Goal: Task Accomplishment & Management: Manage account settings

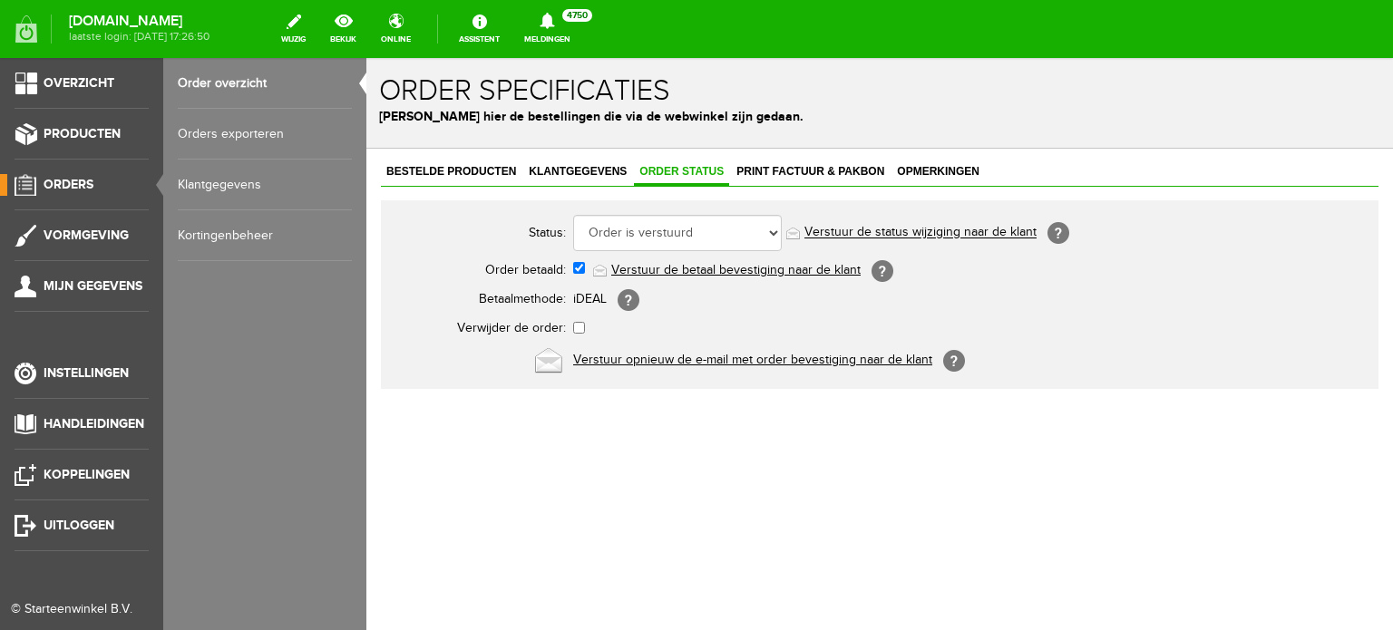
click at [230, 75] on link "Order overzicht" at bounding box center [265, 83] width 174 height 51
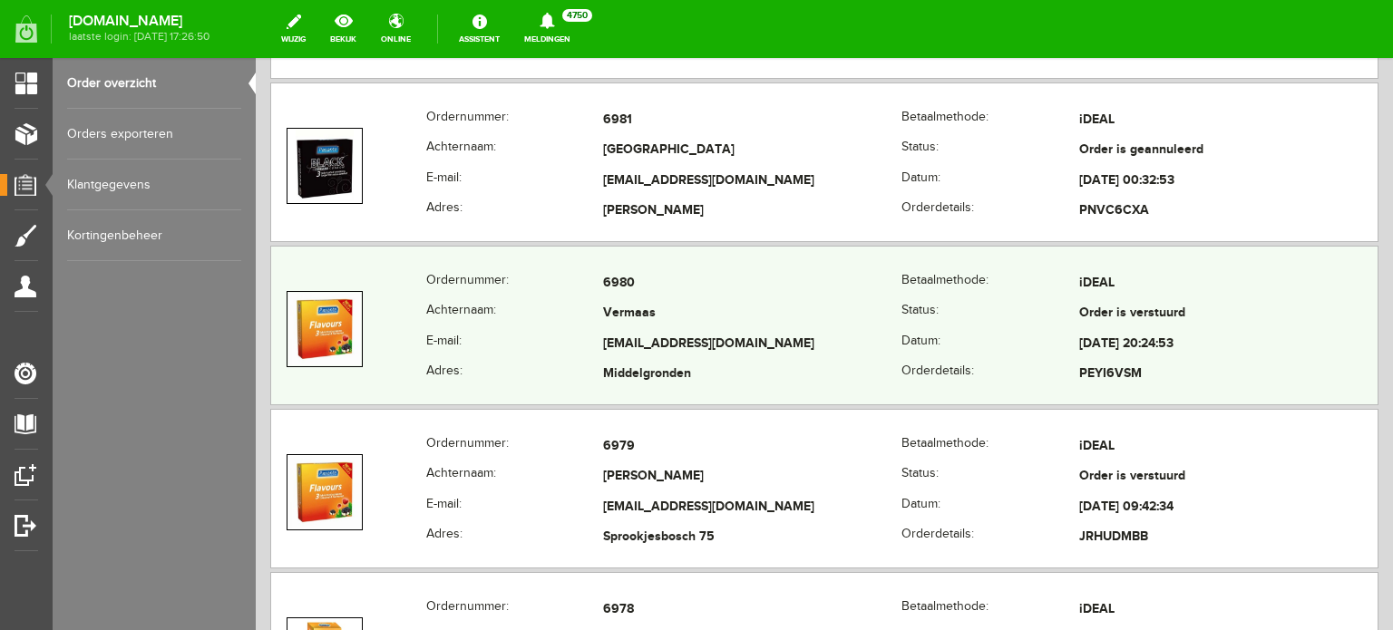
scroll to position [997, 0]
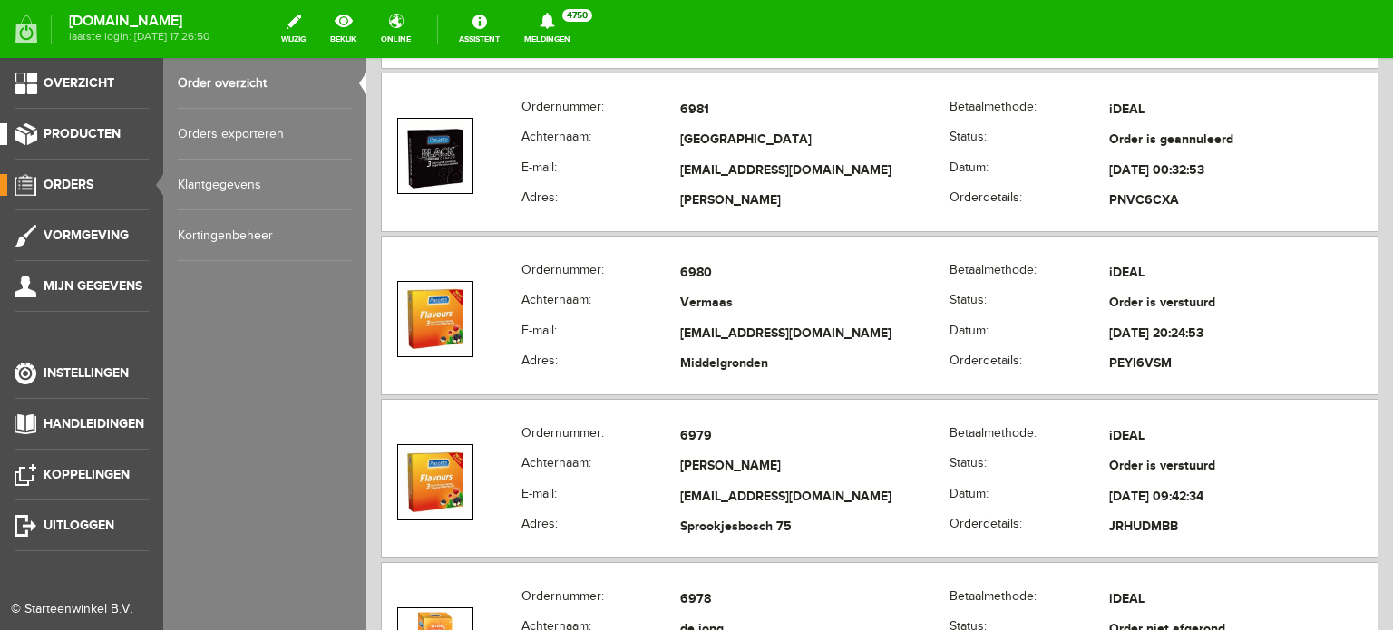
click at [92, 128] on span "Producten" at bounding box center [82, 133] width 77 height 15
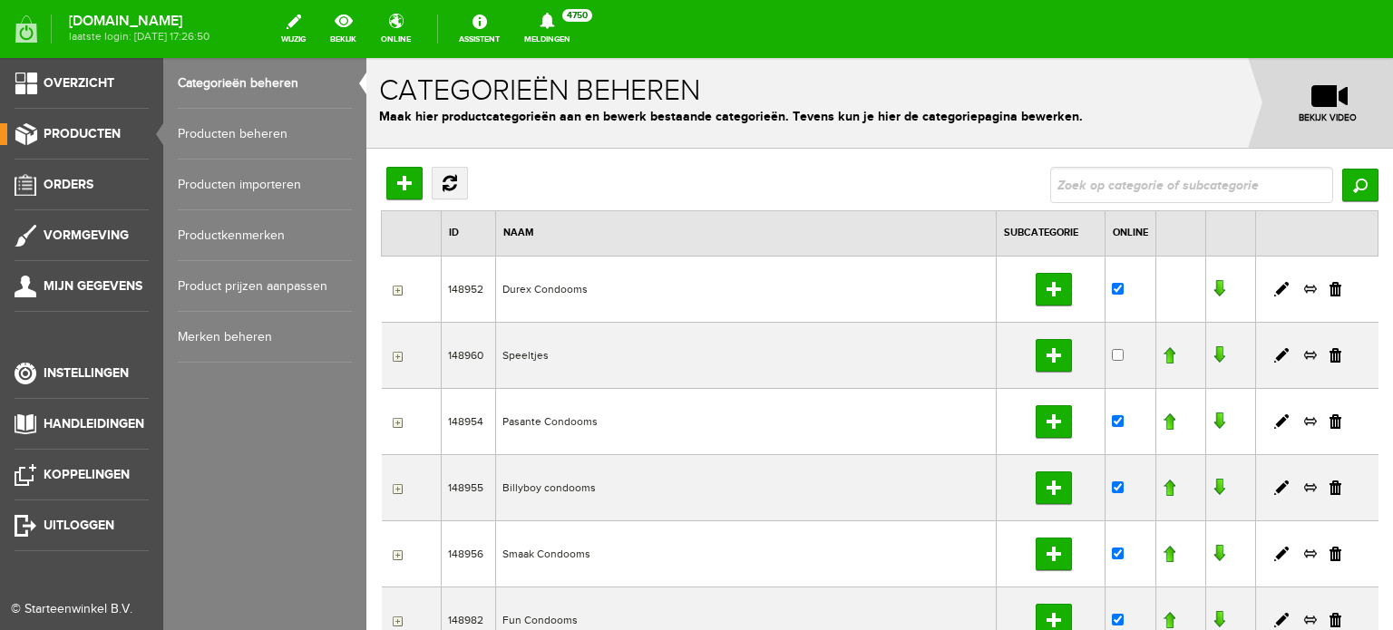
click at [267, 135] on link "Producten beheren" at bounding box center [265, 134] width 174 height 51
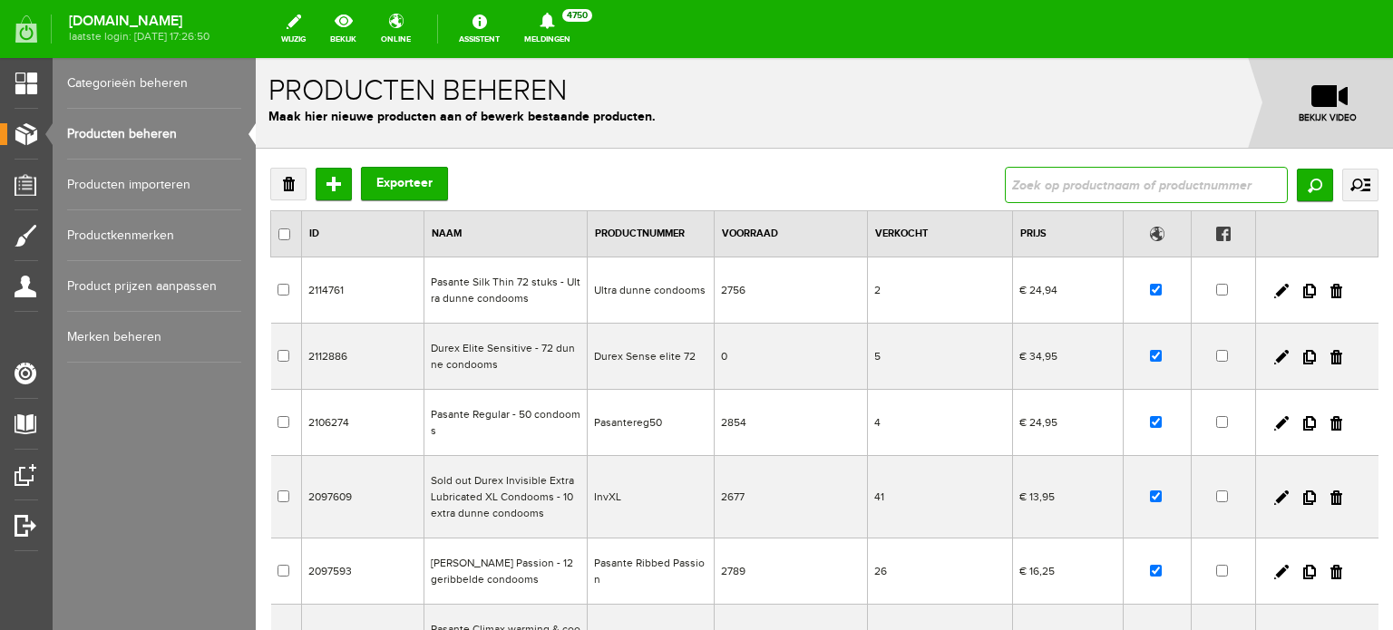
click at [1112, 188] on input "text" at bounding box center [1146, 185] width 283 height 36
type input "3"
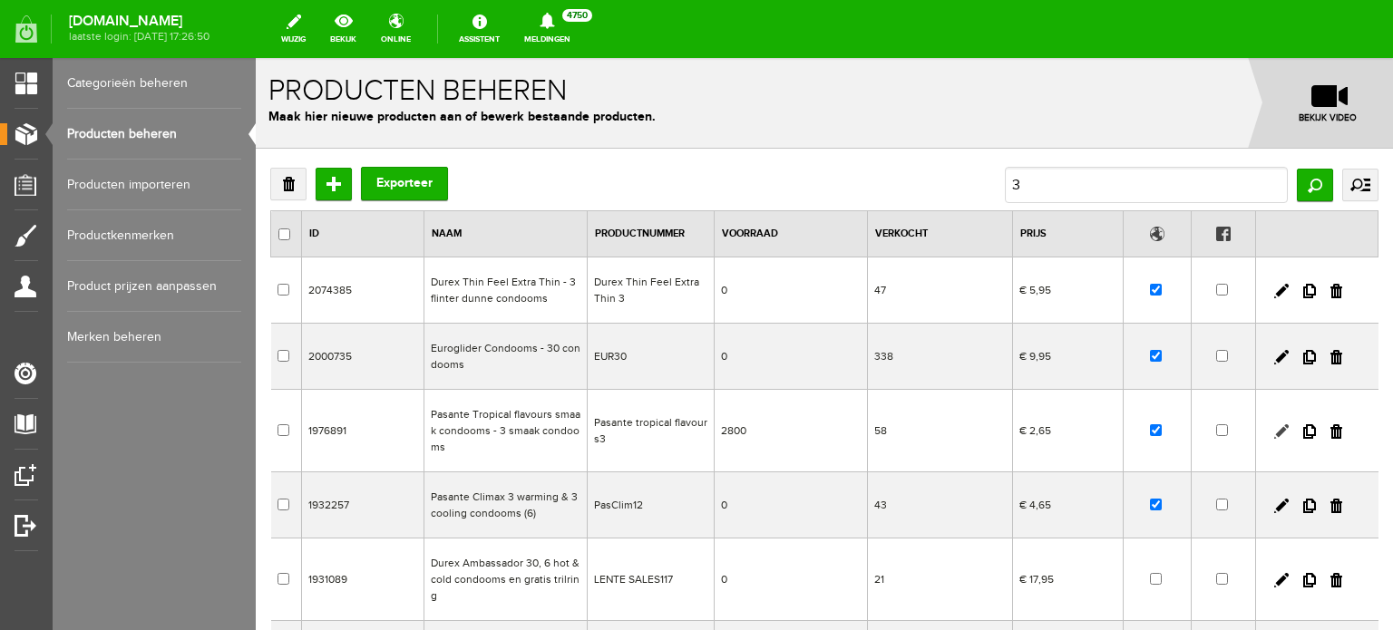
click at [1274, 432] on link at bounding box center [1281, 431] width 15 height 15
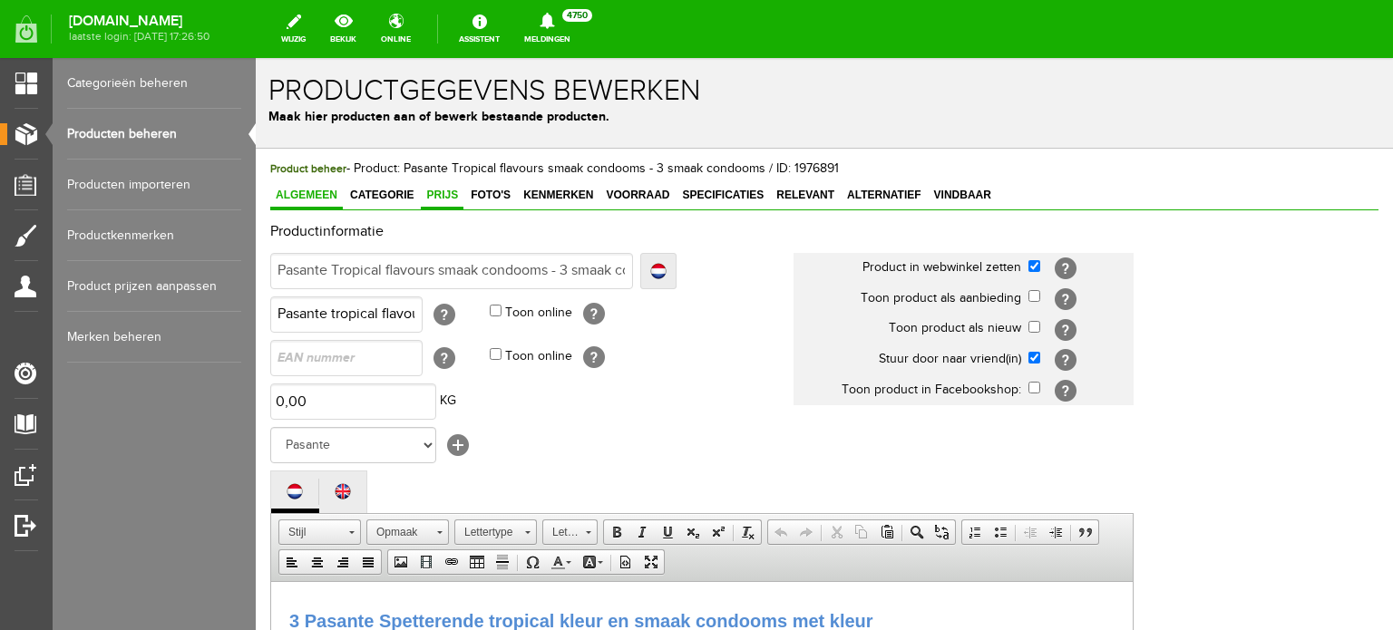
click at [446, 199] on span "Prijs" at bounding box center [442, 195] width 43 height 13
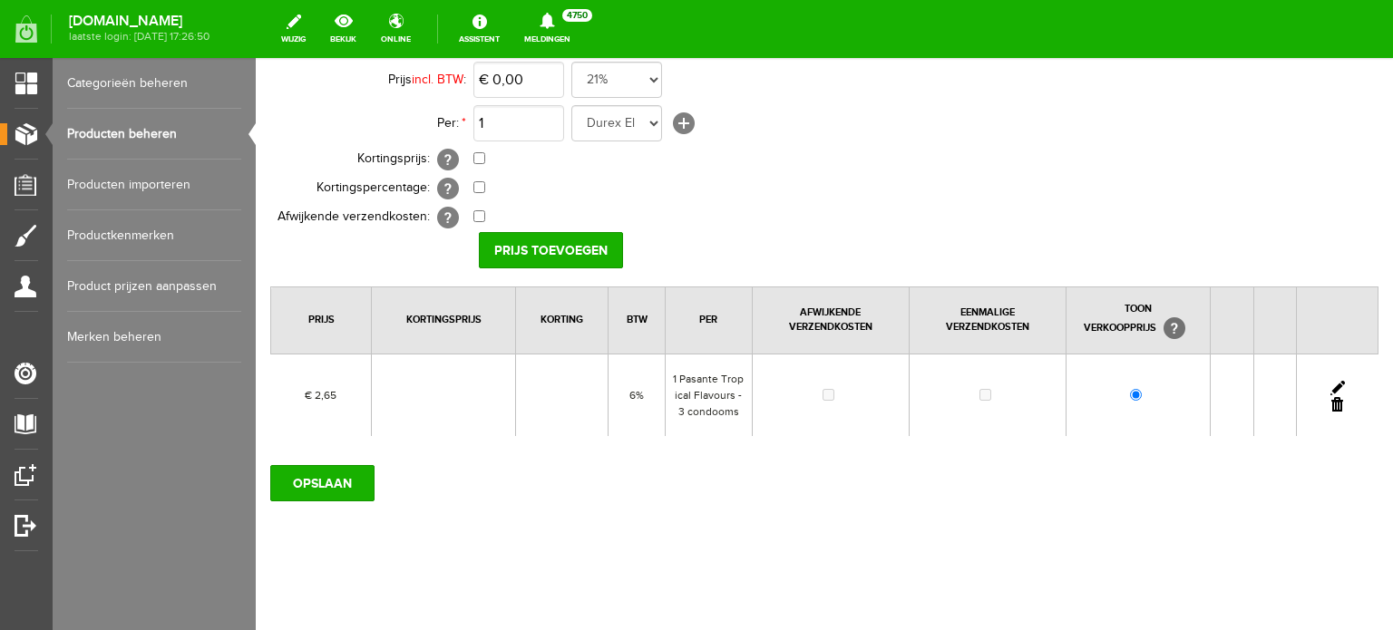
scroll to position [213, 0]
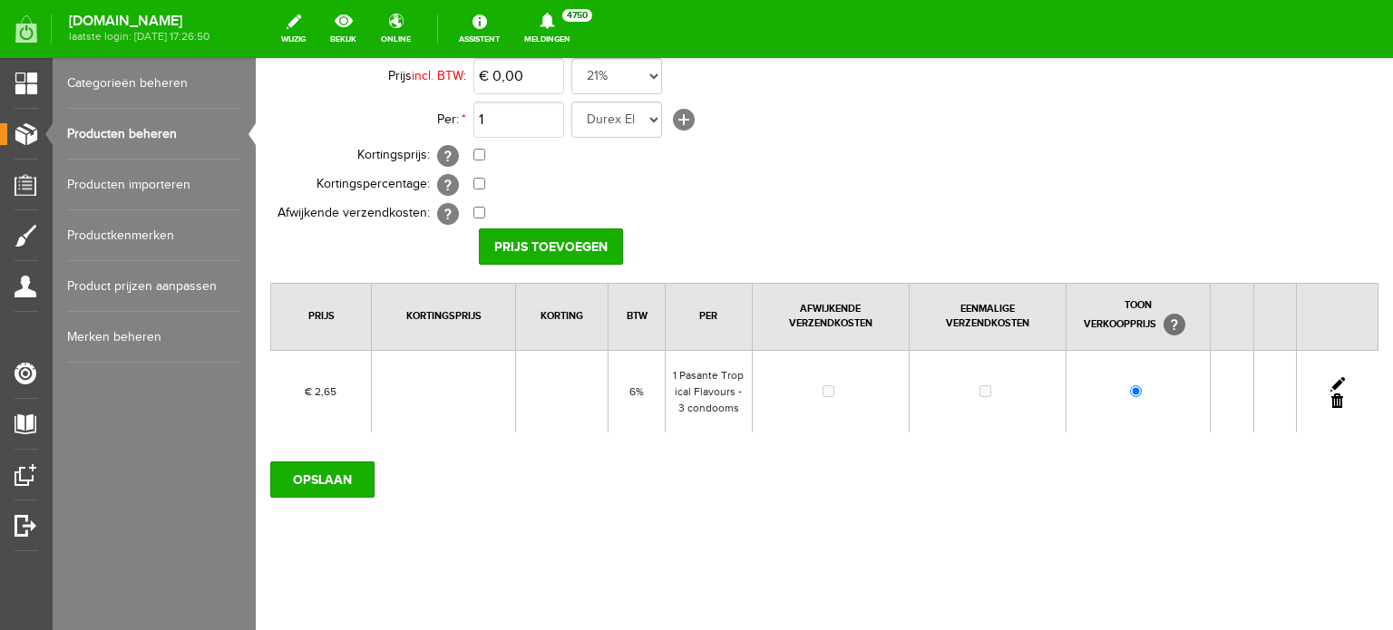
click at [1330, 378] on link at bounding box center [1337, 384] width 15 height 15
click at [522, 73] on input "2,65" at bounding box center [518, 76] width 91 height 36
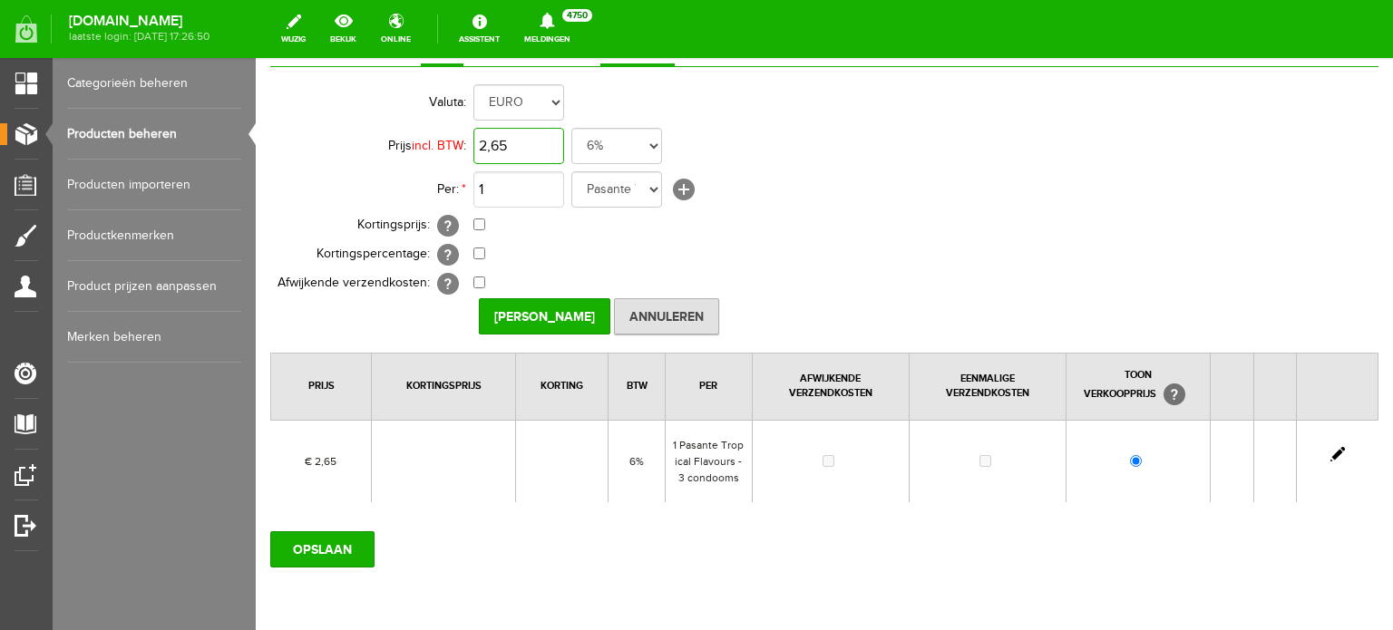
scroll to position [32, 0]
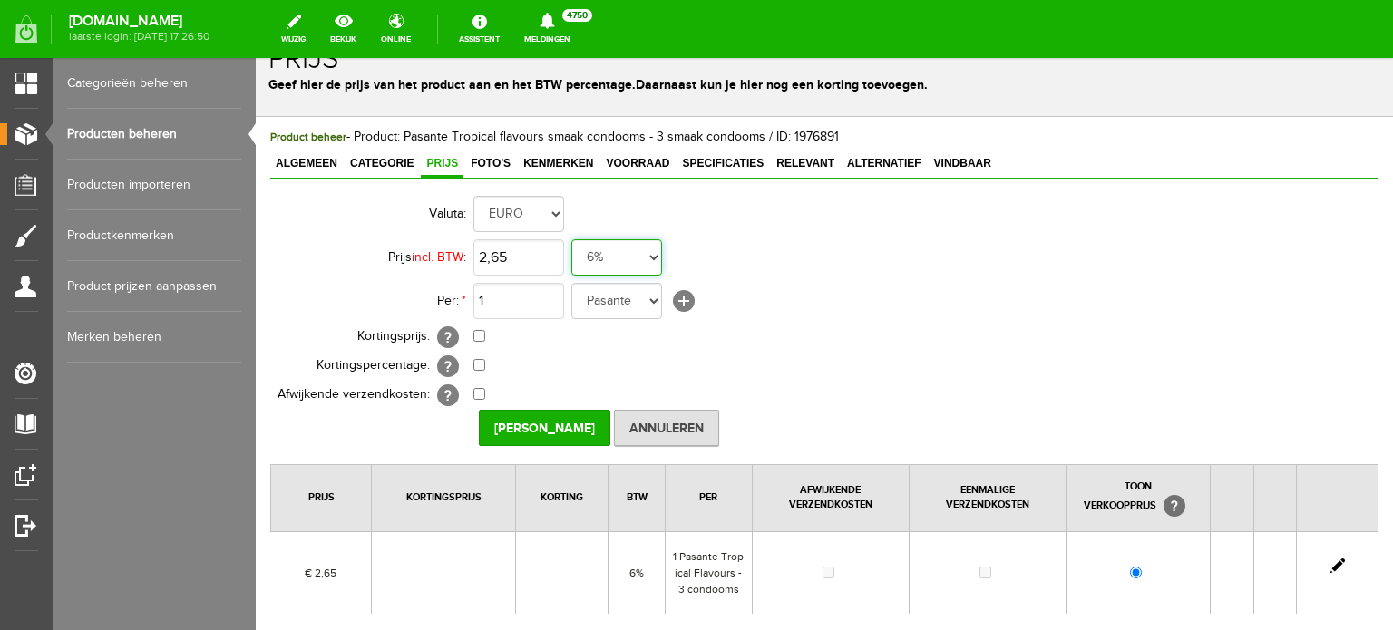
type input "€ 2,65"
click at [630, 246] on select "21% 19% 18% 9% 6% 0%" at bounding box center [616, 257] width 91 height 36
select select "0,09"
click at [571, 239] on select "21% 19% 18% 9% 6% 0%" at bounding box center [616, 257] width 91 height 36
click at [553, 259] on input "2,65" at bounding box center [518, 257] width 91 height 36
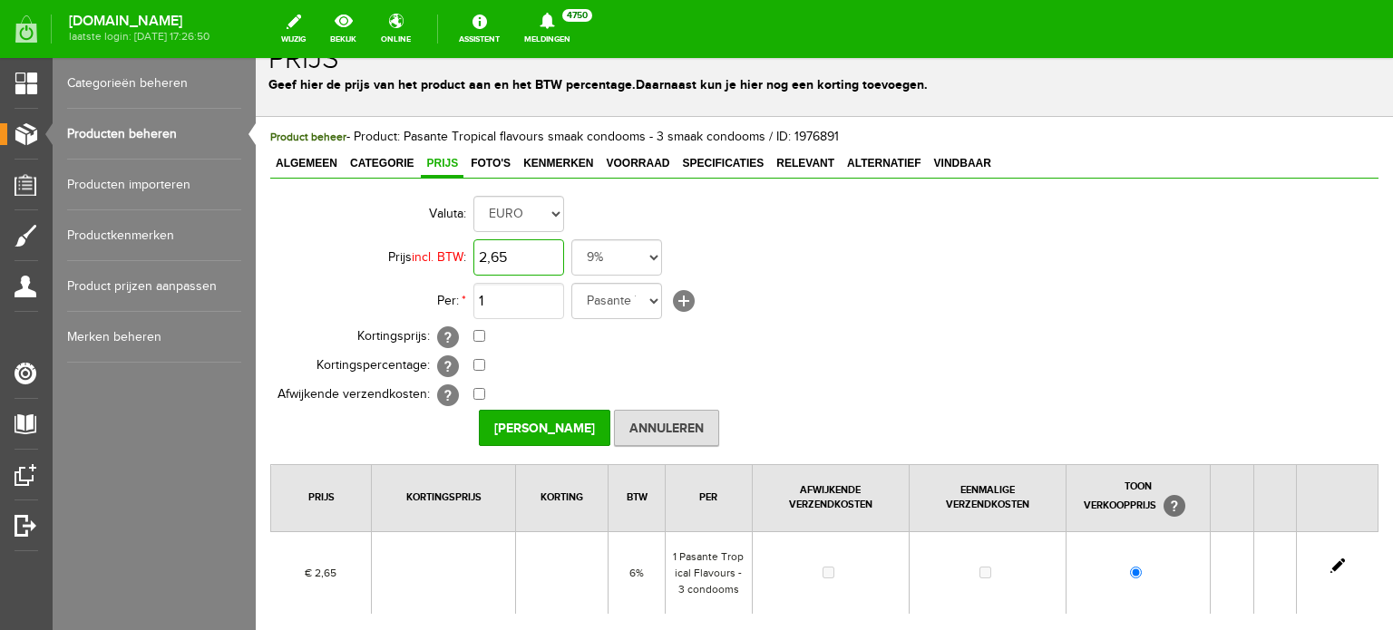
click at [553, 259] on input "2,65" at bounding box center [518, 257] width 91 height 36
click at [553, 260] on input "2,65" at bounding box center [518, 257] width 91 height 36
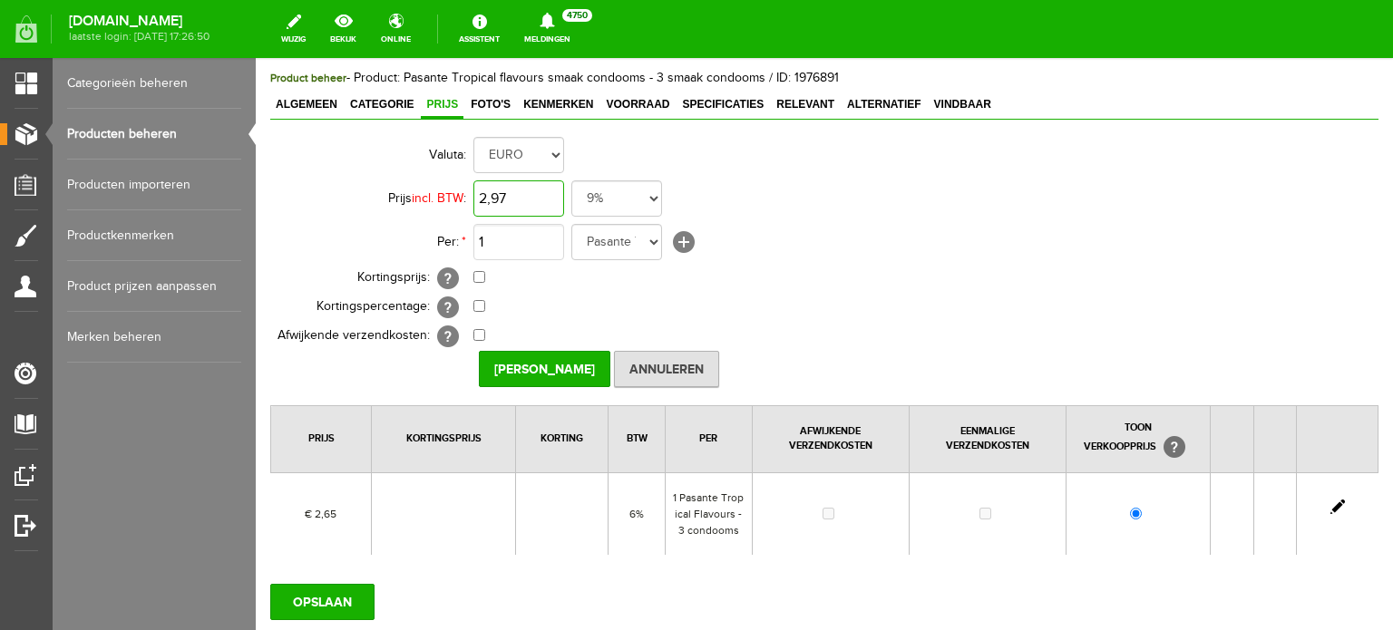
scroll to position [122, 0]
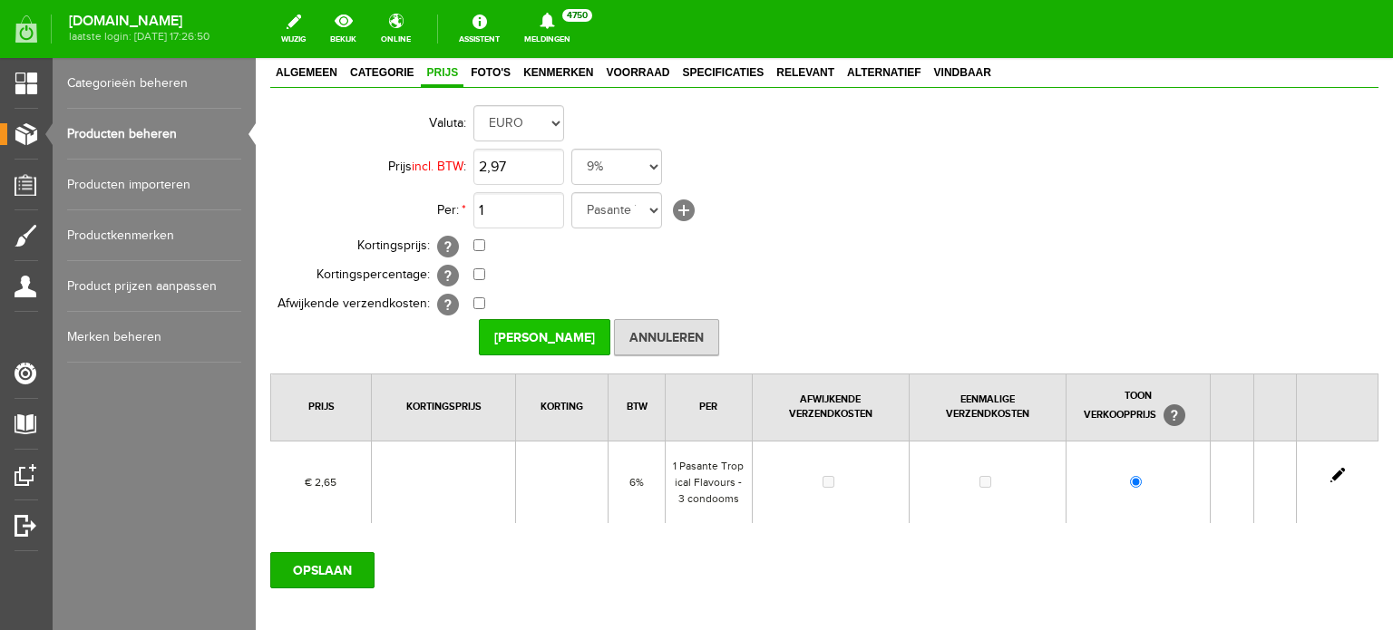
type input "€ 2,97"
click at [548, 330] on input "[PERSON_NAME]" at bounding box center [544, 337] width 131 height 36
click at [339, 573] on input "OPSLAAN" at bounding box center [322, 570] width 104 height 36
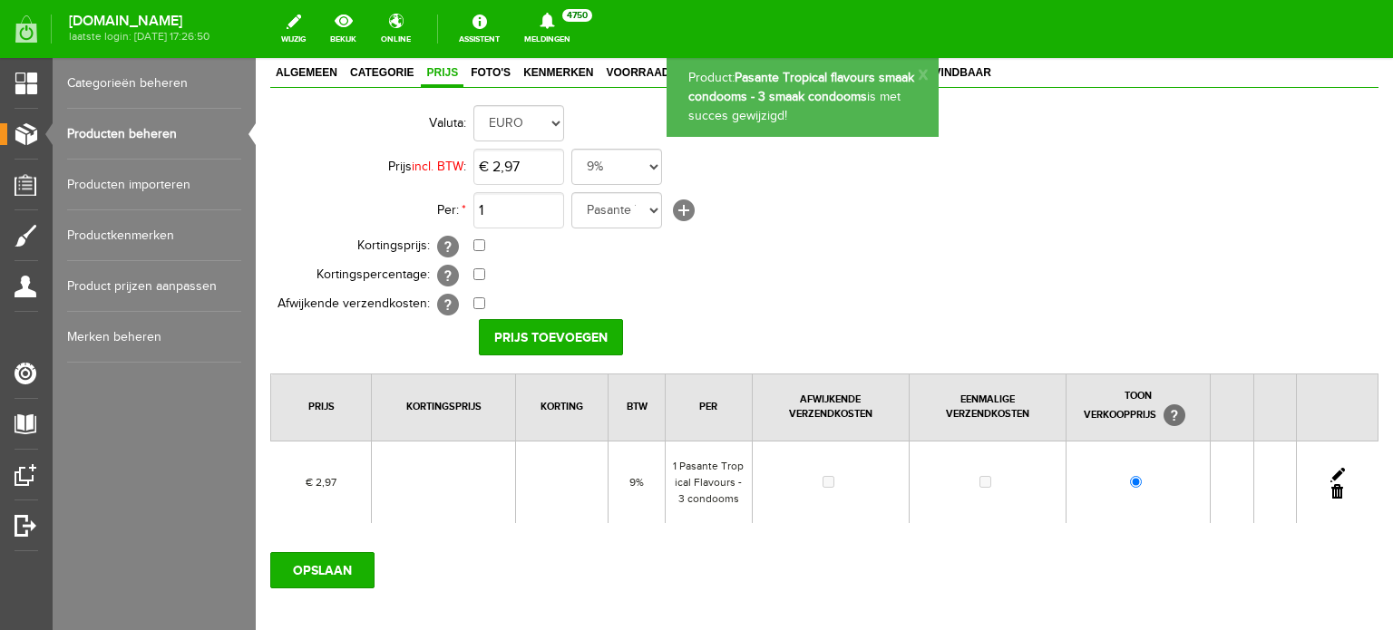
scroll to position [0, 0]
click at [170, 129] on link "Producten beheren" at bounding box center [154, 134] width 174 height 51
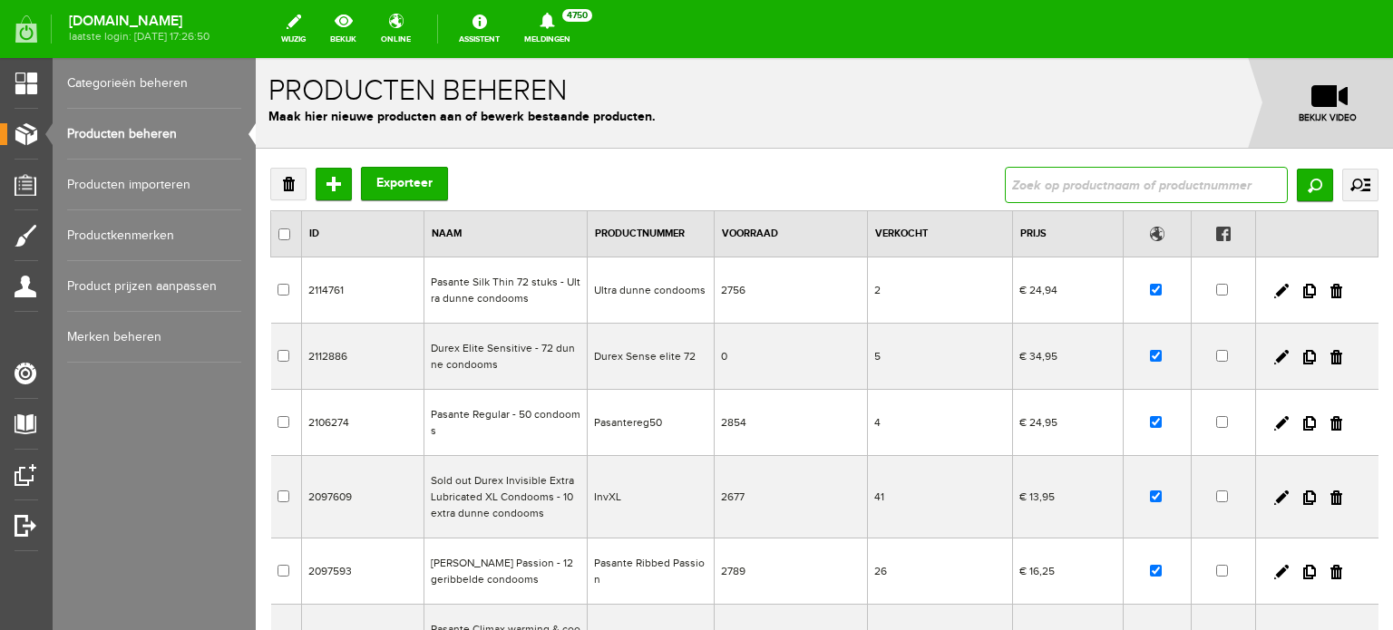
click at [1145, 180] on input "text" at bounding box center [1146, 185] width 283 height 36
type input "3"
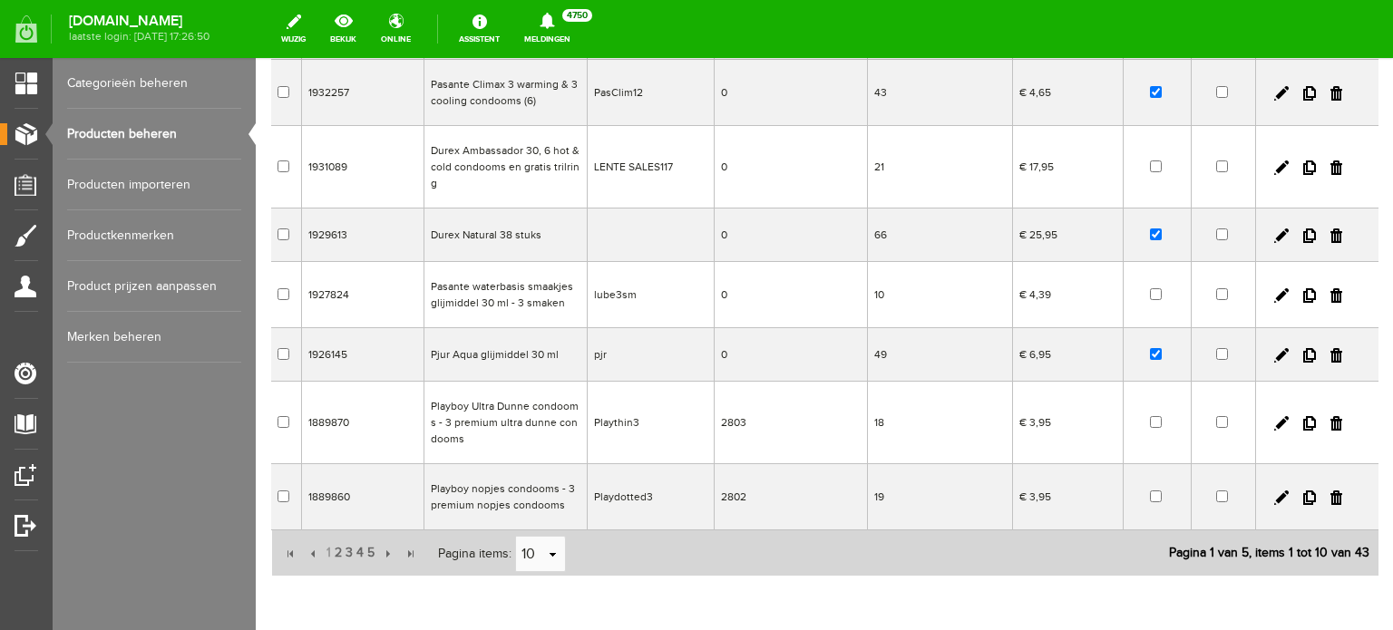
scroll to position [453, 0]
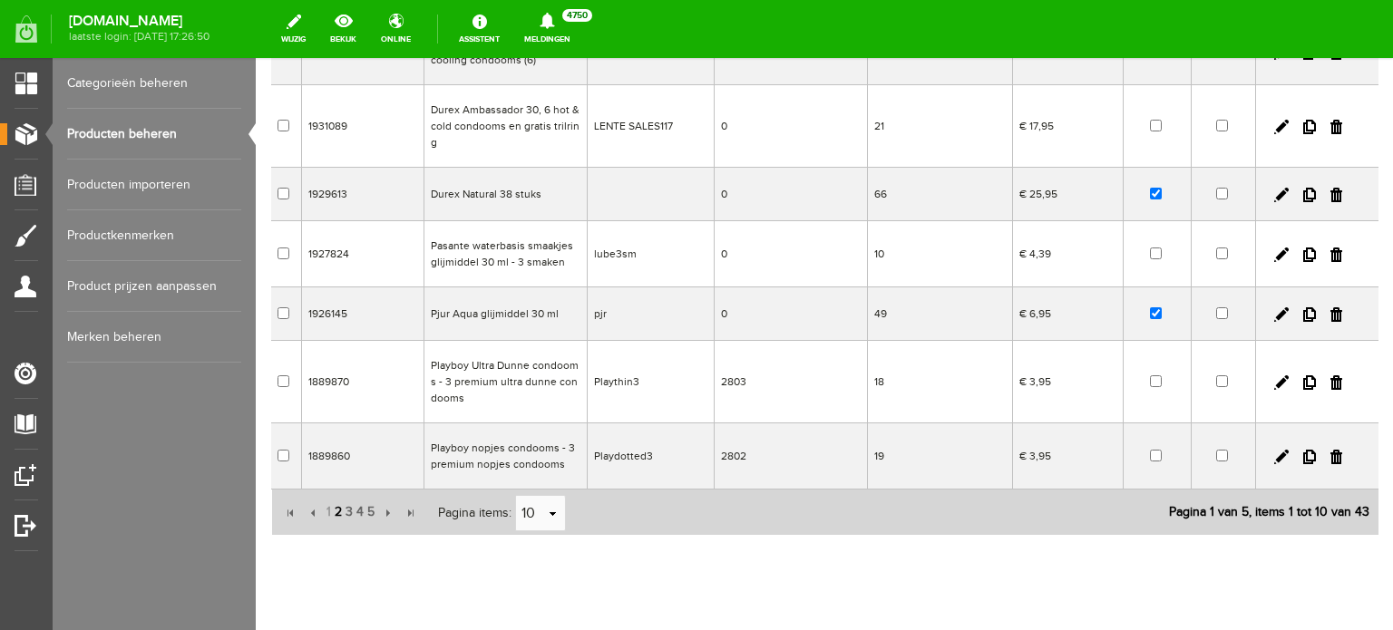
click at [335, 510] on span "2" at bounding box center [338, 512] width 11 height 36
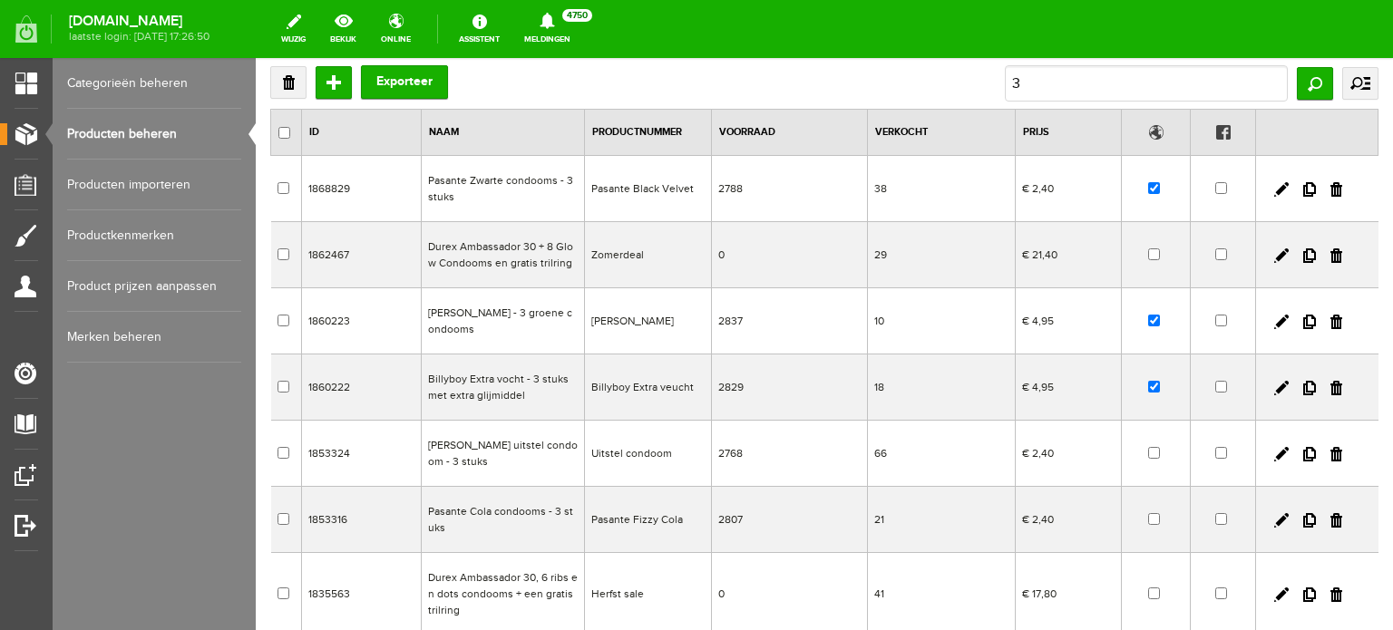
scroll to position [0, 0]
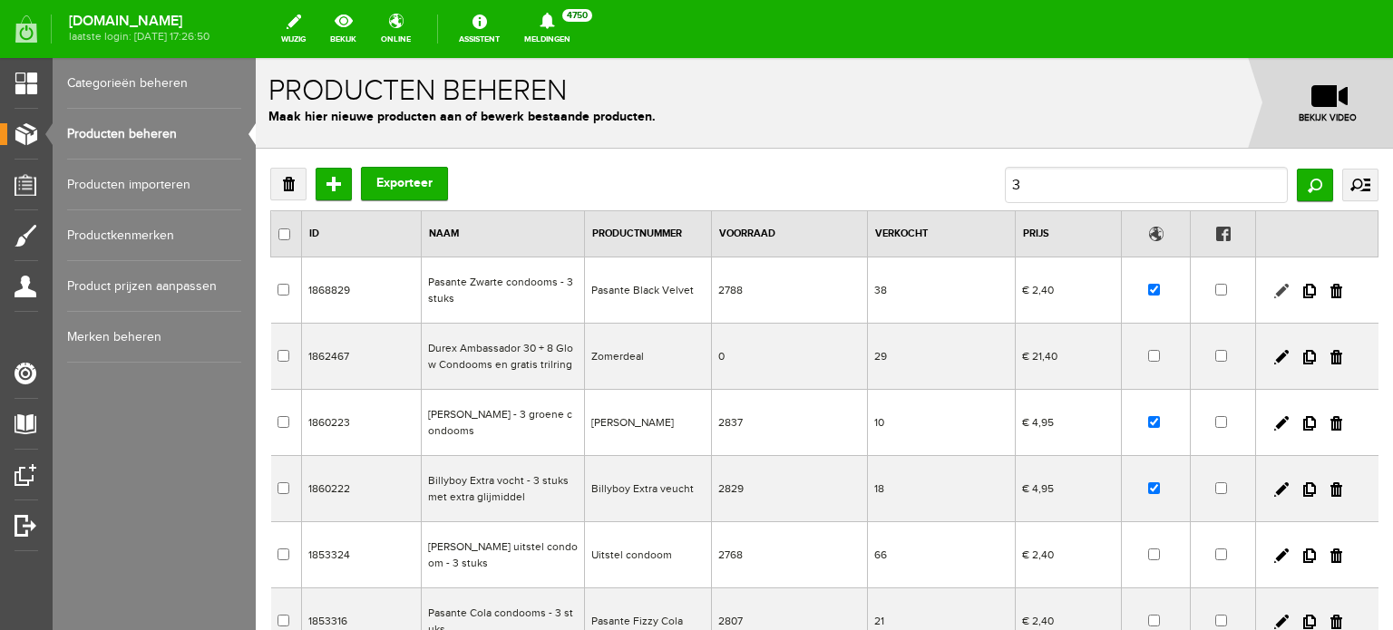
click at [1274, 286] on link at bounding box center [1281, 291] width 15 height 15
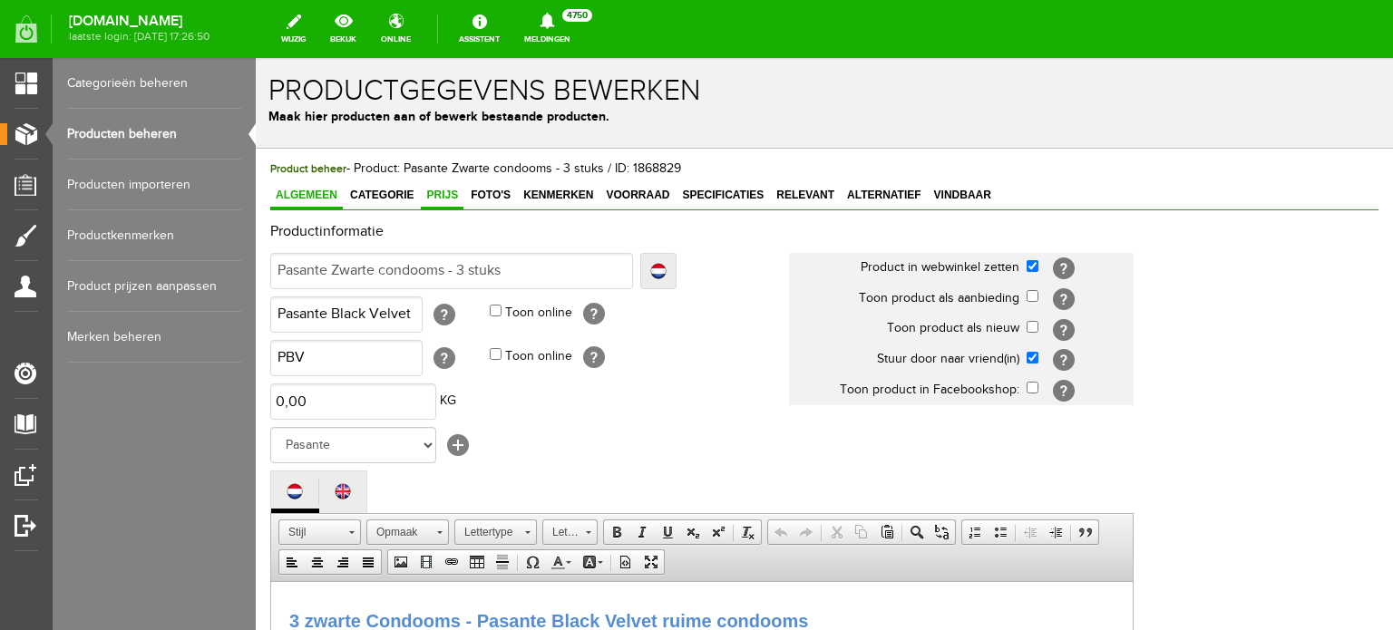
click at [447, 195] on span "Prijs" at bounding box center [442, 195] width 43 height 13
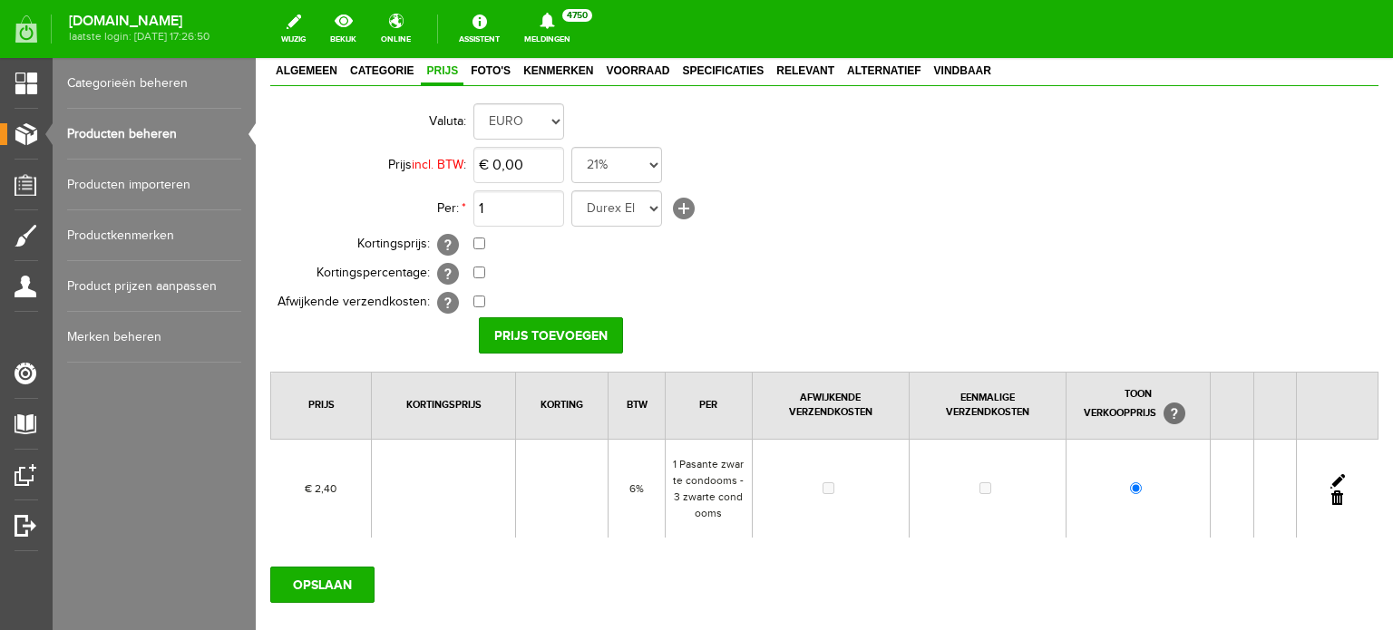
scroll to position [181, 0]
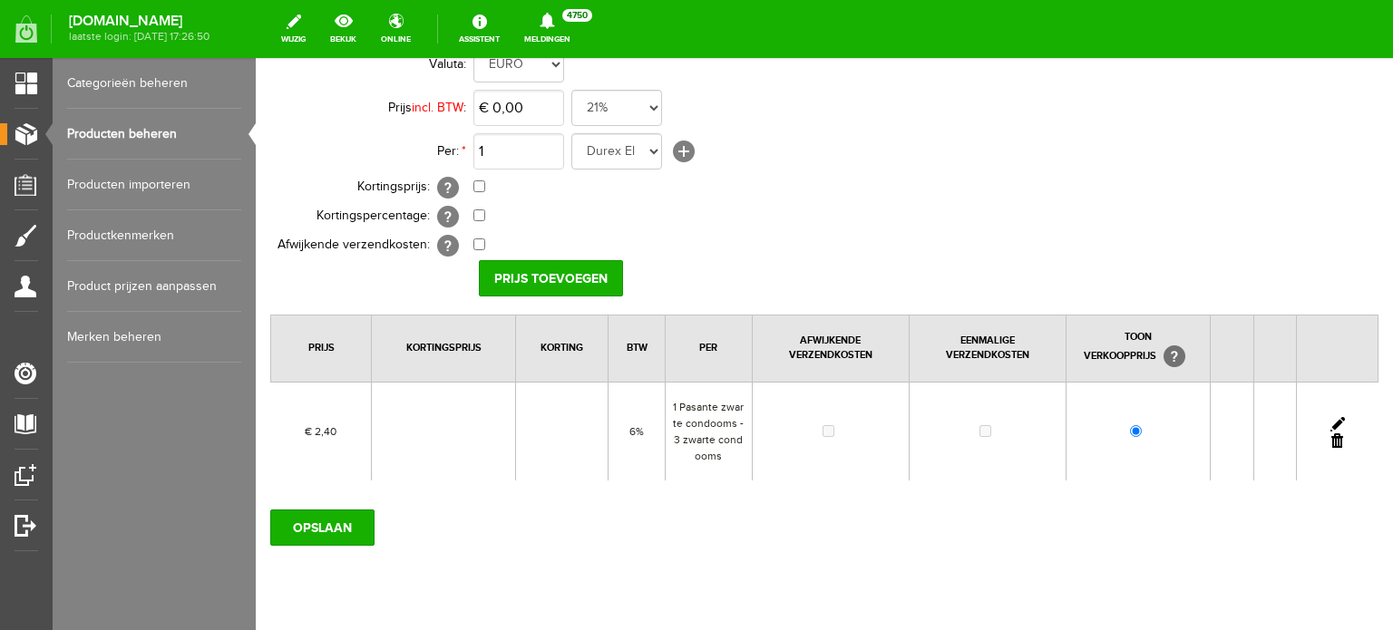
click at [1330, 419] on link at bounding box center [1337, 424] width 15 height 15
click at [526, 108] on input "2,4" at bounding box center [518, 108] width 91 height 36
click at [518, 122] on input "2,4" at bounding box center [518, 108] width 91 height 36
type input "€ 2,67"
drag, startPoint x: 635, startPoint y: 104, endPoint x: 649, endPoint y: 112, distance: 16.2
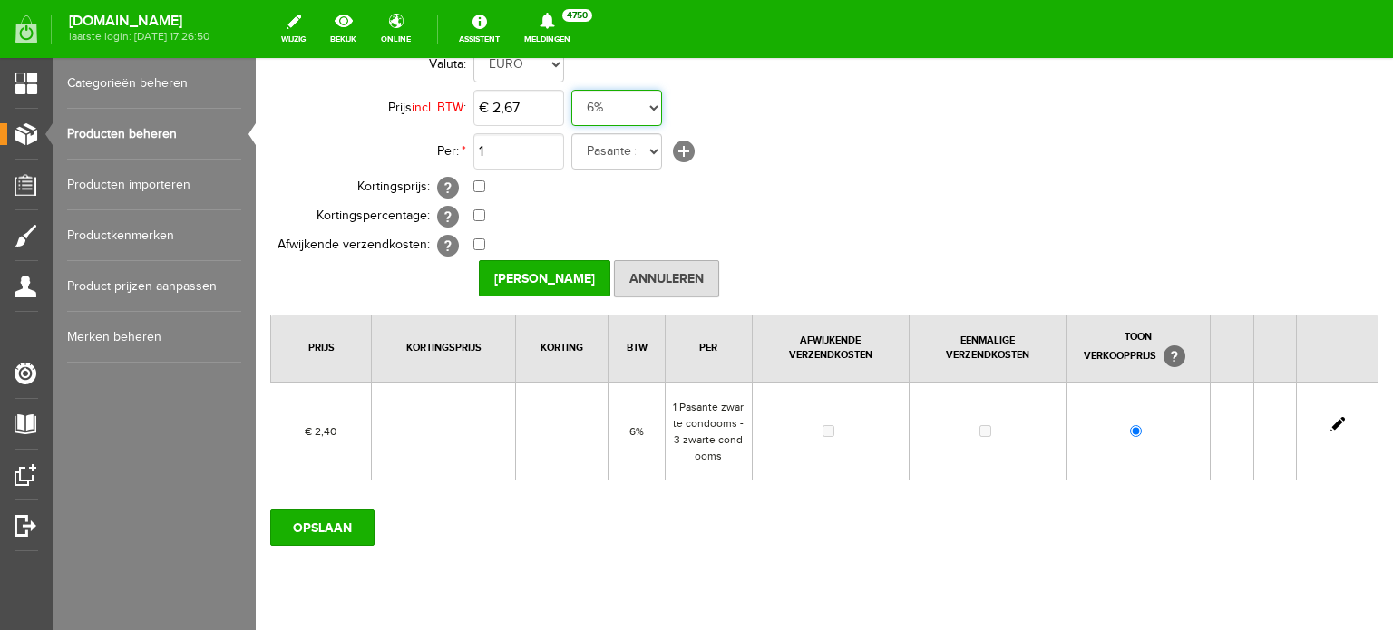
click at [636, 104] on select "21% 19% 18% 9% 6% 0%" at bounding box center [616, 108] width 91 height 36
select select "0,09"
click at [571, 90] on select "21% 19% 18% 9% 6% 0%" at bounding box center [616, 108] width 91 height 36
click at [539, 268] on input "[PERSON_NAME]" at bounding box center [544, 278] width 131 height 36
click at [152, 134] on link "Producten beheren" at bounding box center [154, 134] width 174 height 51
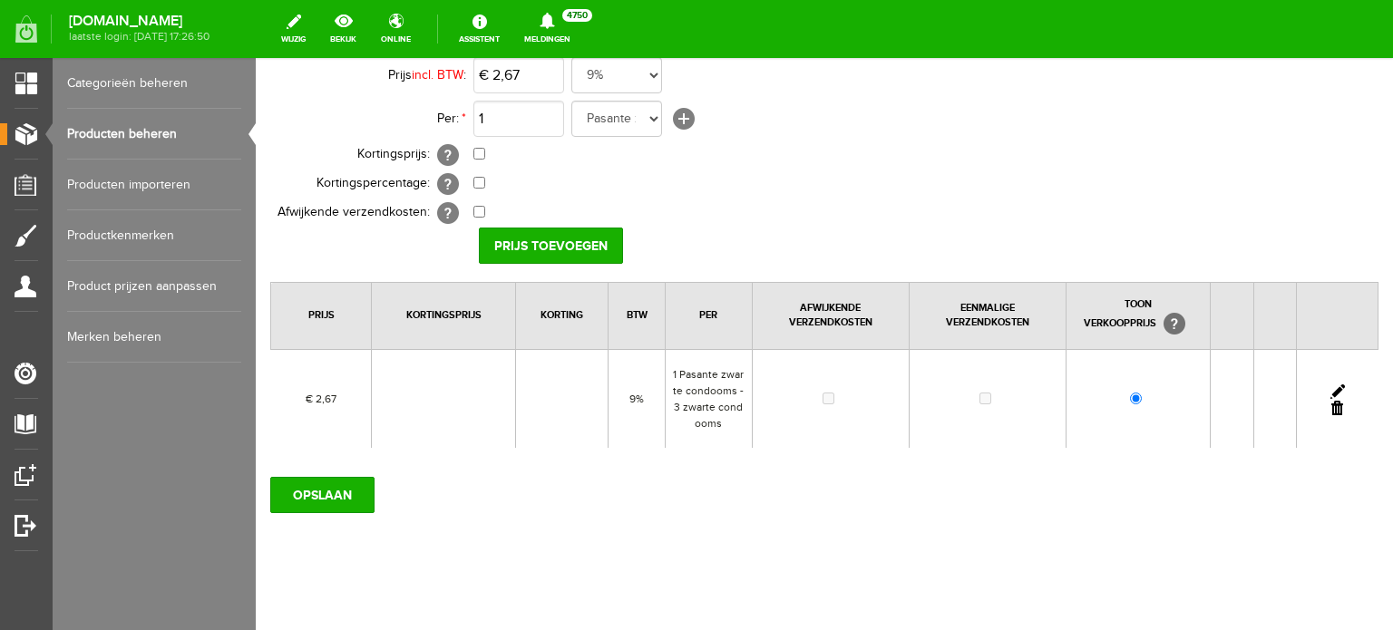
scroll to position [228, 0]
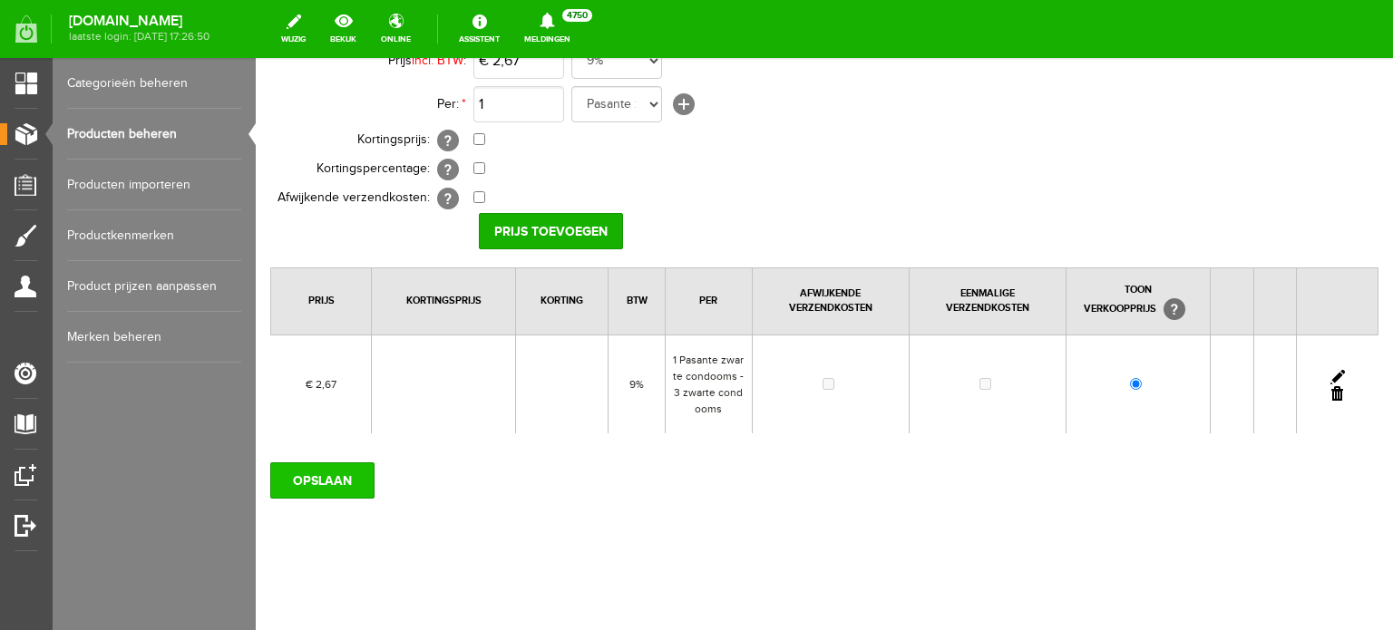
click at [308, 482] on input "OPSLAAN" at bounding box center [322, 480] width 104 height 36
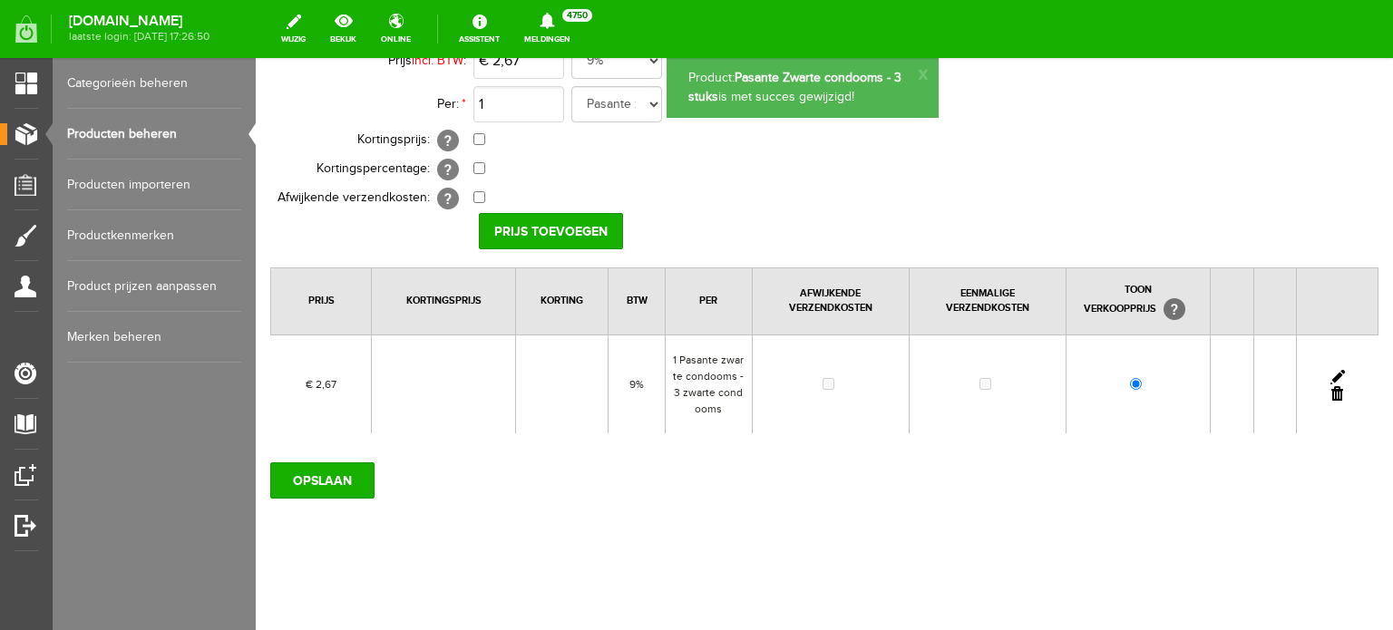
scroll to position [0, 0]
click at [131, 144] on link "Producten beheren" at bounding box center [154, 134] width 174 height 51
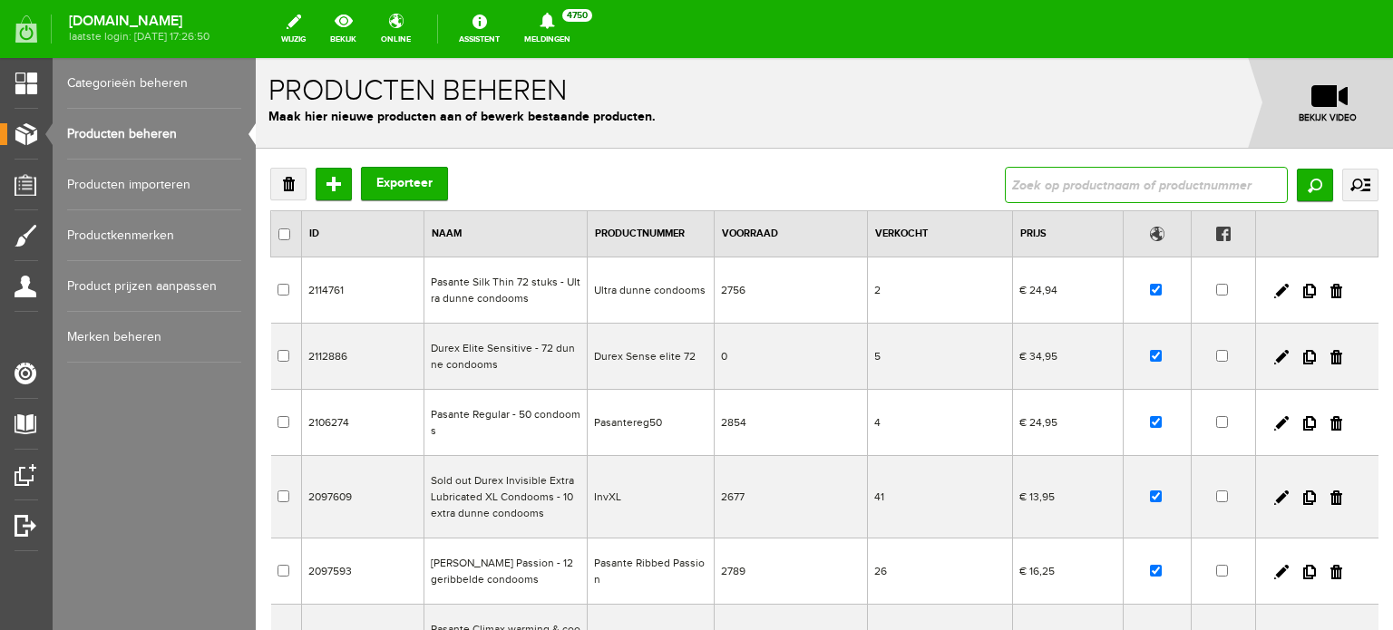
click at [1208, 194] on input "text" at bounding box center [1146, 185] width 283 height 36
type input "3"
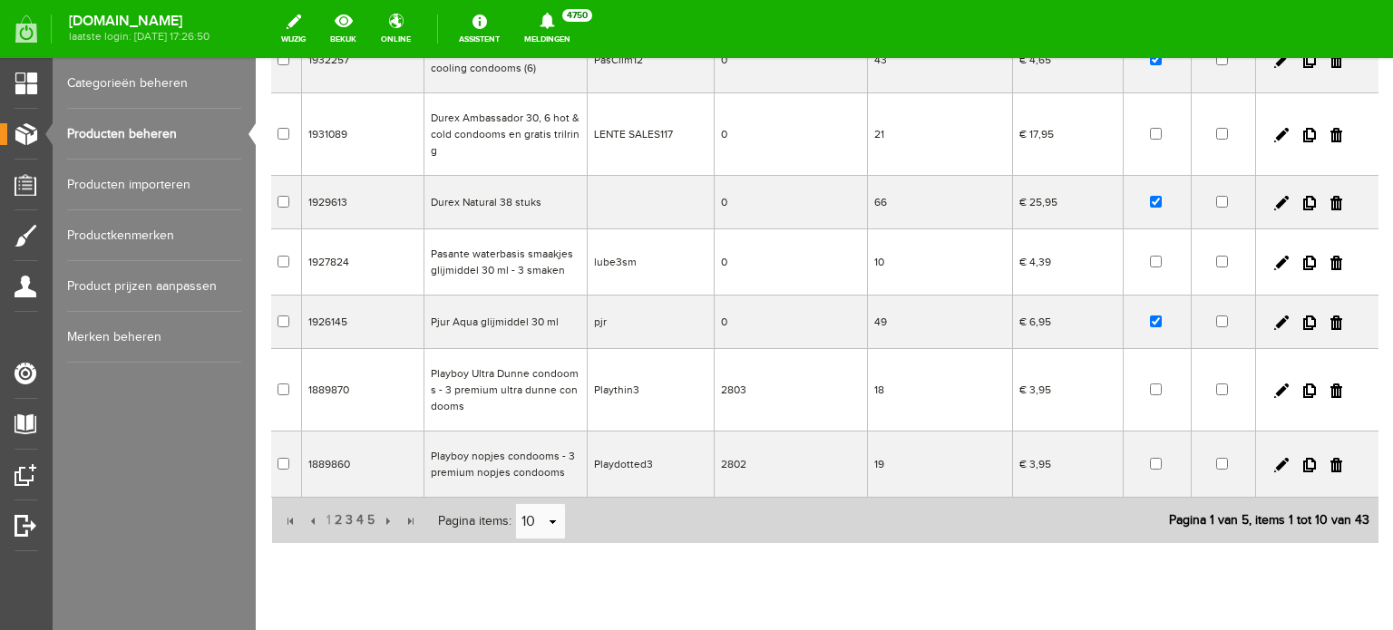
scroll to position [493, 0]
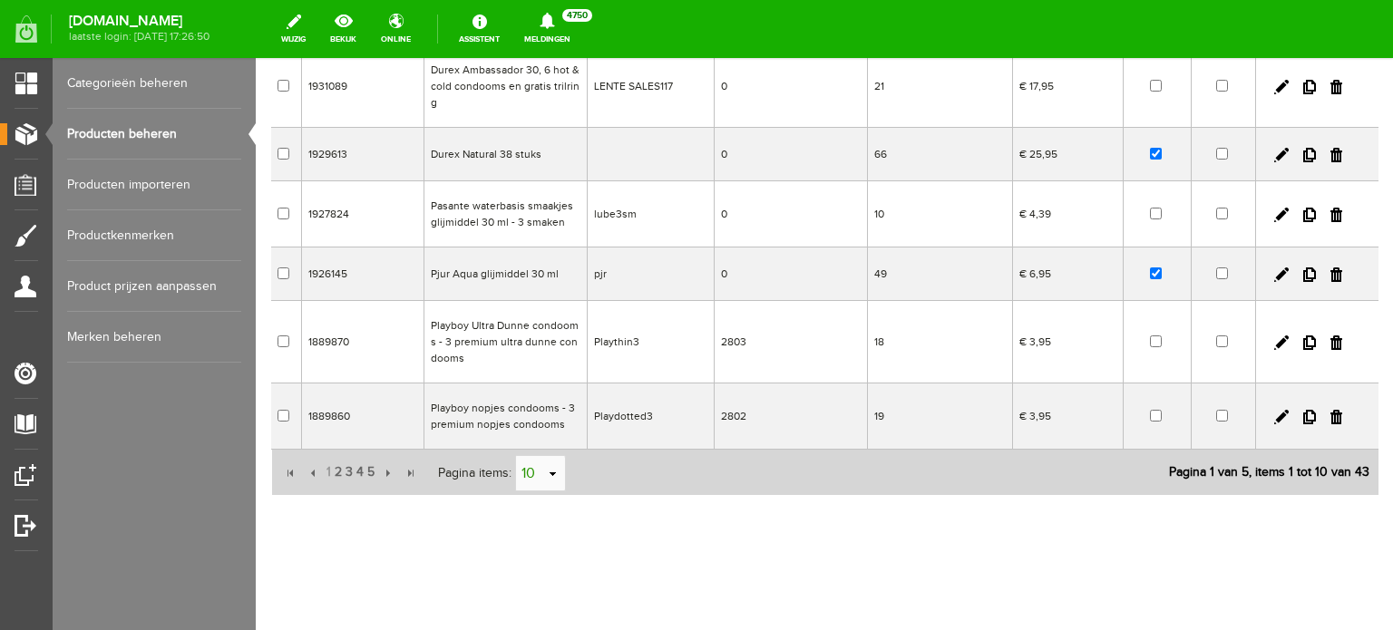
click at [539, 456] on input "10" at bounding box center [531, 474] width 30 height 36
click at [543, 473] on input "10" at bounding box center [531, 474] width 30 height 36
click at [533, 432] on li "50" at bounding box center [539, 438] width 49 height 30
type input "50"
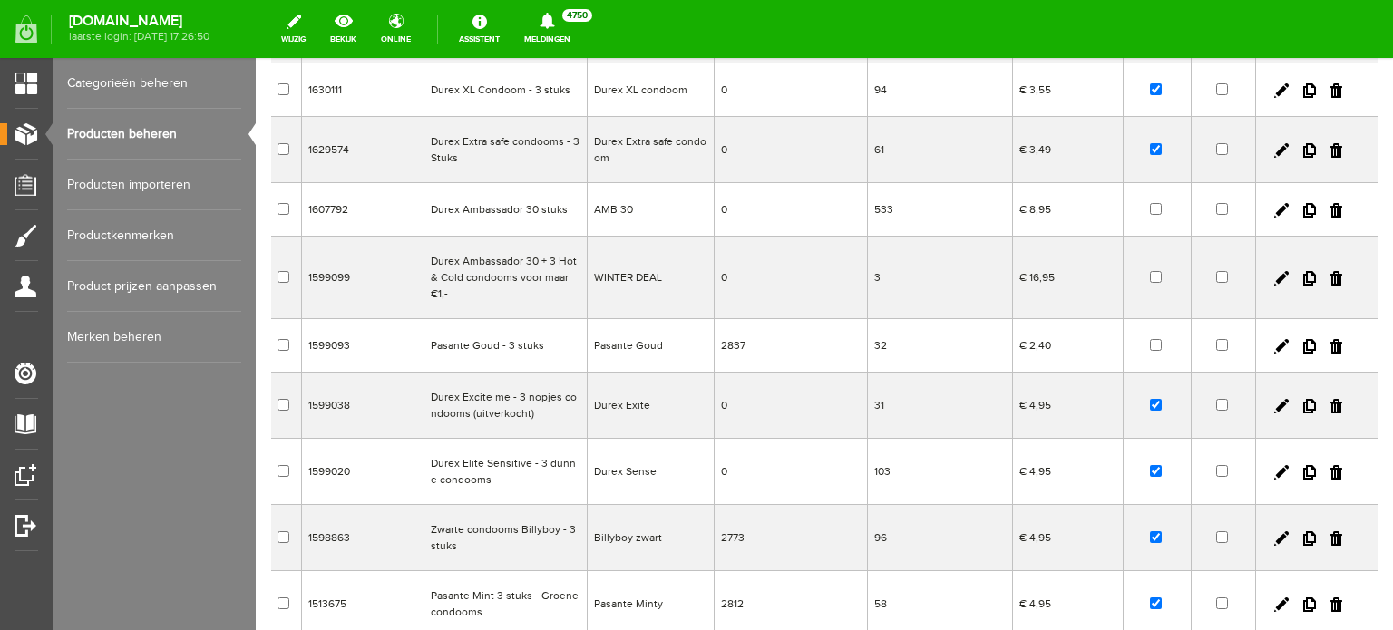
scroll to position [1853, 0]
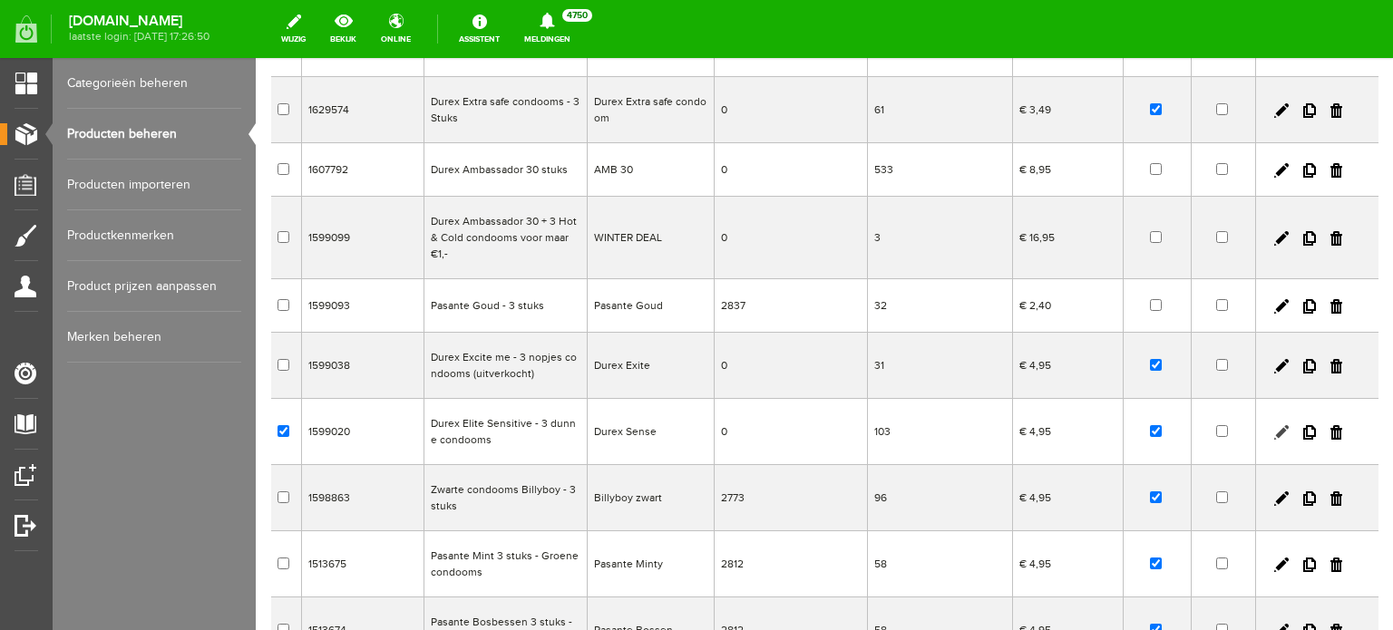
click at [1274, 432] on link at bounding box center [1281, 432] width 15 height 15
checkbox input "true"
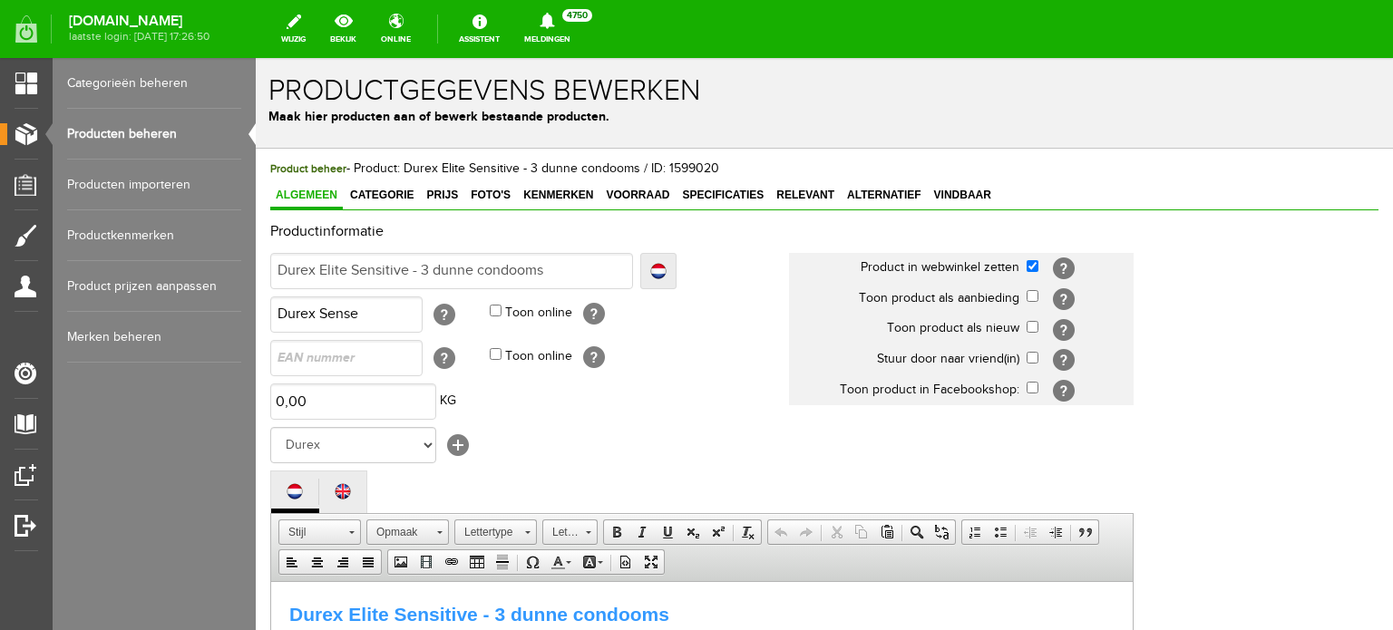
scroll to position [0, 0]
click at [430, 197] on span "Prijs" at bounding box center [442, 195] width 43 height 13
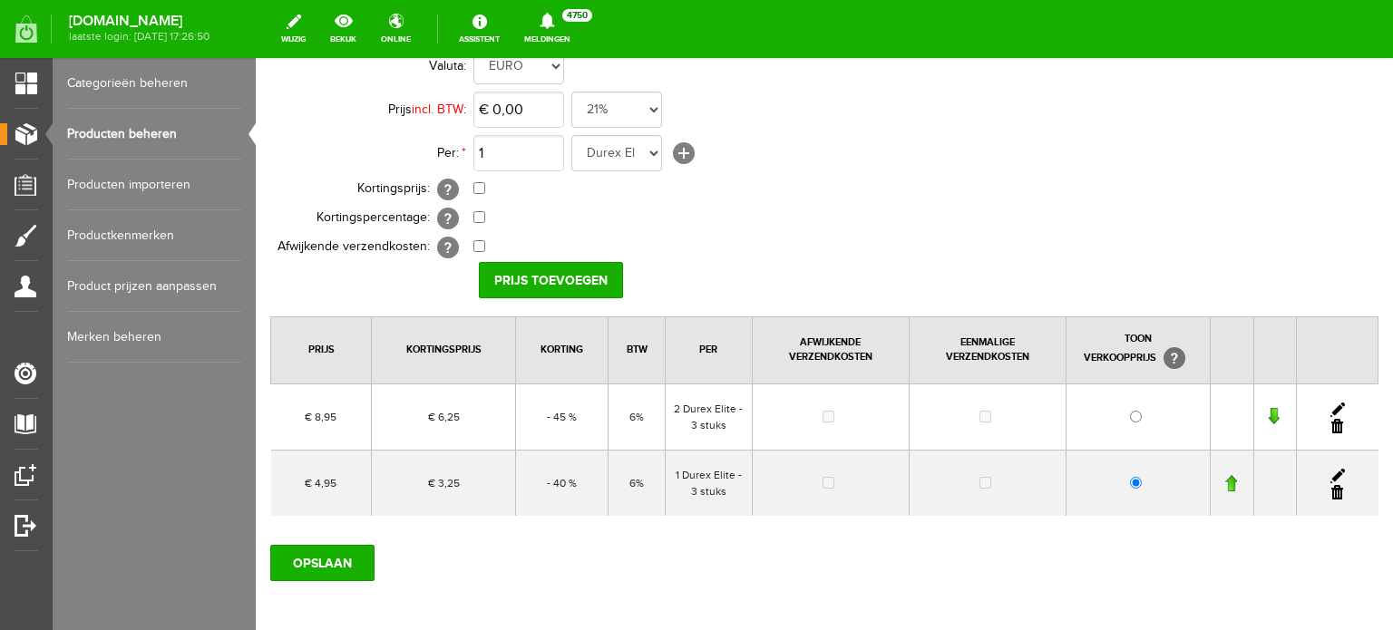
scroll to position [181, 0]
click at [326, 558] on input "OPSLAAN" at bounding box center [322, 561] width 104 height 36
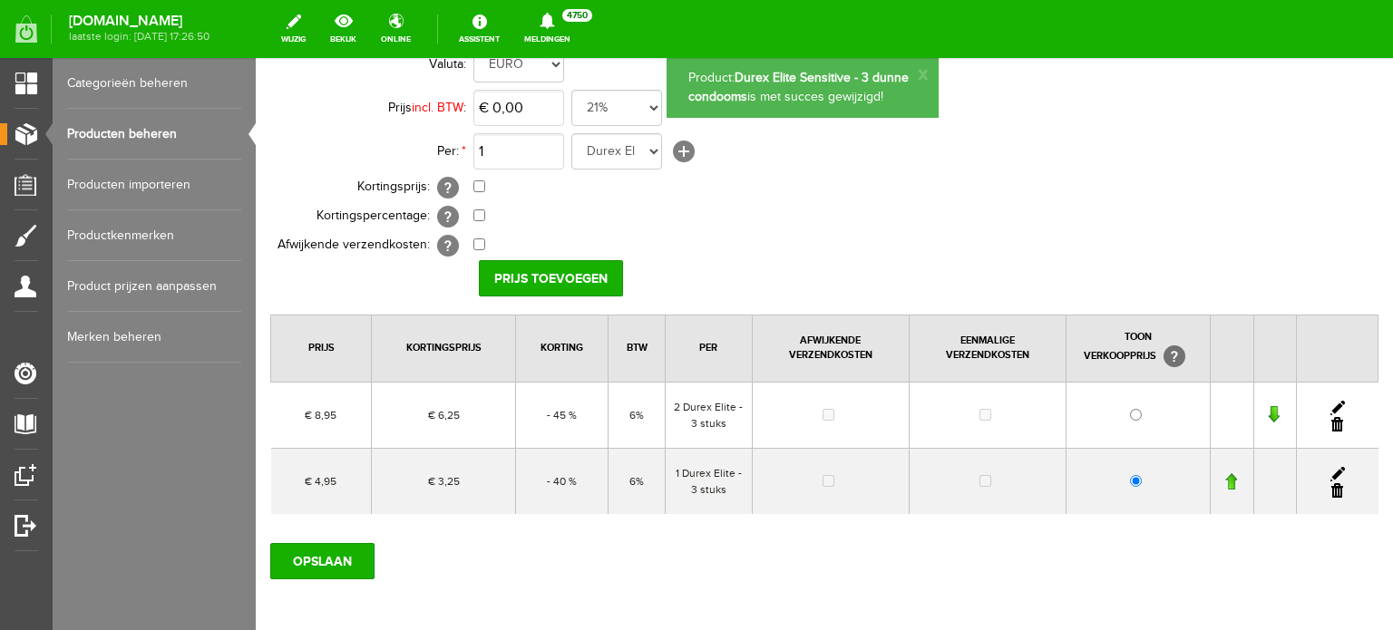
scroll to position [0, 0]
click at [592, 105] on select "21% 19% 18% 9% 6% 0%" at bounding box center [616, 108] width 91 height 36
click at [773, 182] on td "€ 0,00 Van: € 0,00 € 0,00" at bounding box center [806, 187] width 667 height 29
click at [1330, 403] on link at bounding box center [1337, 408] width 15 height 15
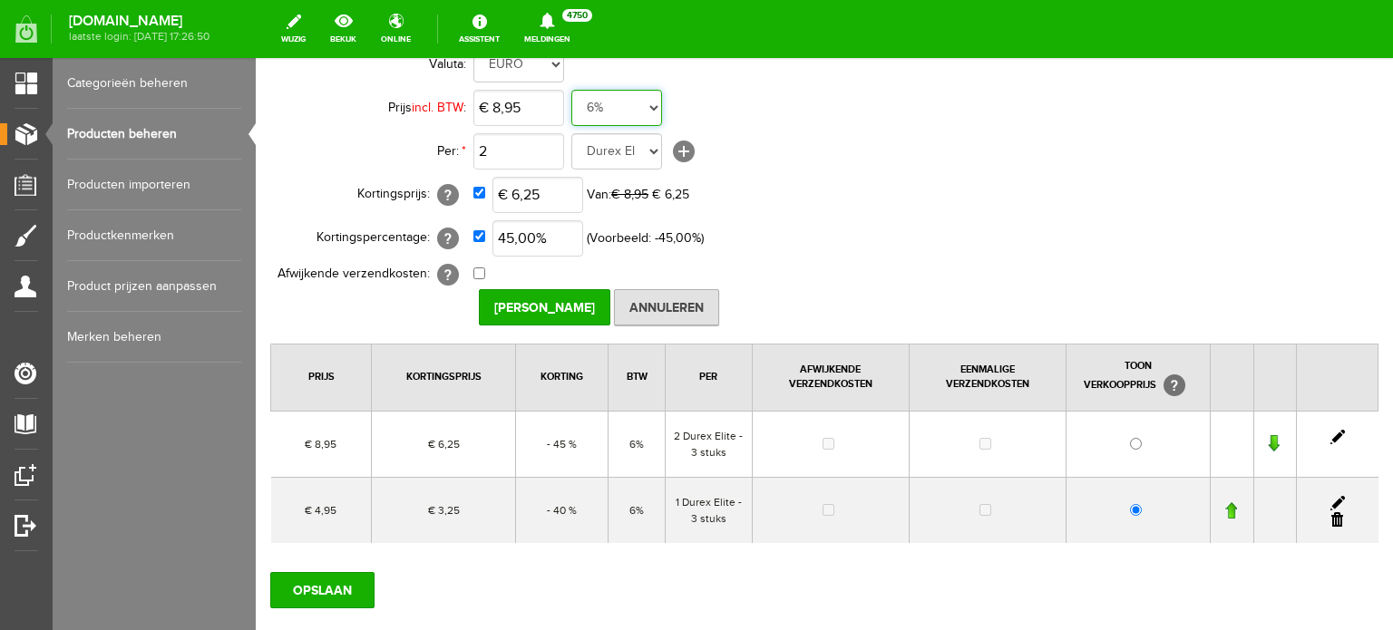
click at [621, 105] on select "21% 19% 18% 9% 6% 0%" at bounding box center [616, 108] width 91 height 36
select select "0,09"
click at [571, 90] on select "21% 19% 18% 9% 6% 0%" at bounding box center [616, 108] width 91 height 36
click at [1330, 498] on link at bounding box center [1337, 503] width 15 height 15
click at [589, 115] on select "21% 19% 18% 9% 6% 0%" at bounding box center [616, 108] width 91 height 36
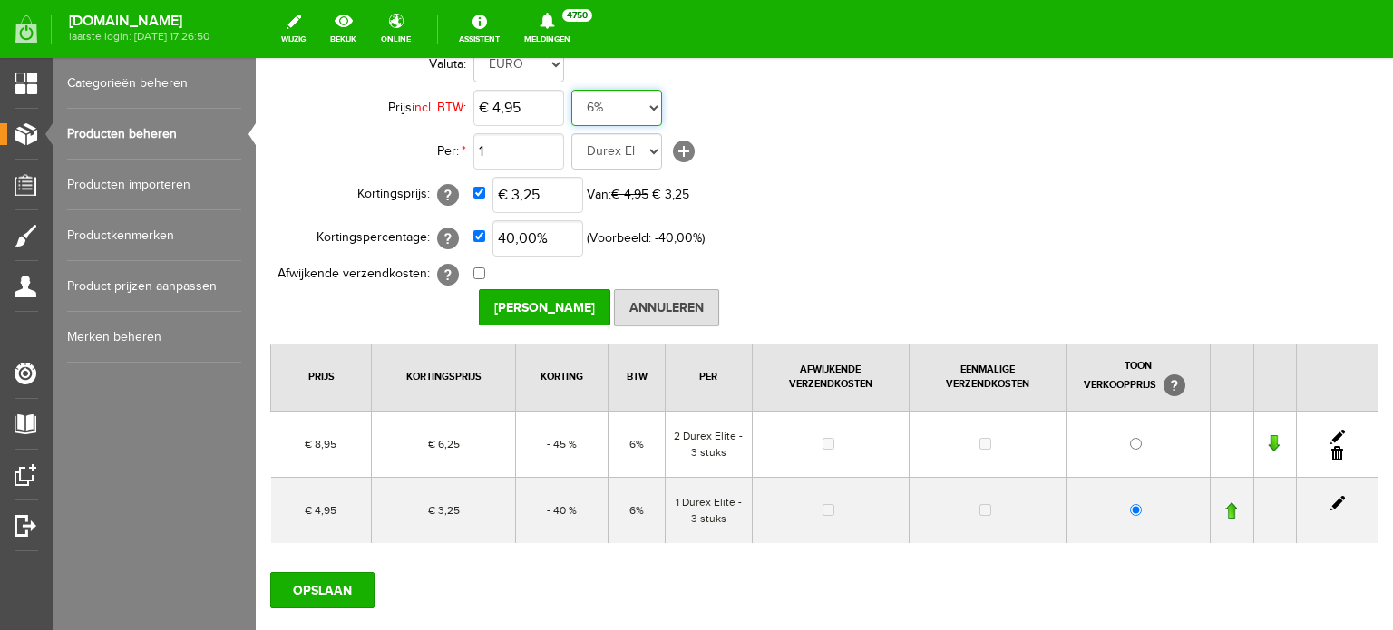
select select "0,09"
click at [571, 90] on select "21% 19% 18% 9% 6% 0%" at bounding box center [616, 108] width 91 height 36
click at [542, 309] on input "[PERSON_NAME]" at bounding box center [544, 307] width 131 height 36
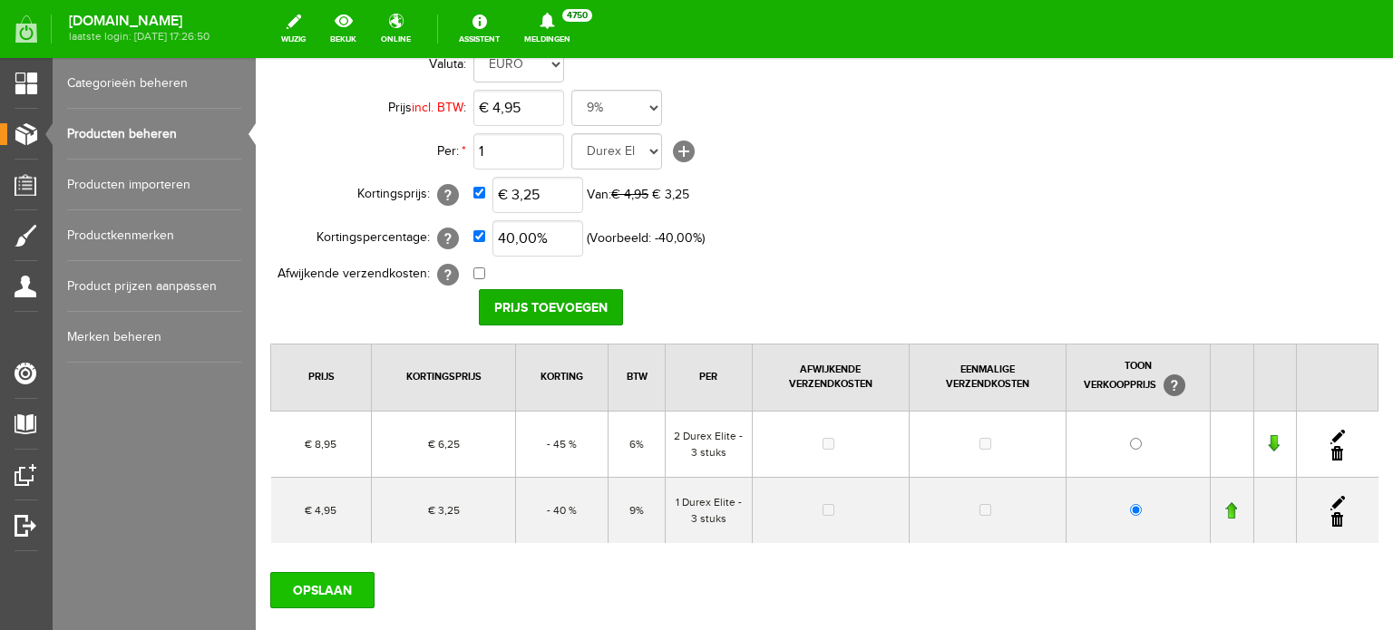
click at [329, 582] on input "OPSLAAN" at bounding box center [322, 590] width 104 height 36
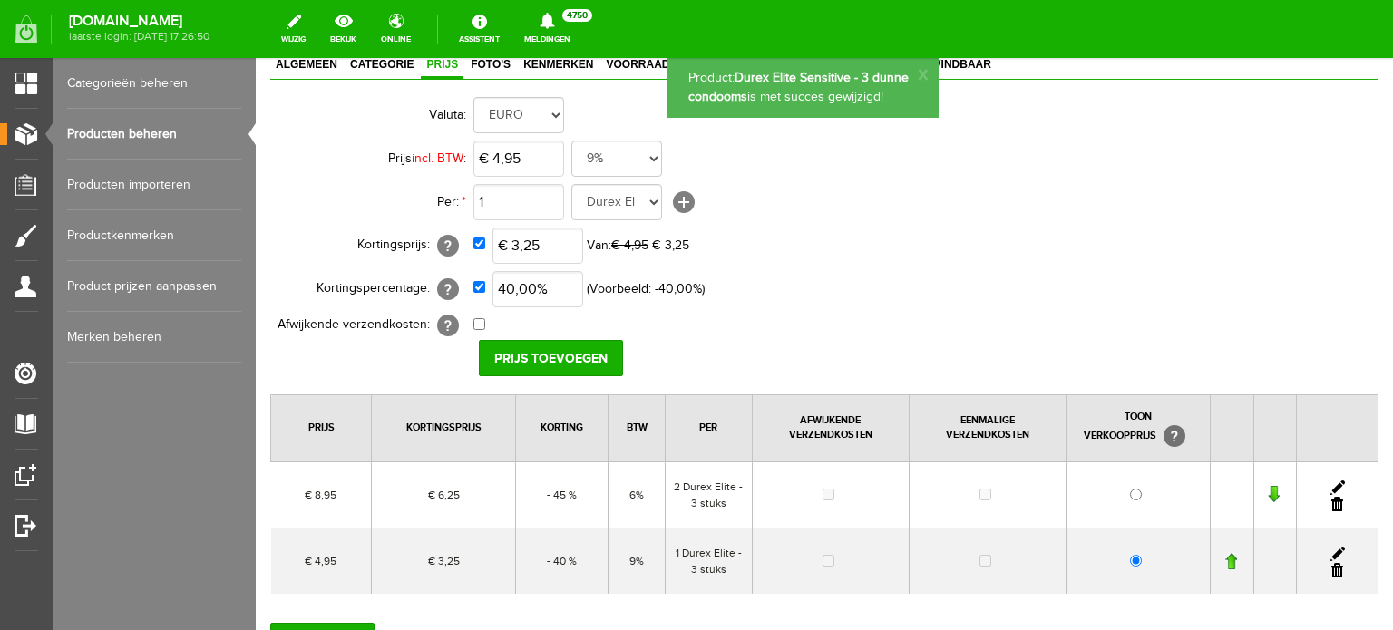
scroll to position [91, 0]
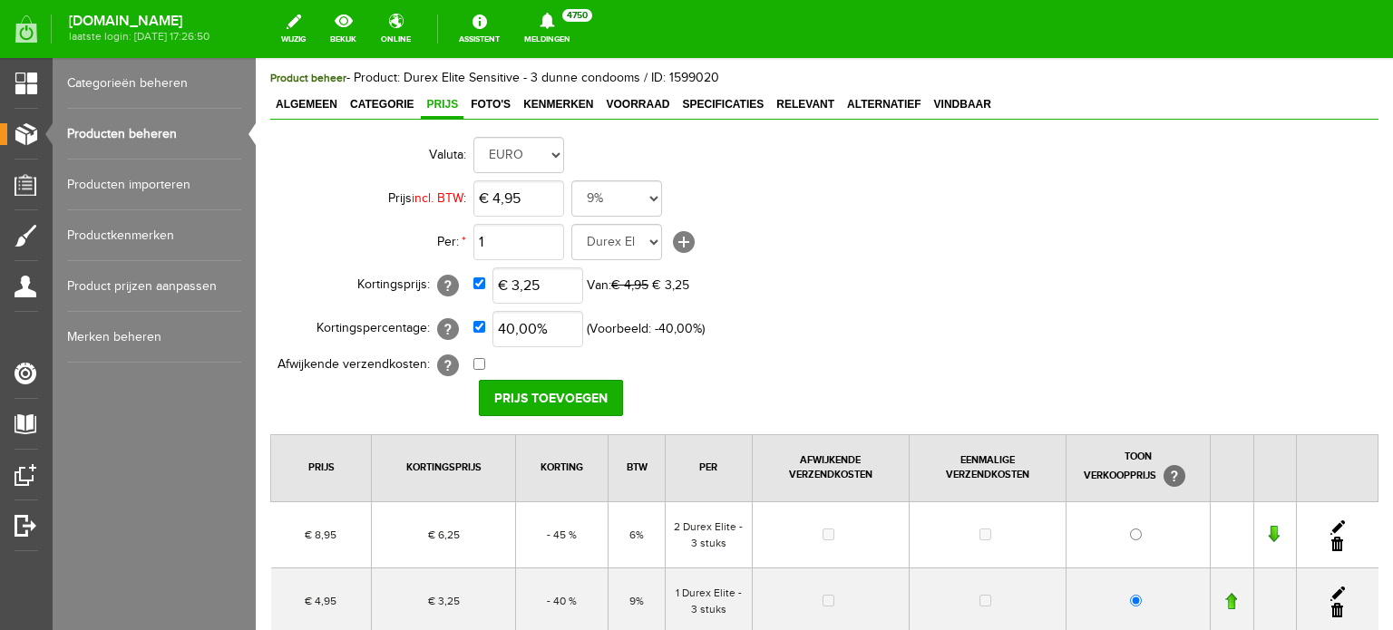
click at [129, 124] on link "Producten beheren" at bounding box center [154, 134] width 174 height 51
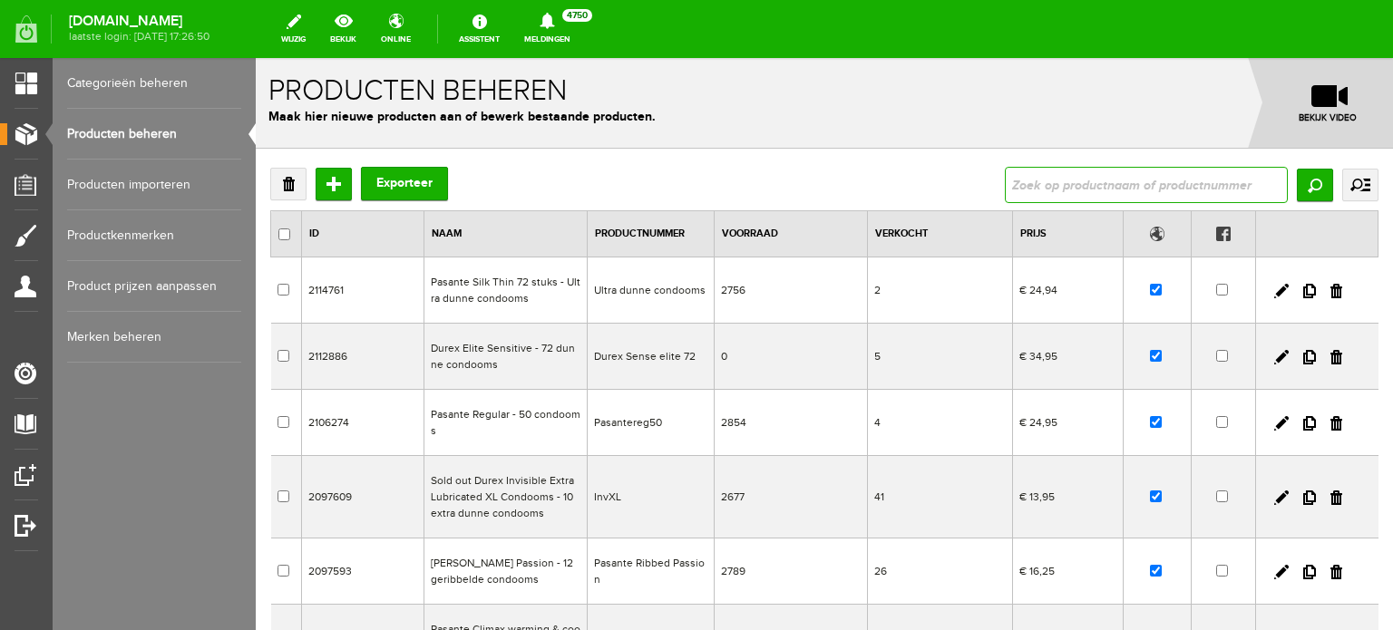
click at [1112, 180] on input "text" at bounding box center [1146, 185] width 283 height 36
type input "3"
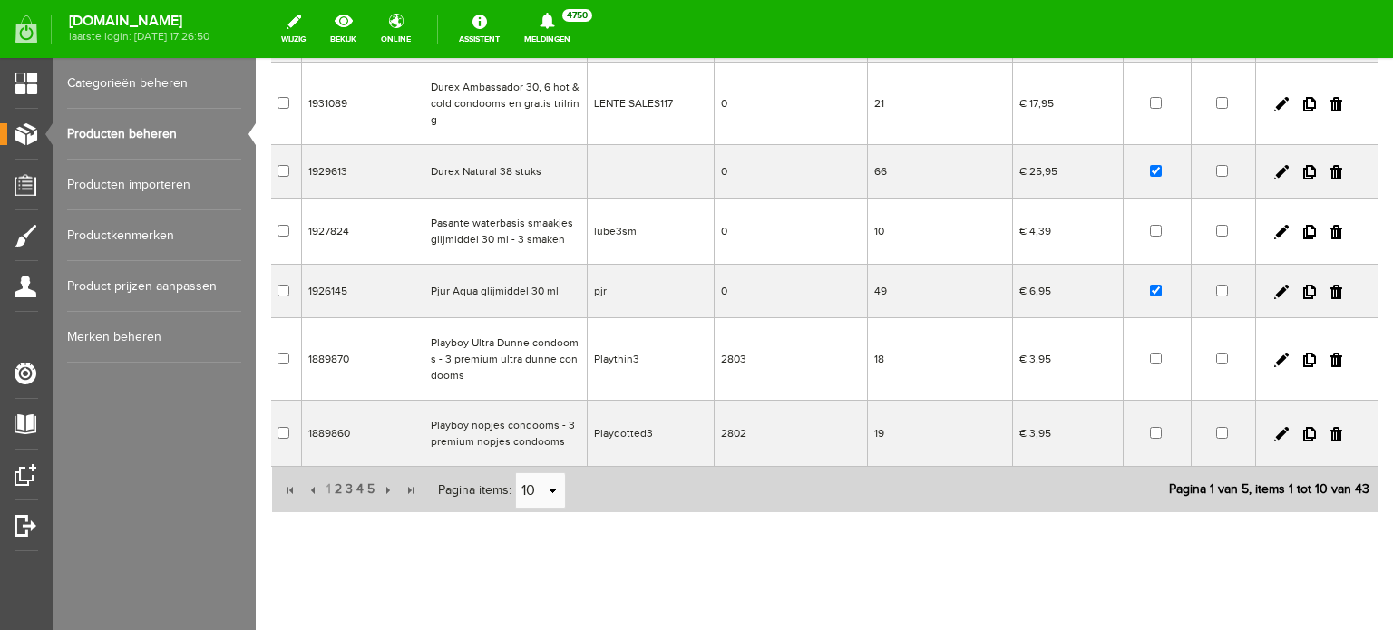
scroll to position [493, 0]
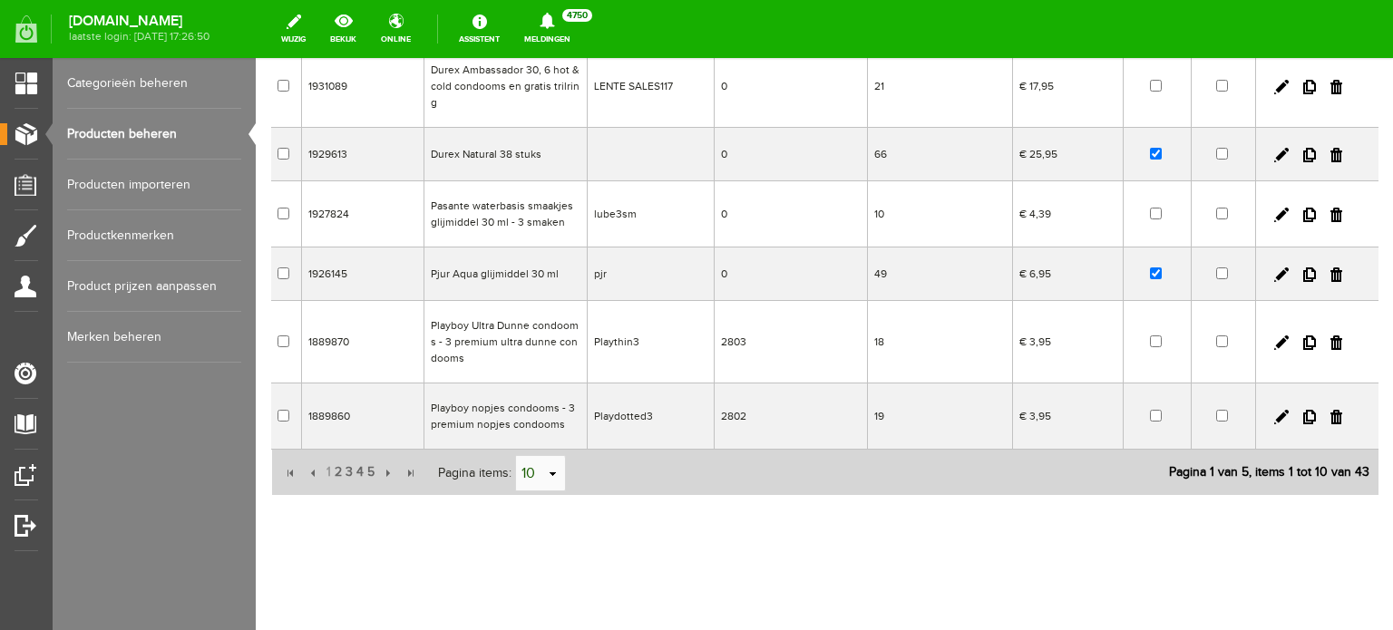
click at [539, 461] on input "10" at bounding box center [531, 474] width 30 height 36
click at [536, 431] on li "50" at bounding box center [539, 438] width 49 height 30
type input "50"
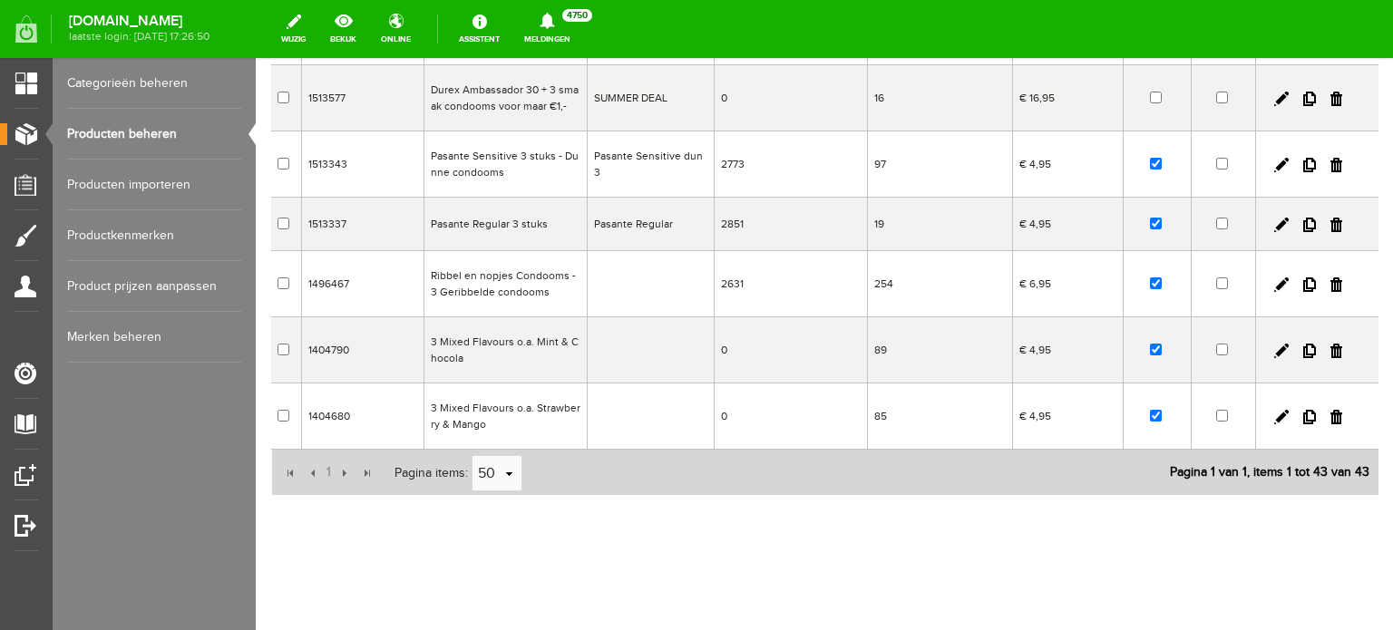
scroll to position [2638, 0]
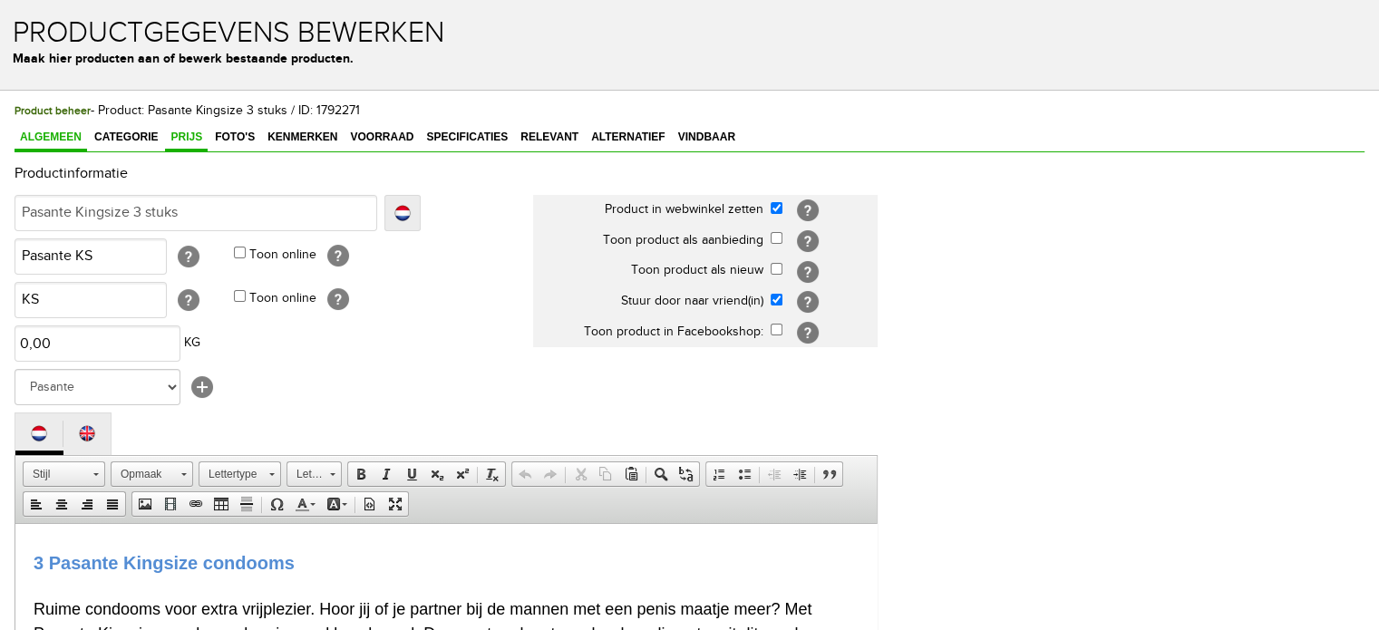
click at [176, 139] on span "Prijs" at bounding box center [186, 137] width 43 height 13
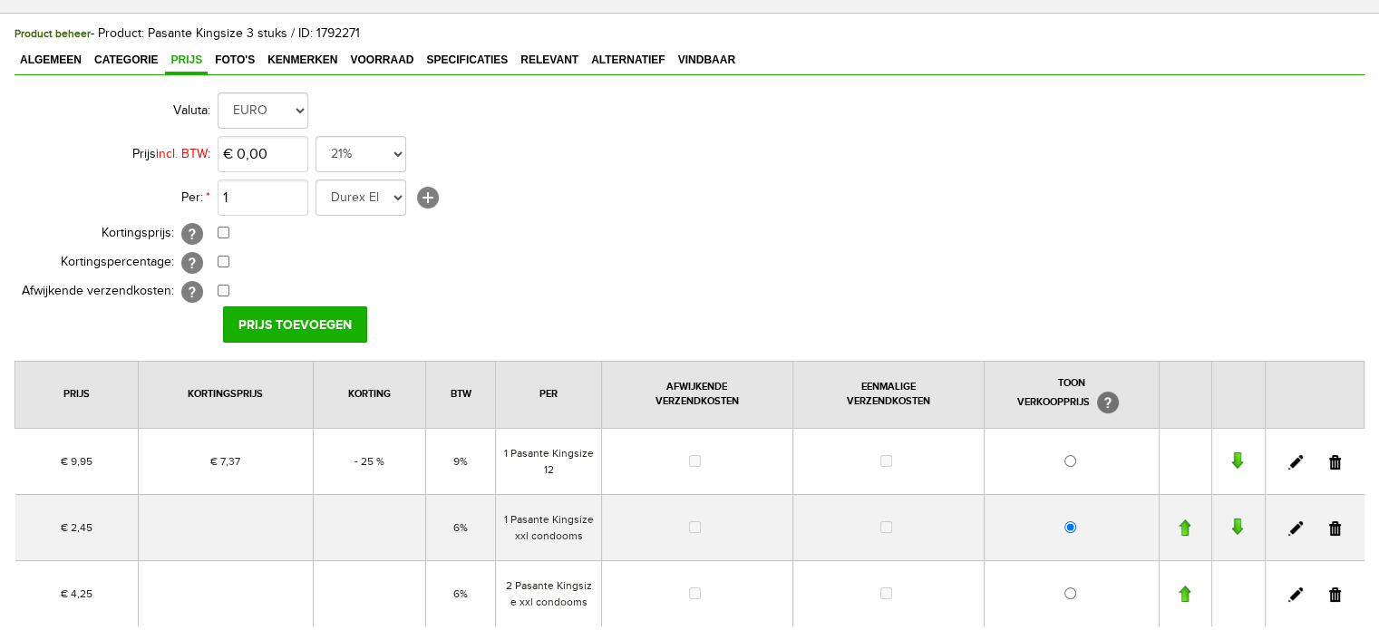
scroll to position [270, 0]
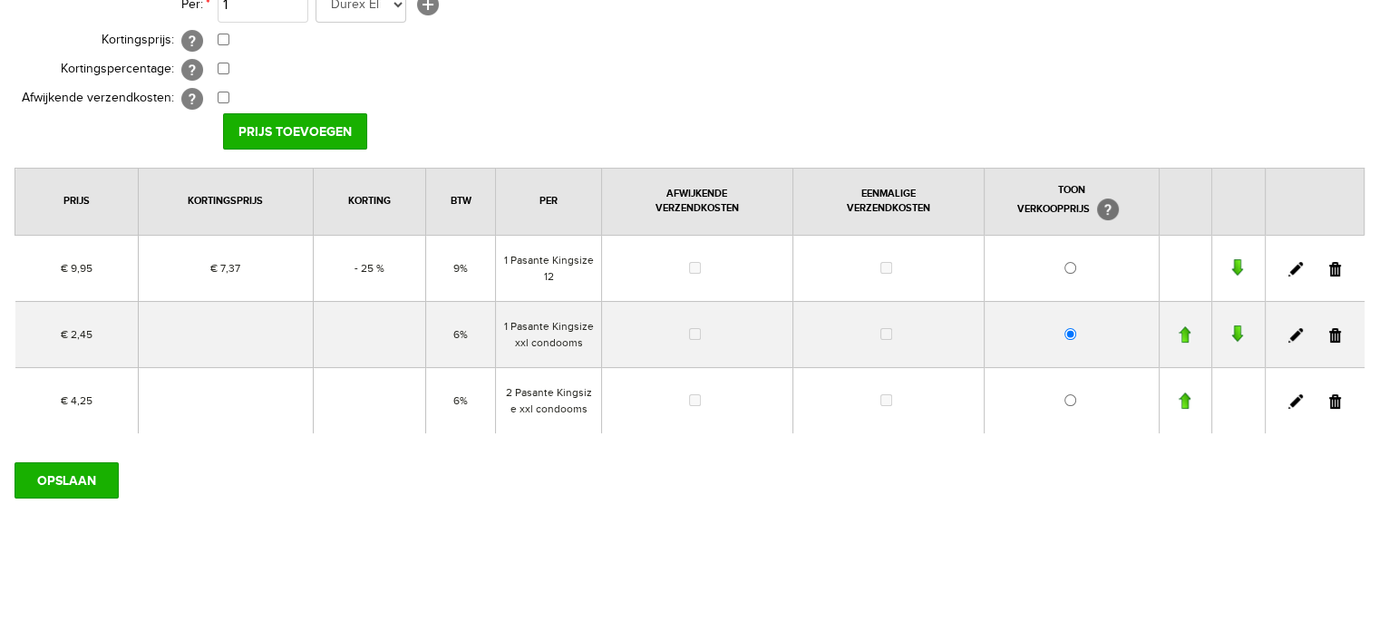
click at [1294, 330] on link at bounding box center [1295, 335] width 15 height 15
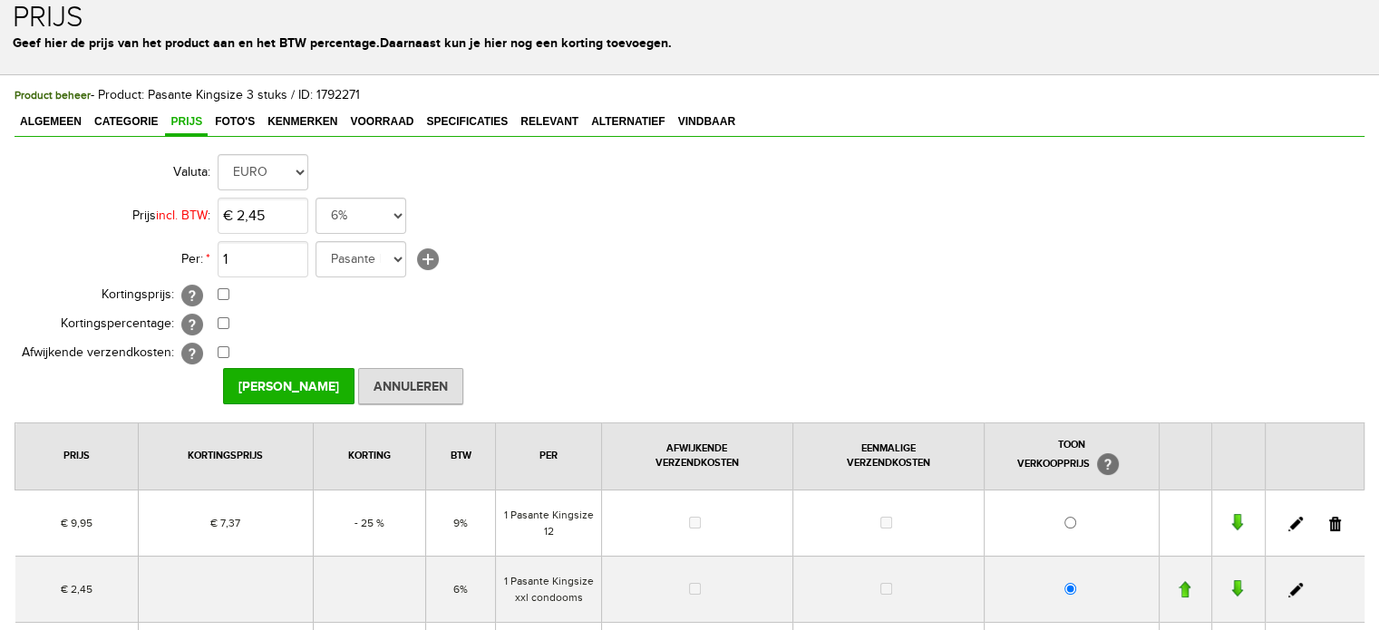
scroll to position [0, 0]
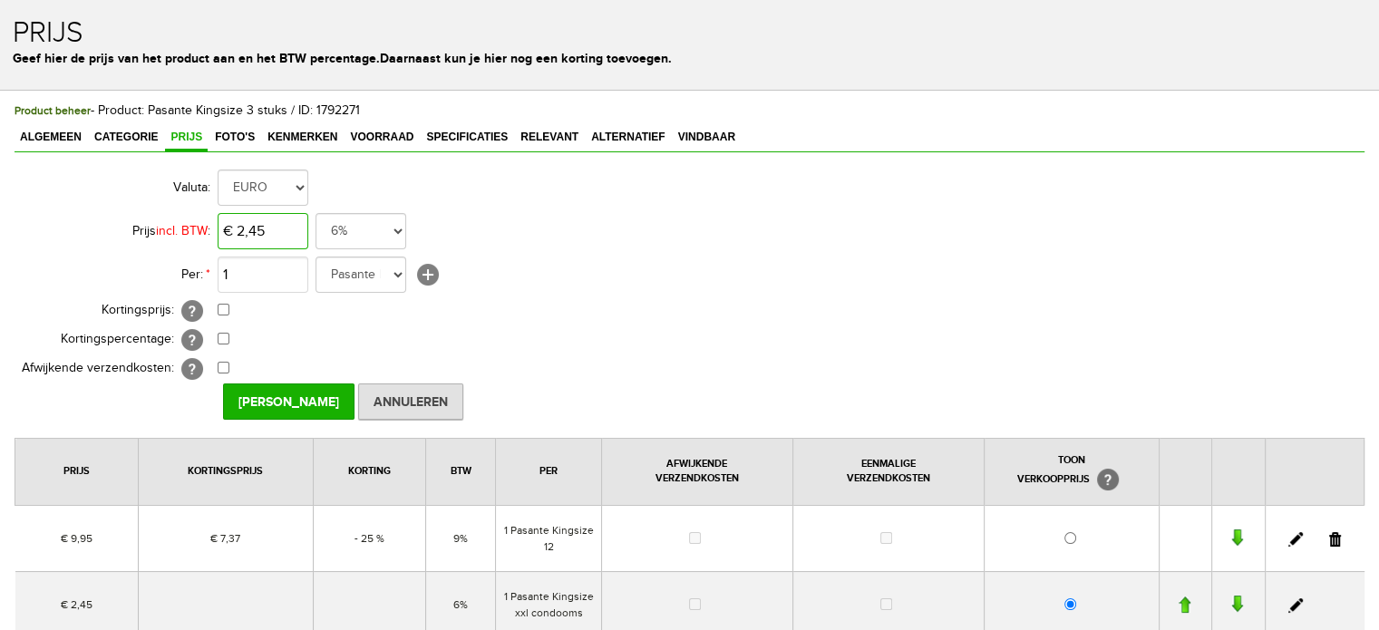
type input "2,45"
click at [288, 228] on input "2,45" at bounding box center [263, 231] width 91 height 36
click at [288, 232] on input "2,45" at bounding box center [263, 231] width 91 height 36
type input "€ 2,67"
click at [379, 235] on select "21% 19% 18% 9% 6% 0%" at bounding box center [361, 231] width 91 height 36
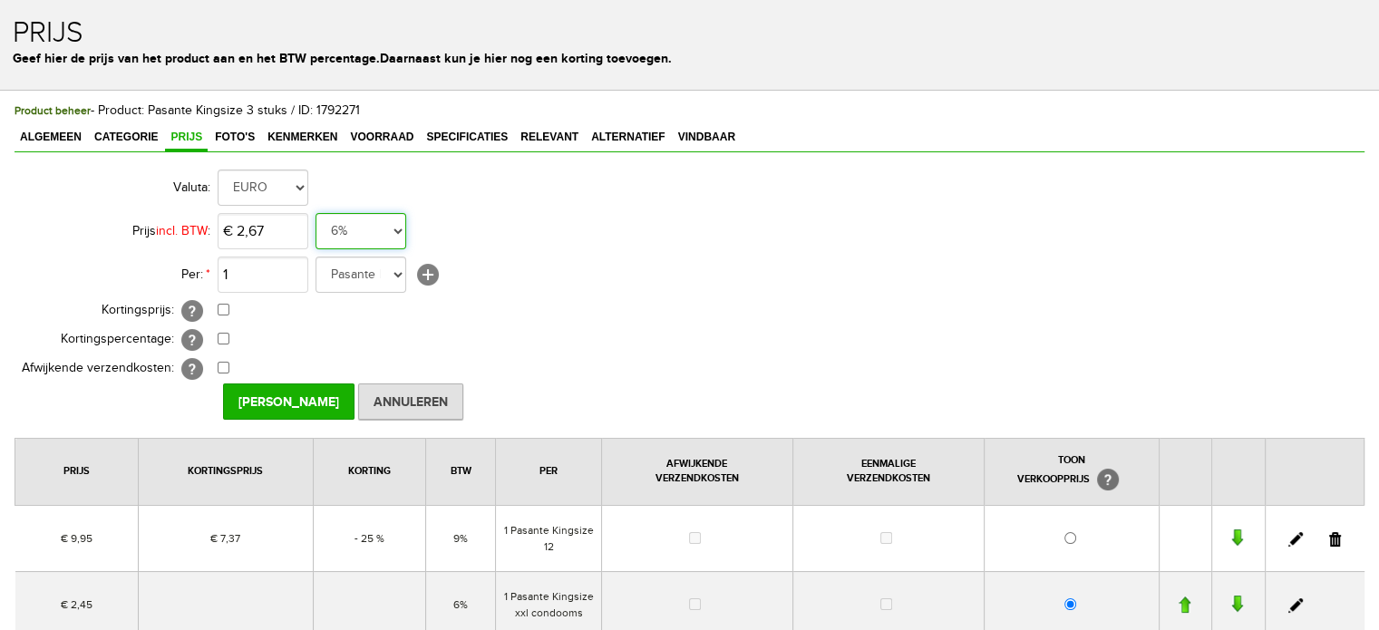
select select "0,09"
click at [316, 213] on select "21% 19% 18% 9% 6% 0%" at bounding box center [361, 231] width 91 height 36
click at [312, 400] on input "[PERSON_NAME]" at bounding box center [288, 402] width 131 height 36
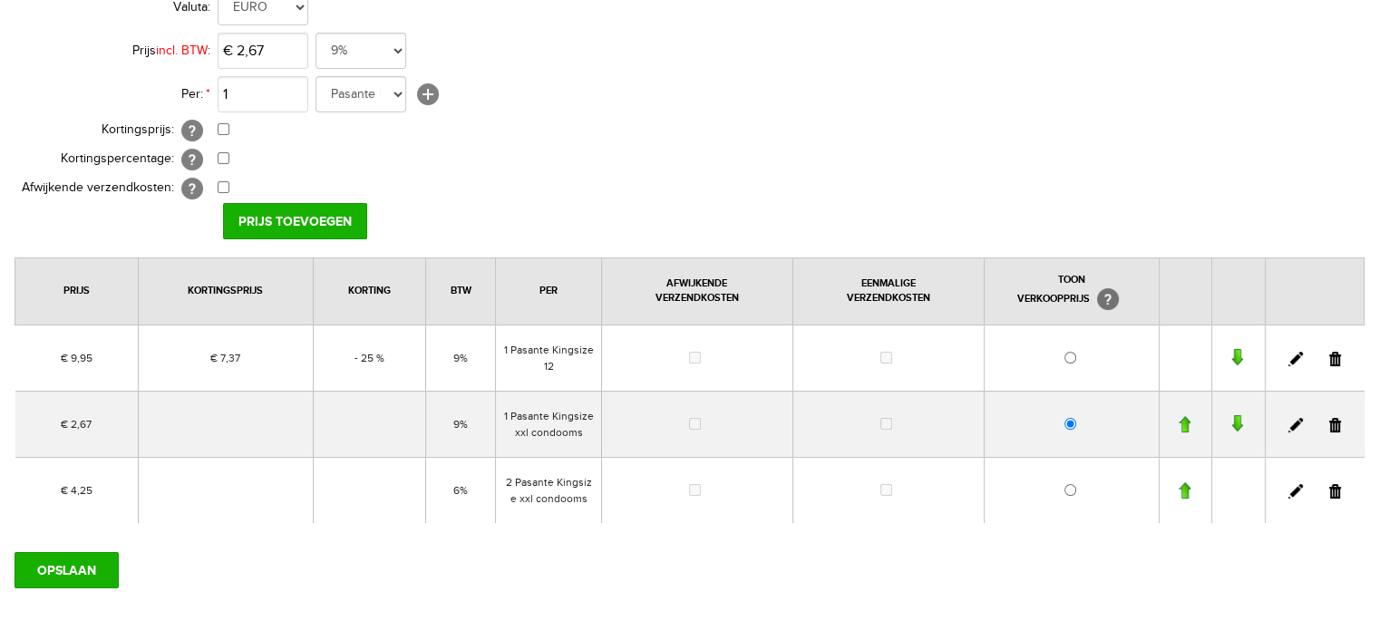
scroll to position [181, 0]
click at [89, 576] on input "OPSLAAN" at bounding box center [67, 569] width 104 height 36
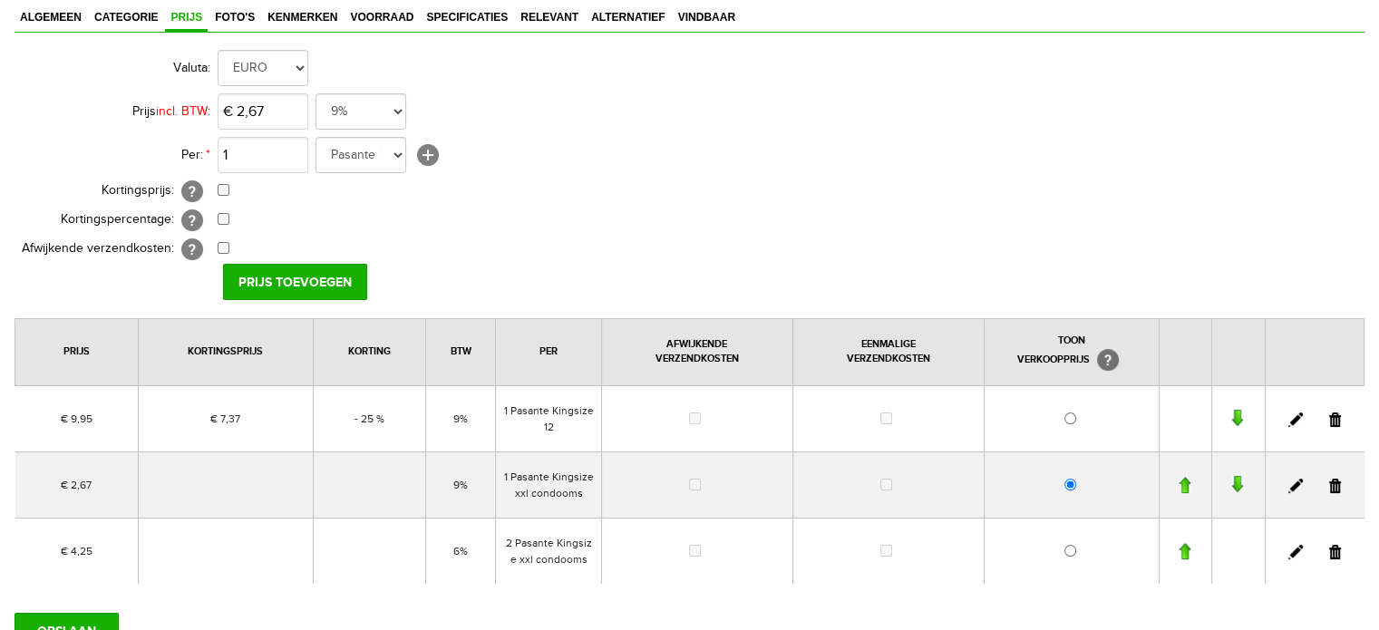
scroll to position [91, 0]
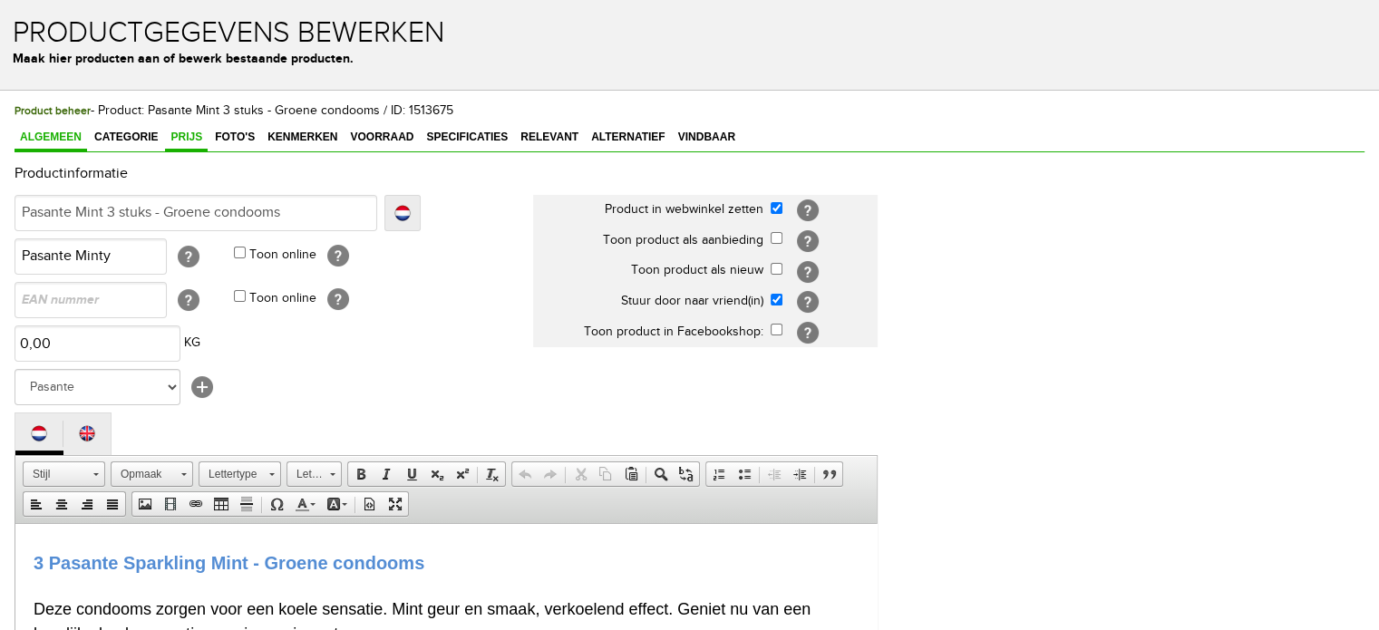
click at [199, 141] on span "Prijs" at bounding box center [186, 137] width 43 height 13
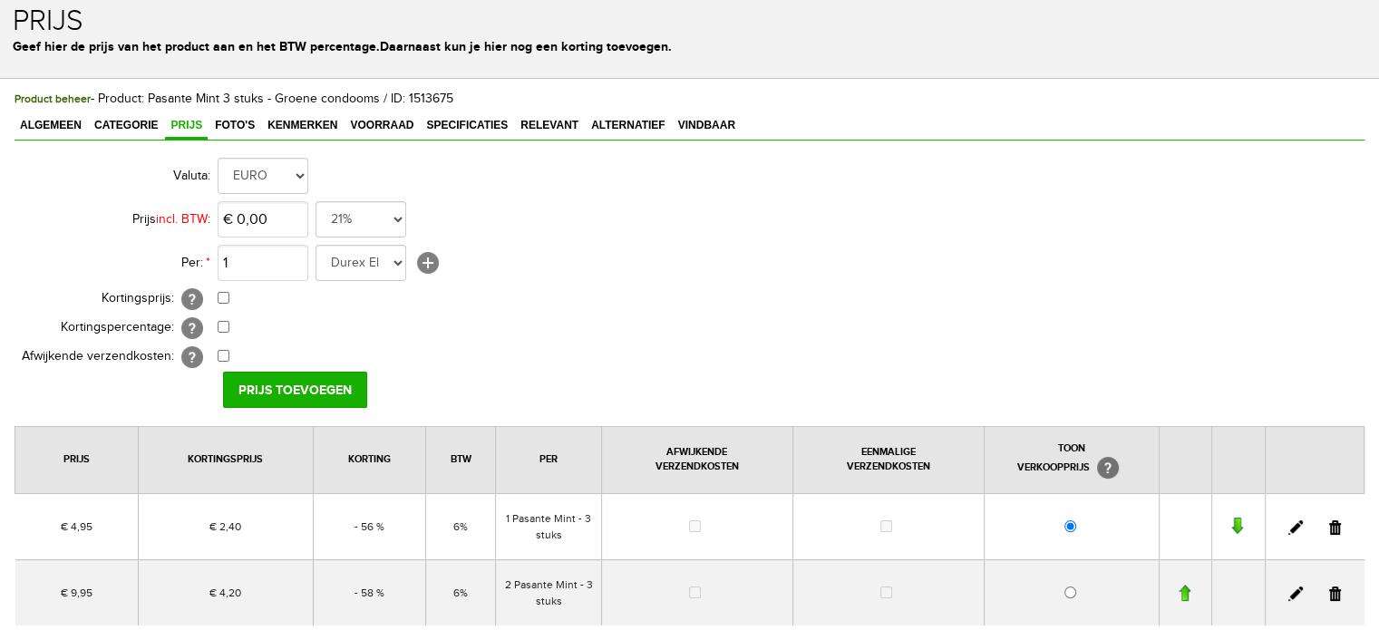
scroll to position [91, 0]
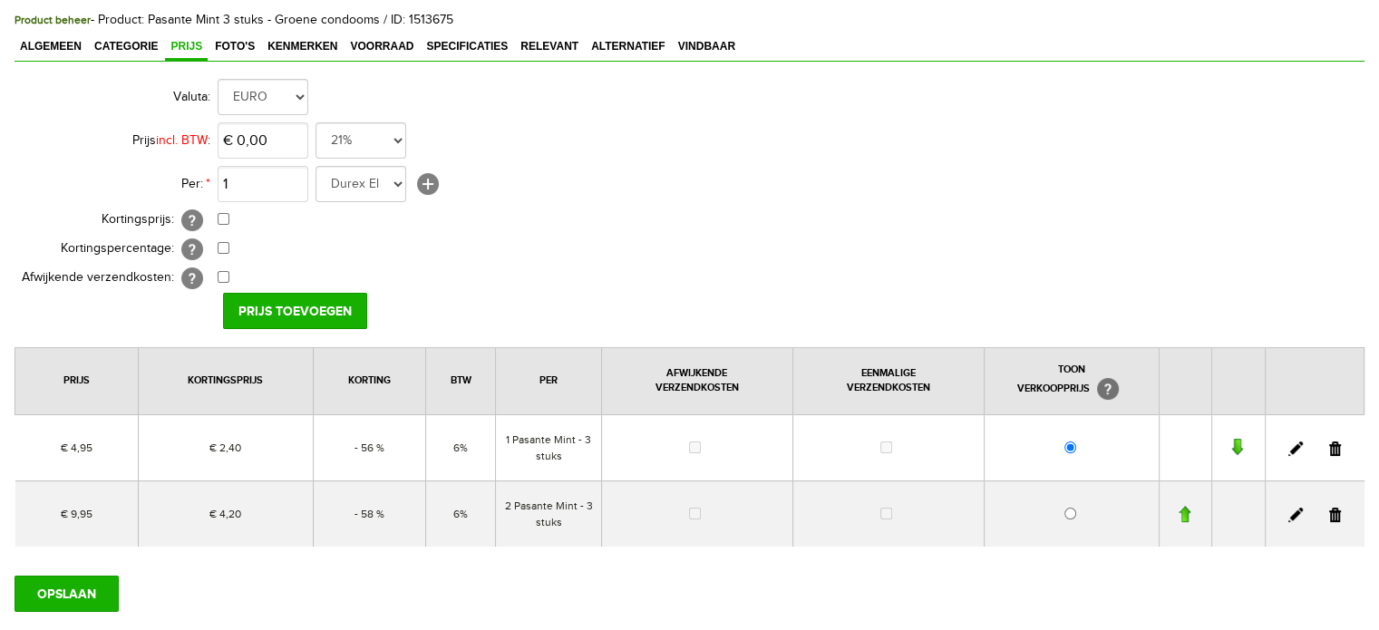
click at [1290, 450] on link at bounding box center [1295, 449] width 15 height 15
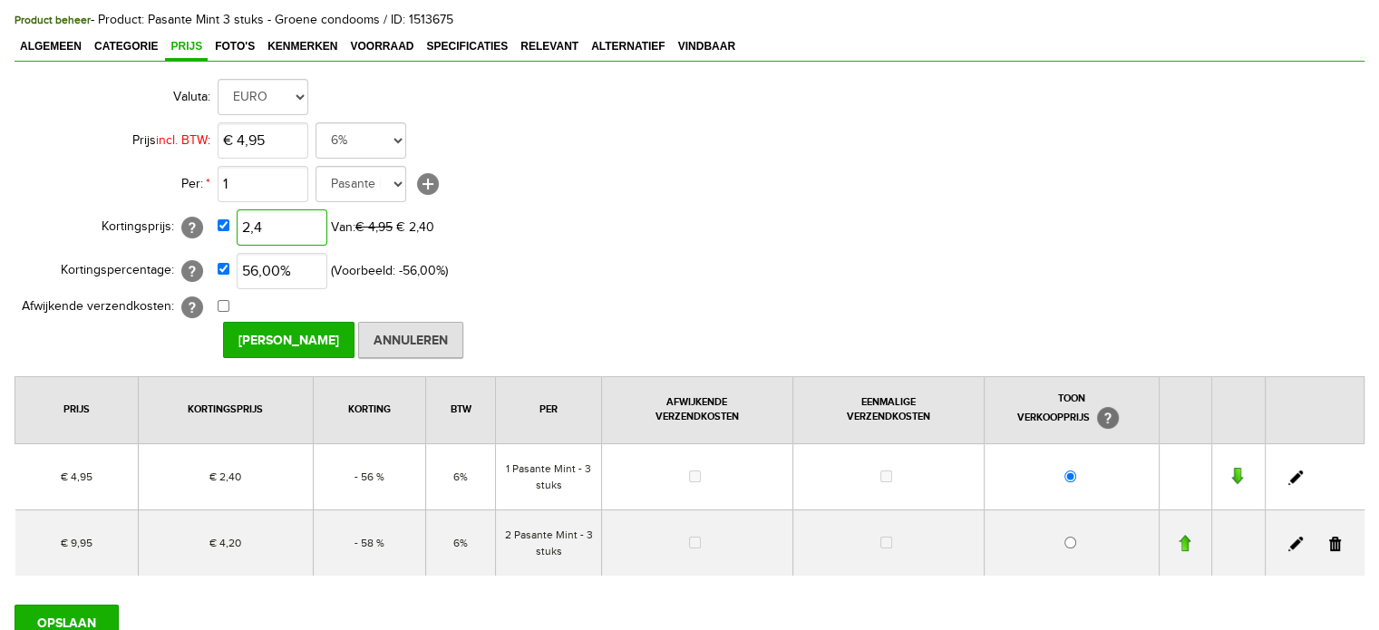
click at [293, 220] on input "2,4" at bounding box center [282, 227] width 91 height 36
click at [296, 222] on input "2,4" at bounding box center [282, 227] width 91 height 36
click at [290, 228] on input "2,4" at bounding box center [282, 227] width 91 height 36
click at [272, 224] on input "2,4" at bounding box center [282, 227] width 91 height 36
click at [255, 222] on input "2,4" at bounding box center [282, 227] width 91 height 36
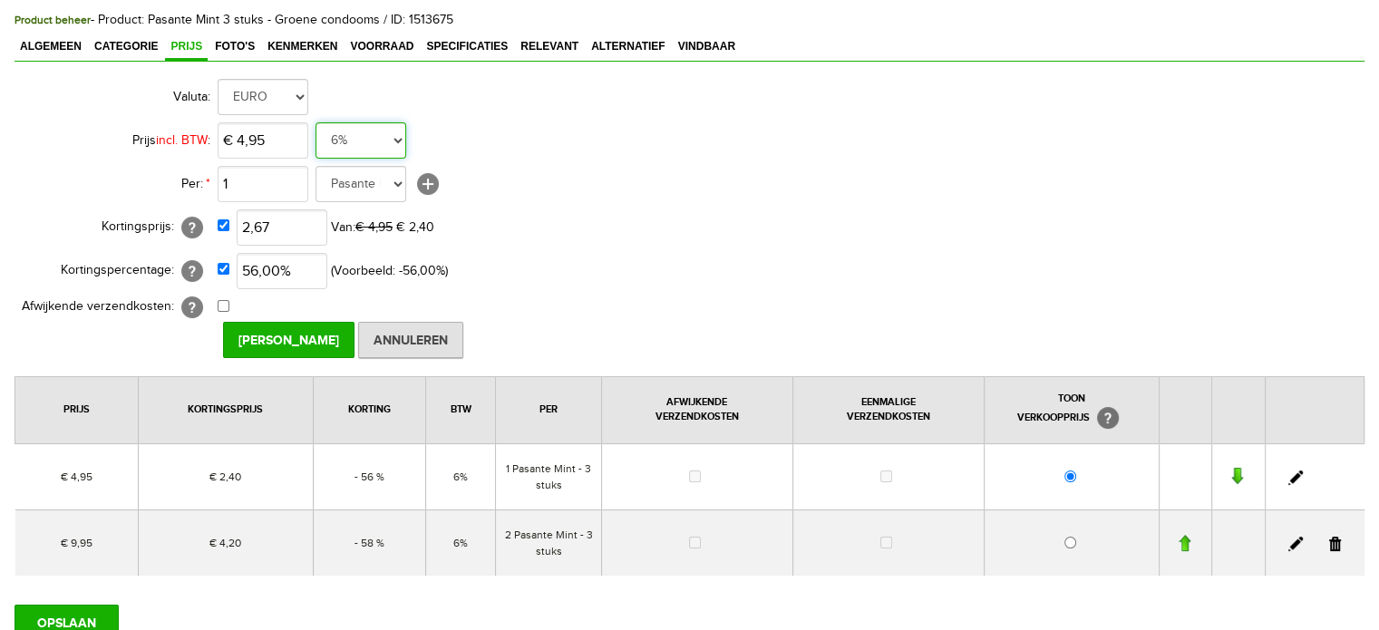
type input "€ 2,67"
drag, startPoint x: 381, startPoint y: 131, endPoint x: 383, endPoint y: 156, distance: 24.5
click at [381, 131] on select "21% 19% 18% 9% 6% 0%" at bounding box center [361, 140] width 91 height 36
select select "0,09"
click at [316, 122] on select "21% 19% 18% 9% 6% 0%" at bounding box center [361, 140] width 91 height 36
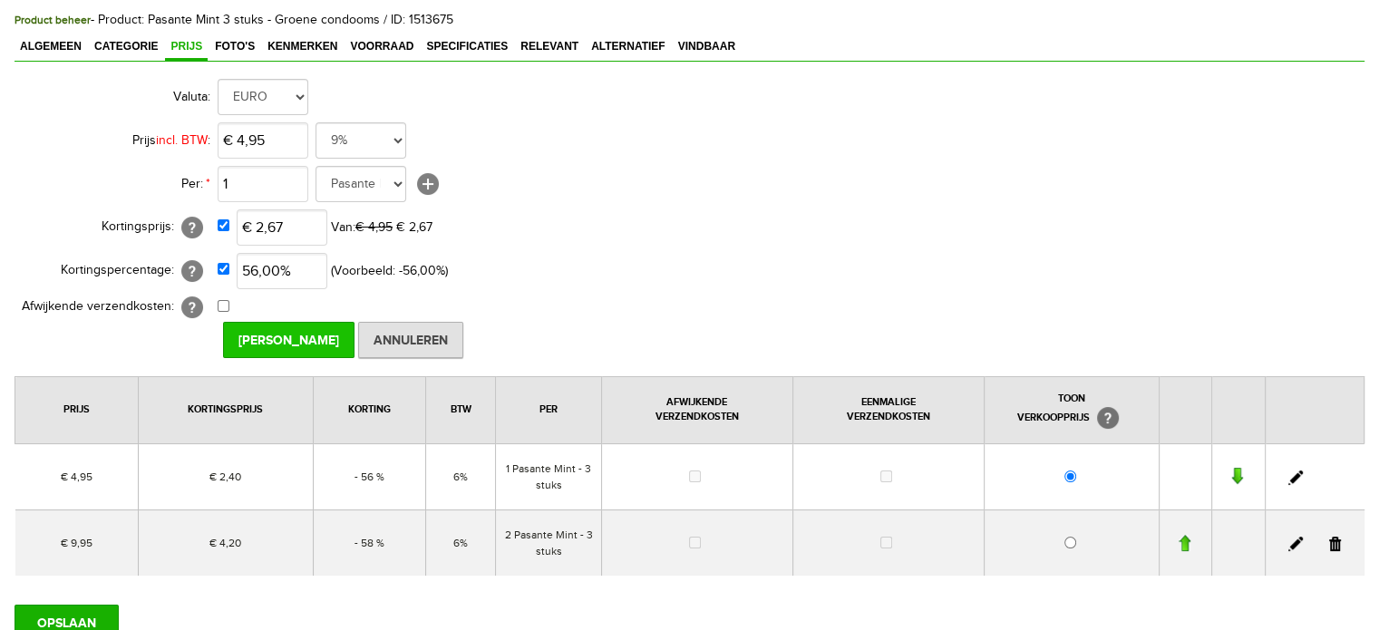
click at [279, 338] on input "[PERSON_NAME]" at bounding box center [288, 340] width 131 height 36
click at [1298, 537] on link at bounding box center [1295, 544] width 15 height 15
click at [291, 225] on input "4,2" at bounding box center [282, 227] width 91 height 36
click at [291, 223] on input "4,2" at bounding box center [282, 227] width 91 height 36
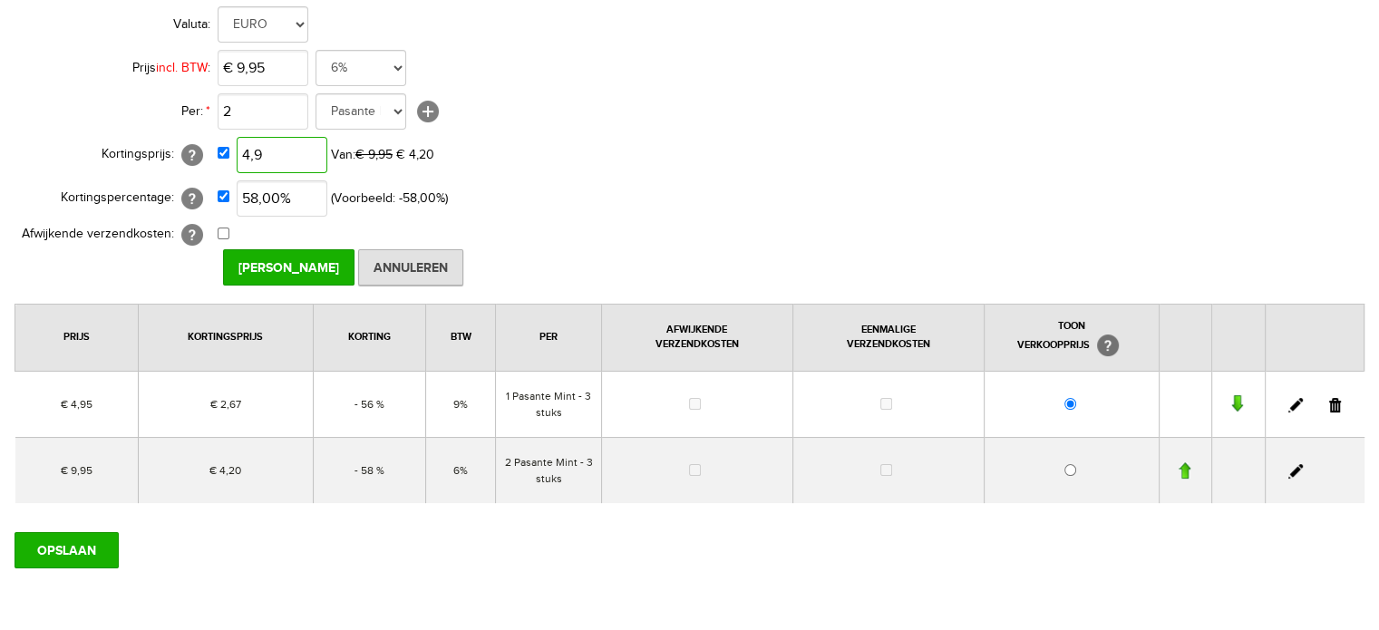
scroll to position [52, 0]
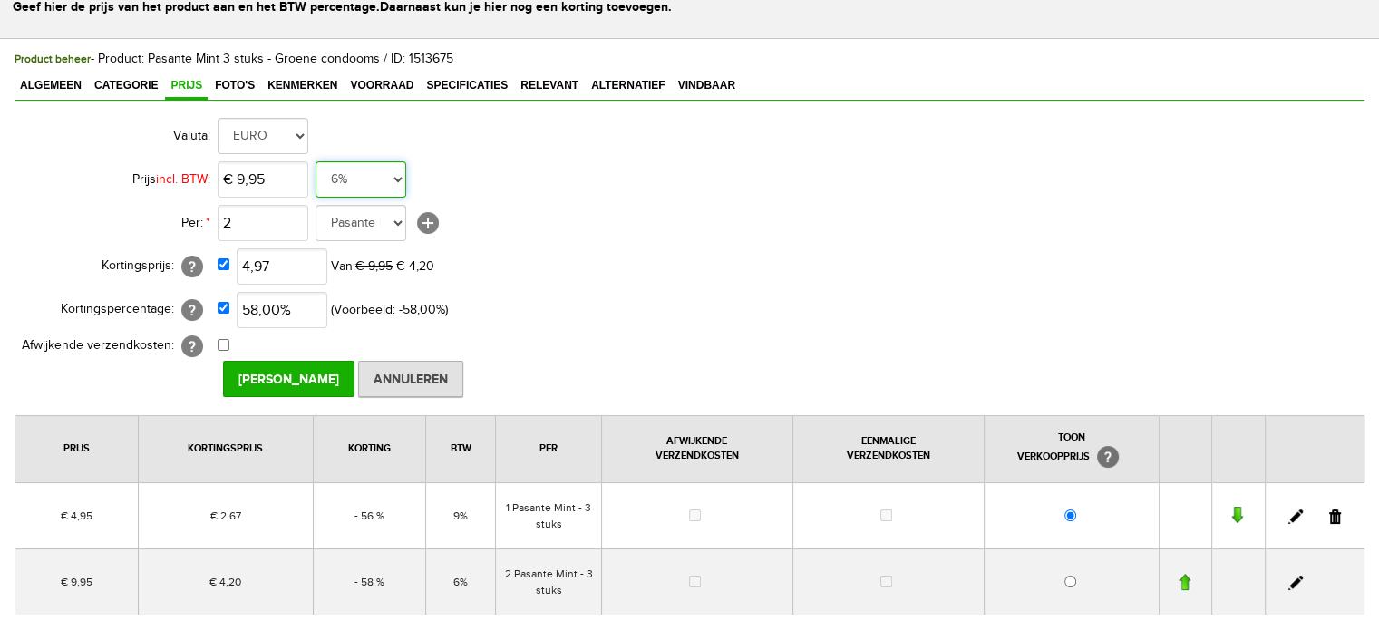
type input "€ 4,97"
click at [355, 175] on select "21% 19% 18% 9% 6% 0%" at bounding box center [361, 179] width 91 height 36
select select "0,09"
click at [316, 161] on select "21% 19% 18% 9% 6% 0%" at bounding box center [361, 179] width 91 height 36
click at [286, 376] on input "[PERSON_NAME]" at bounding box center [288, 379] width 131 height 36
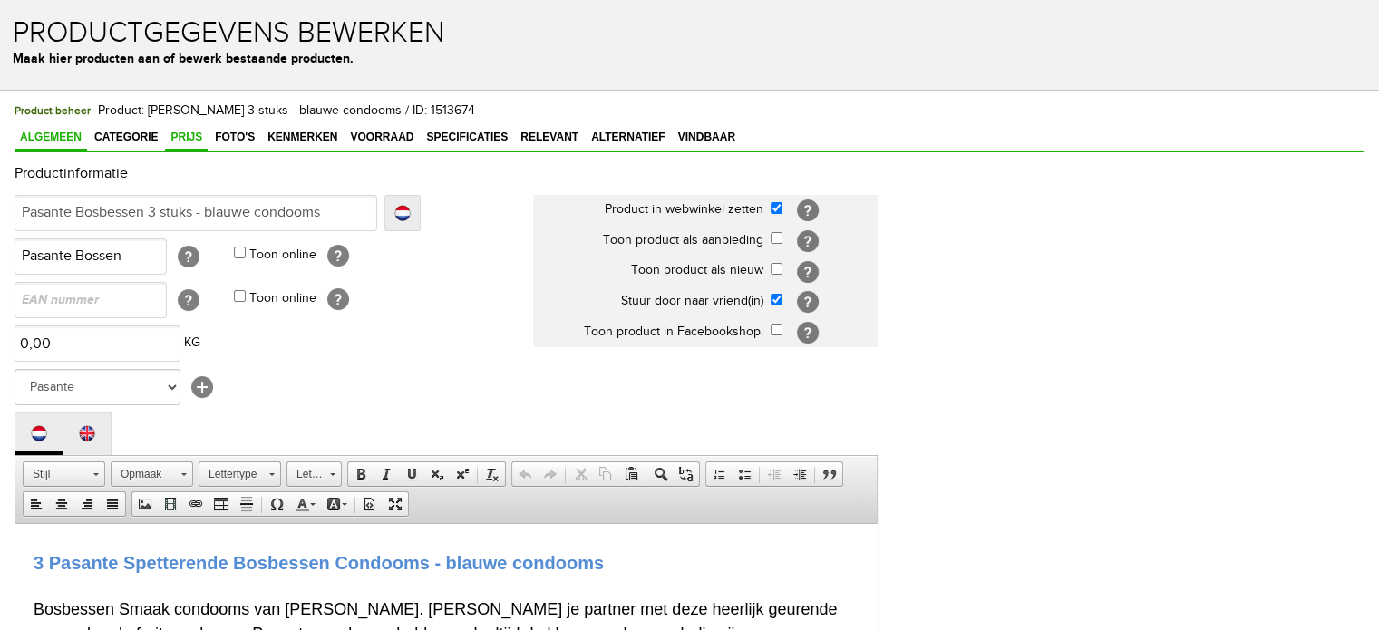
click at [180, 141] on span "Prijs" at bounding box center [186, 137] width 43 height 13
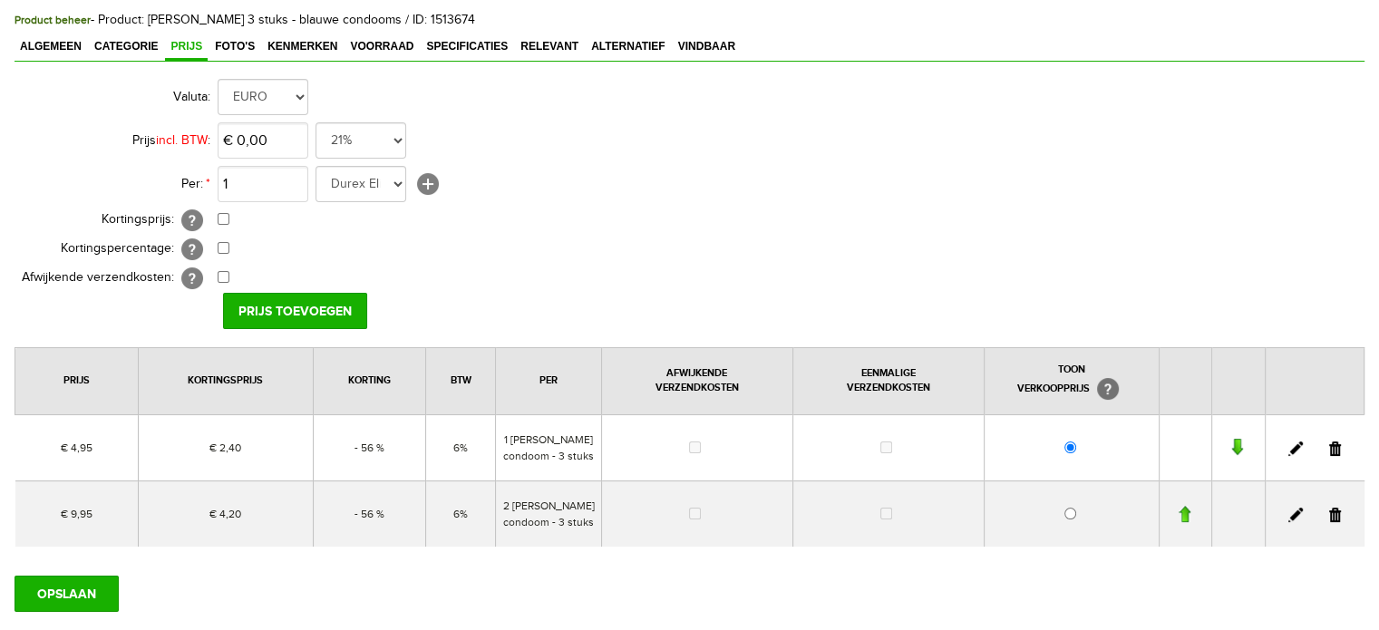
scroll to position [181, 0]
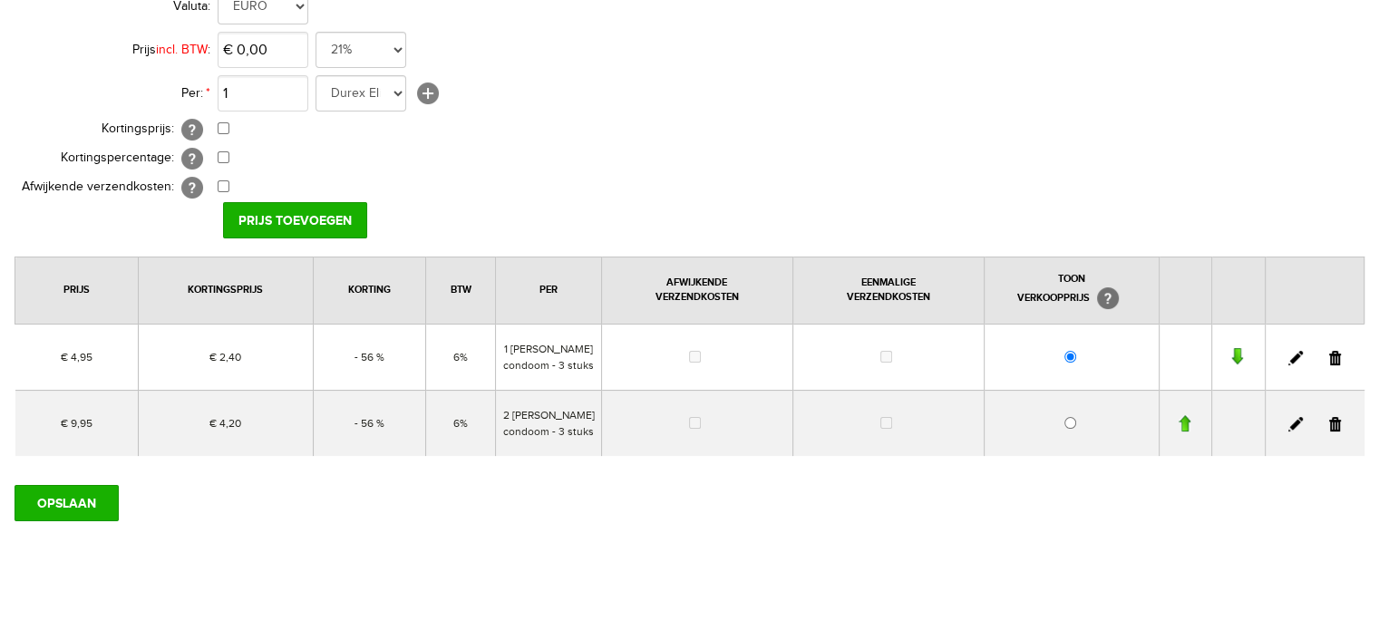
click at [1296, 364] on link at bounding box center [1295, 358] width 15 height 15
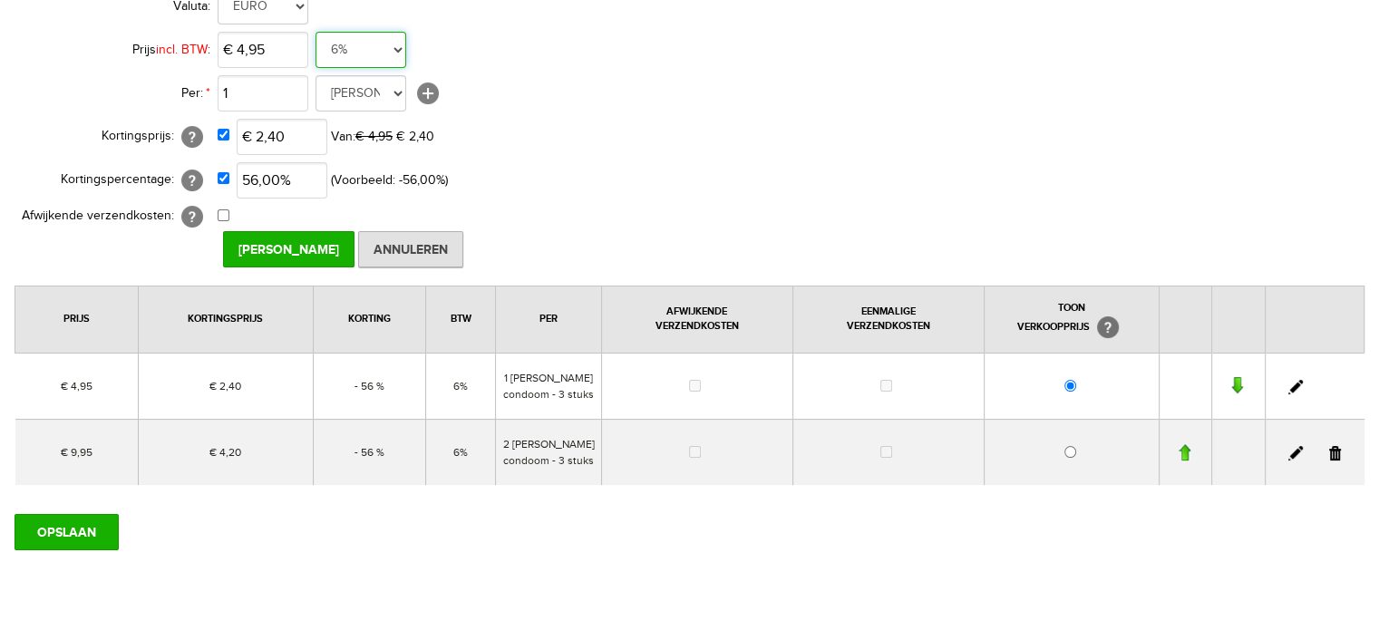
click at [377, 49] on select "21% 19% 18% 9% 6% 0%" at bounding box center [361, 50] width 91 height 36
select select "0,09"
click at [316, 32] on select "21% 19% 18% 9% 6% 0%" at bounding box center [361, 50] width 91 height 36
click at [299, 140] on input "2,4" at bounding box center [282, 137] width 91 height 36
click at [300, 137] on input "2,4" at bounding box center [282, 137] width 91 height 36
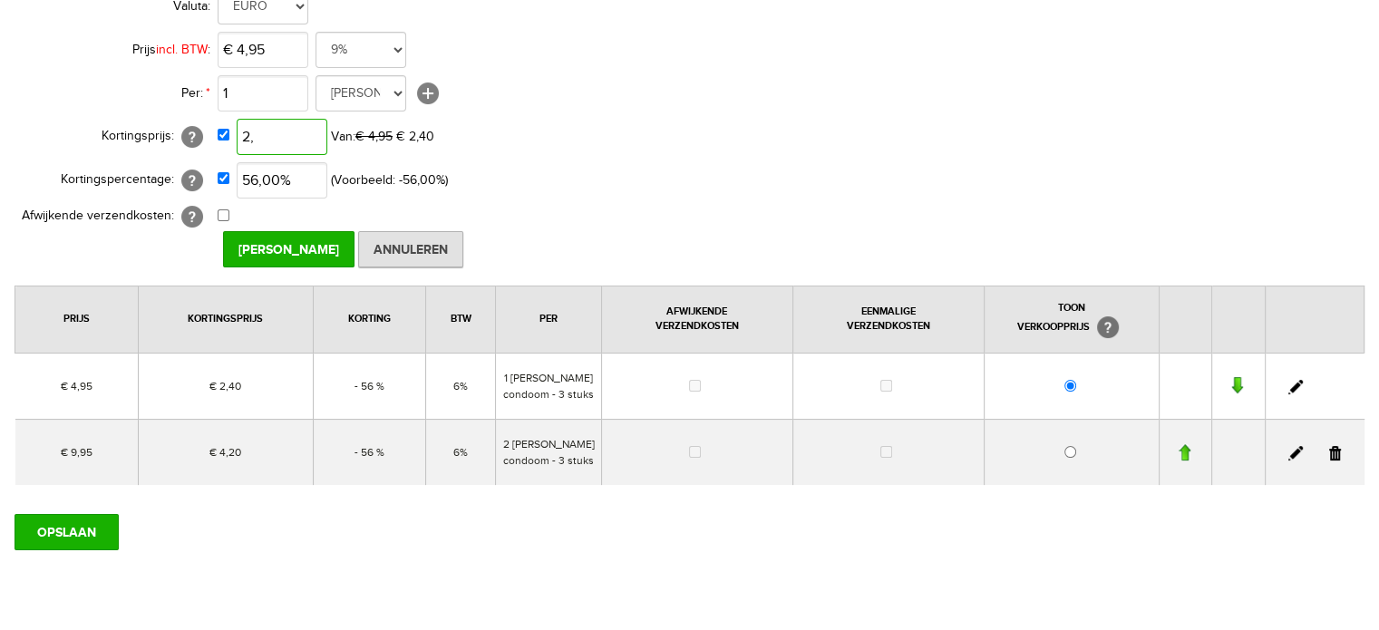
click at [283, 137] on input "2," at bounding box center [282, 137] width 91 height 36
click at [286, 136] on input "2," at bounding box center [282, 137] width 91 height 36
type input "€ 2,67"
click at [668, 155] on td "€ 2,67 Van: € 4,95 € 2,40" at bounding box center [551, 137] width 667 height 44
click at [326, 245] on input "[PERSON_NAME]" at bounding box center [288, 249] width 131 height 36
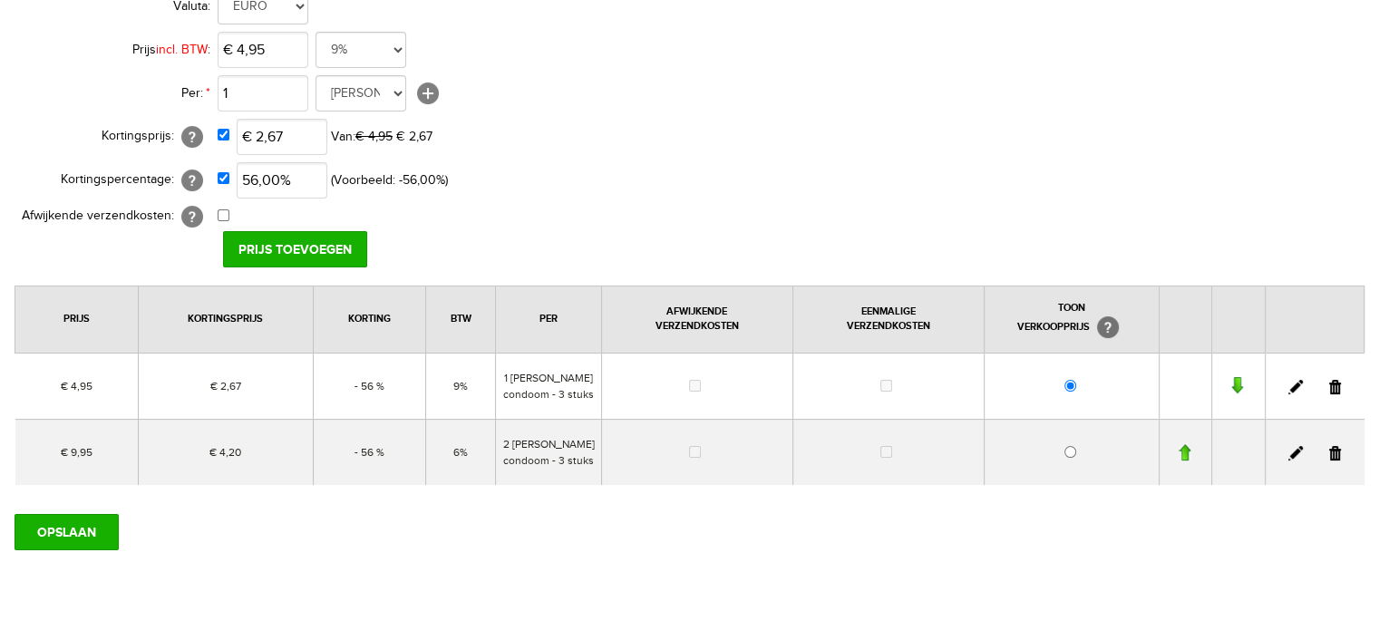
click at [1296, 461] on link at bounding box center [1295, 453] width 15 height 15
click at [293, 131] on input "4,2" at bounding box center [282, 137] width 91 height 36
click at [294, 135] on input "4,2" at bounding box center [282, 137] width 91 height 36
type input "€ 4,97"
click at [345, 51] on select "21% 19% 18% 9% 6% 0%" at bounding box center [361, 50] width 91 height 36
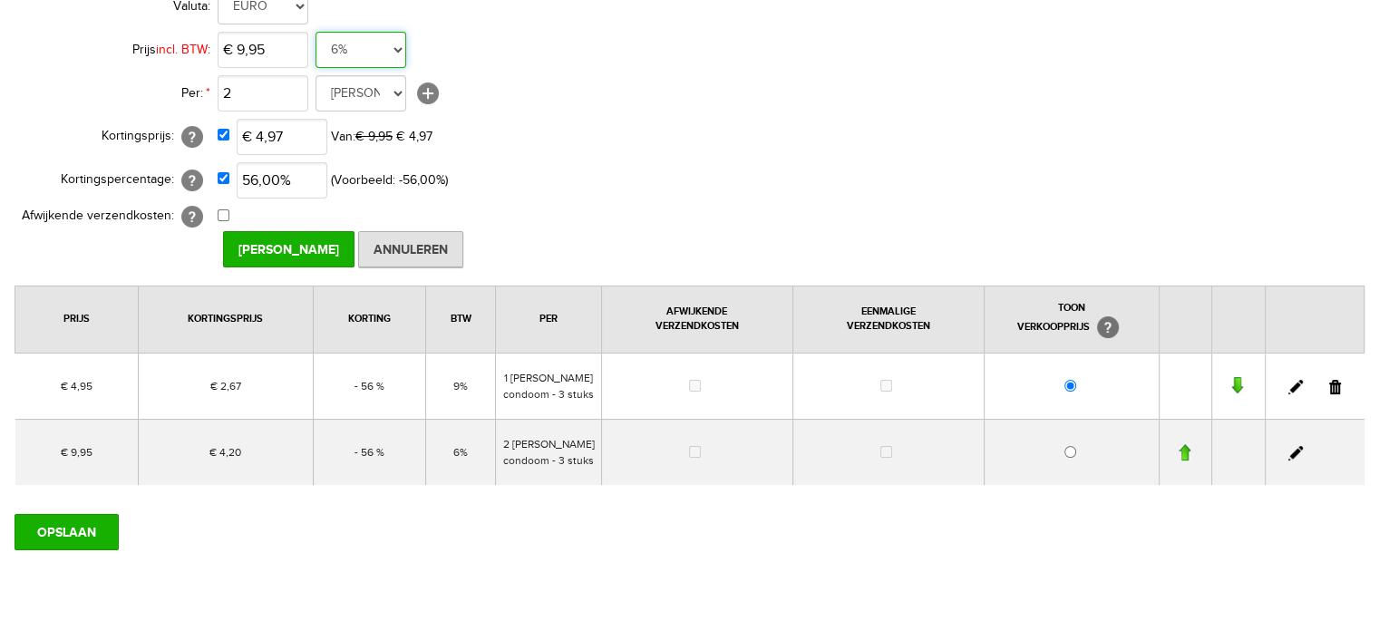
select select "0,09"
click at [316, 32] on select "21% 19% 18% 9% 6% 0%" at bounding box center [361, 50] width 91 height 36
click at [309, 249] on input "[PERSON_NAME]" at bounding box center [288, 249] width 131 height 36
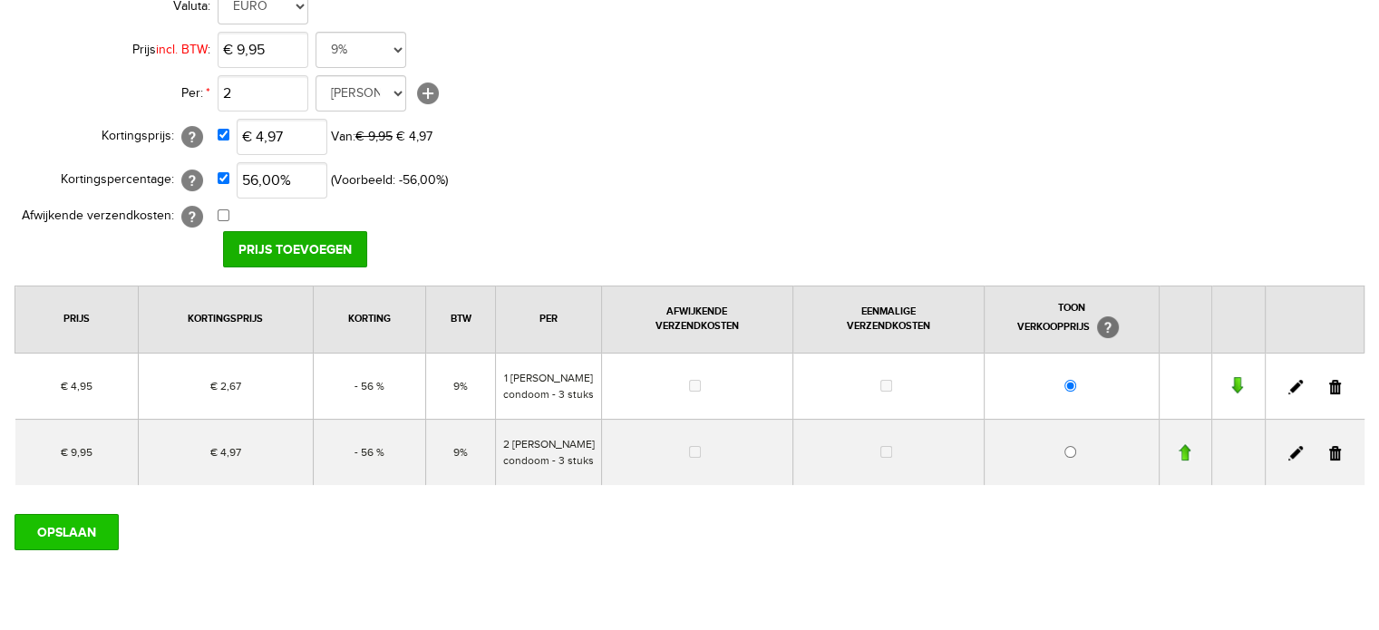
click at [79, 550] on input "OPSLAAN" at bounding box center [67, 532] width 104 height 36
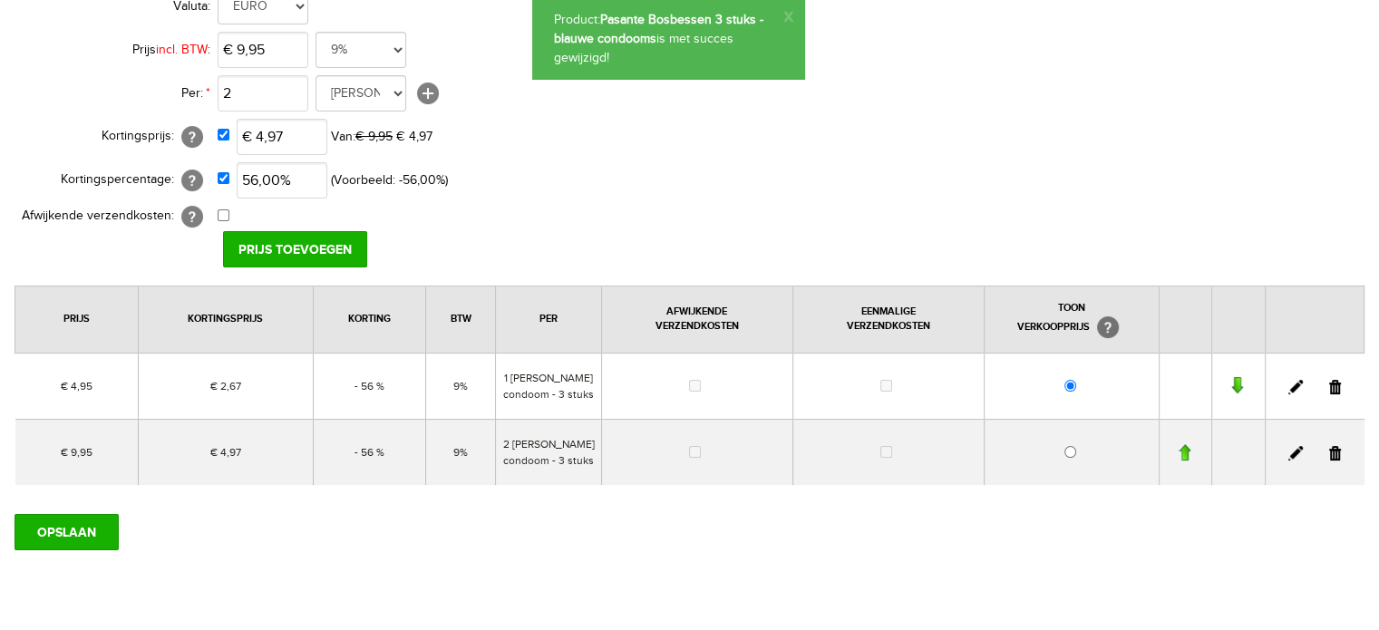
scroll to position [0, 0]
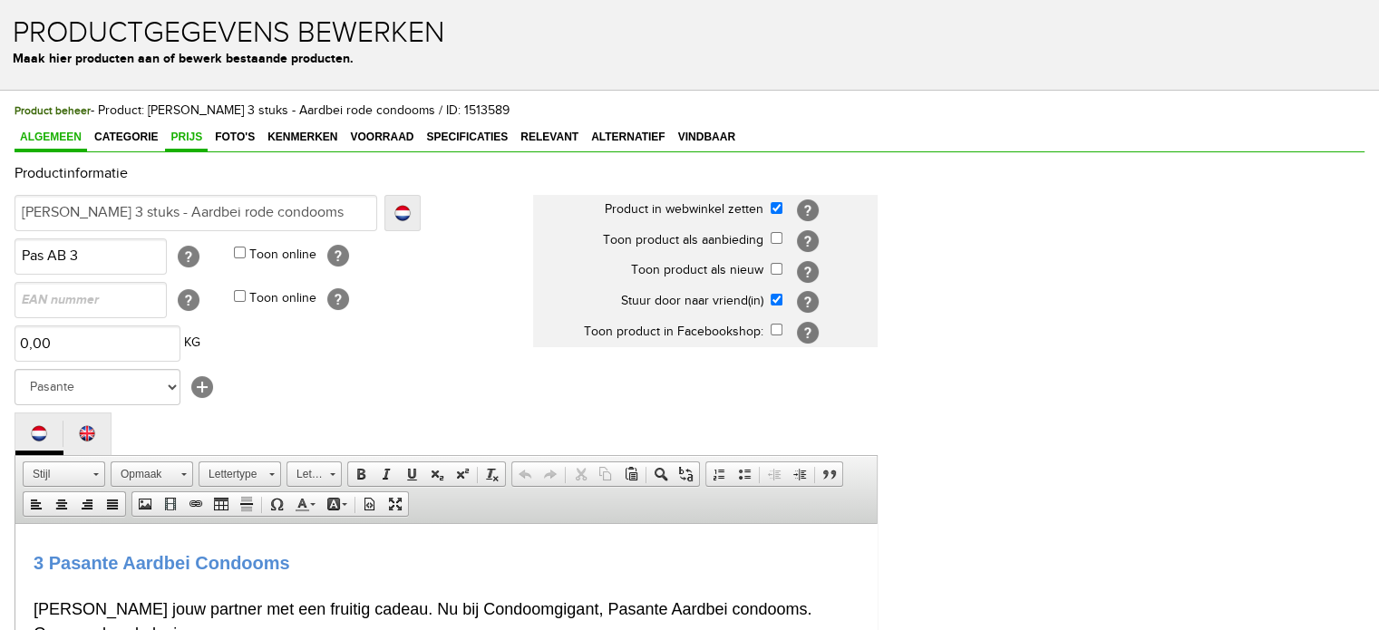
click at [199, 138] on span "Prijs" at bounding box center [186, 137] width 43 height 13
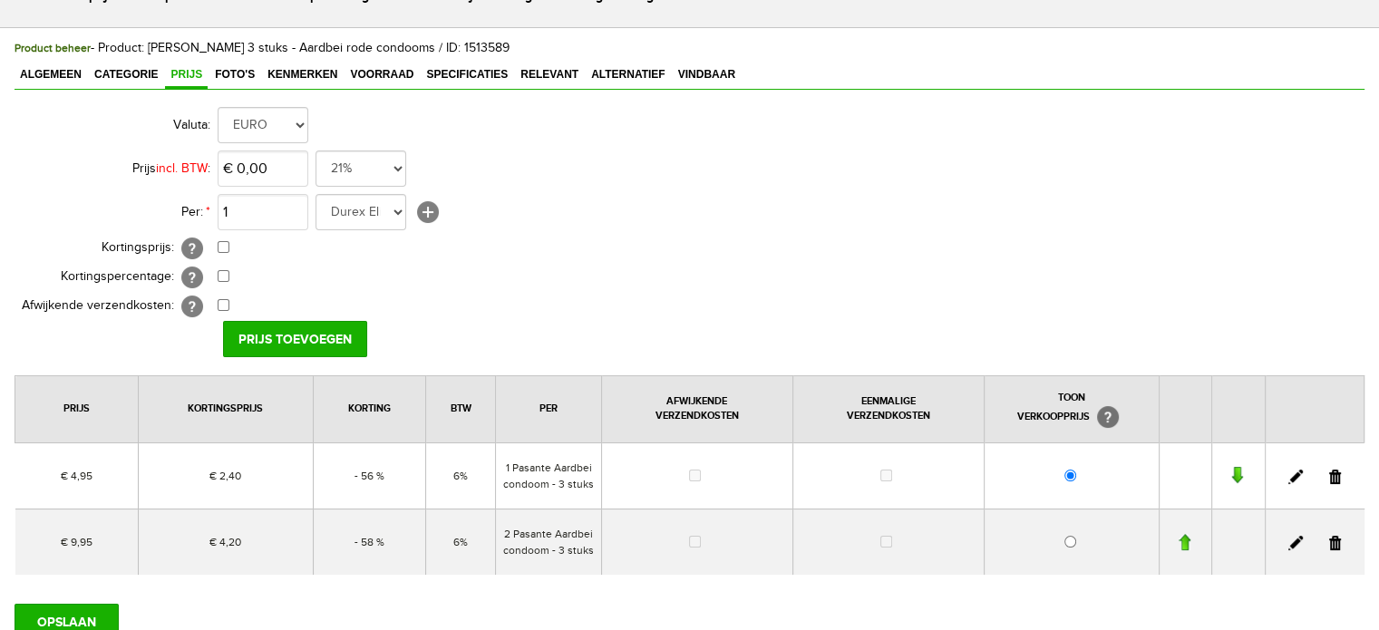
scroll to position [91, 0]
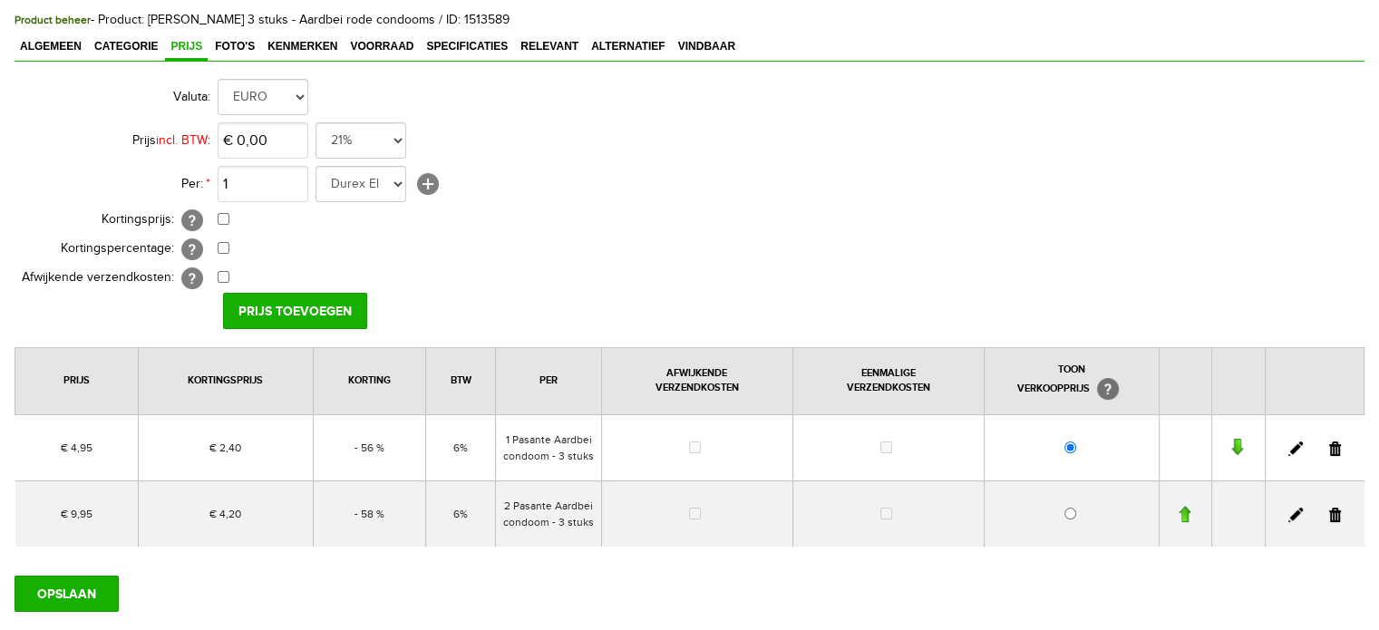
click at [1301, 445] on link at bounding box center [1295, 449] width 15 height 15
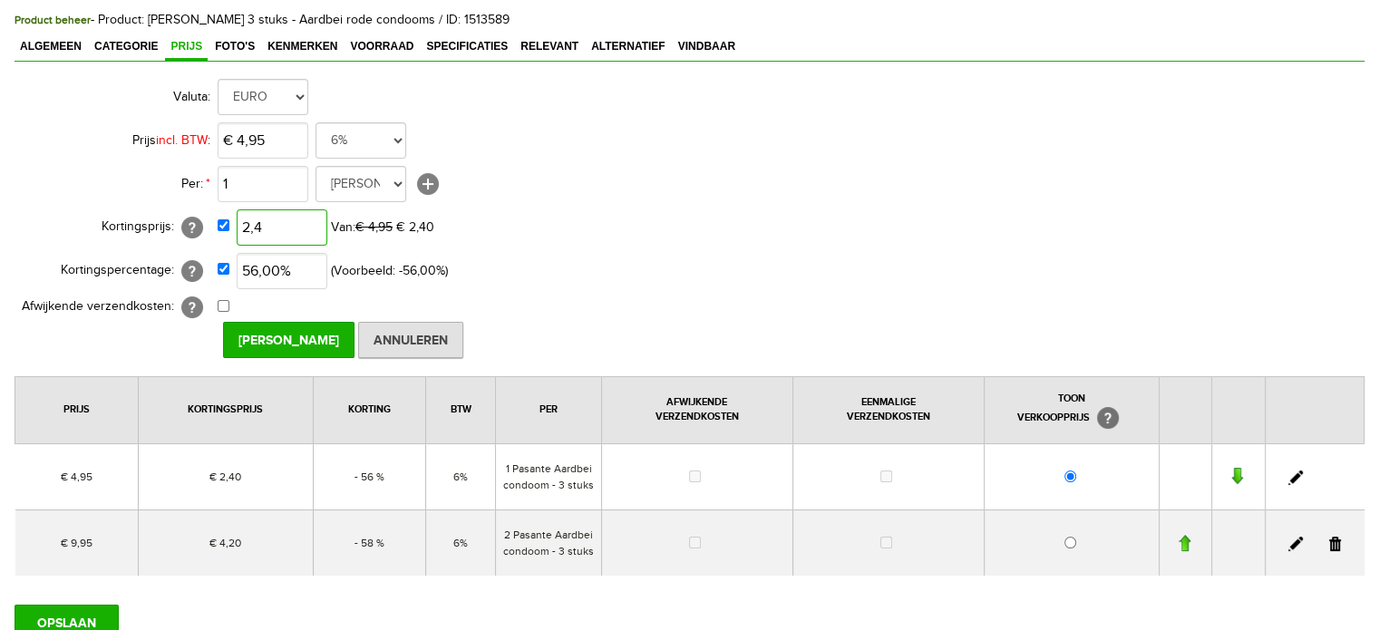
click at [288, 228] on input "2,4" at bounding box center [282, 227] width 91 height 36
click at [290, 226] on input "2,4" at bounding box center [282, 227] width 91 height 36
click at [293, 226] on input "2,4" at bounding box center [282, 227] width 91 height 36
type input "€ 2,67"
click at [354, 129] on select "21% 19% 18% 9% 6% 0%" at bounding box center [361, 140] width 91 height 36
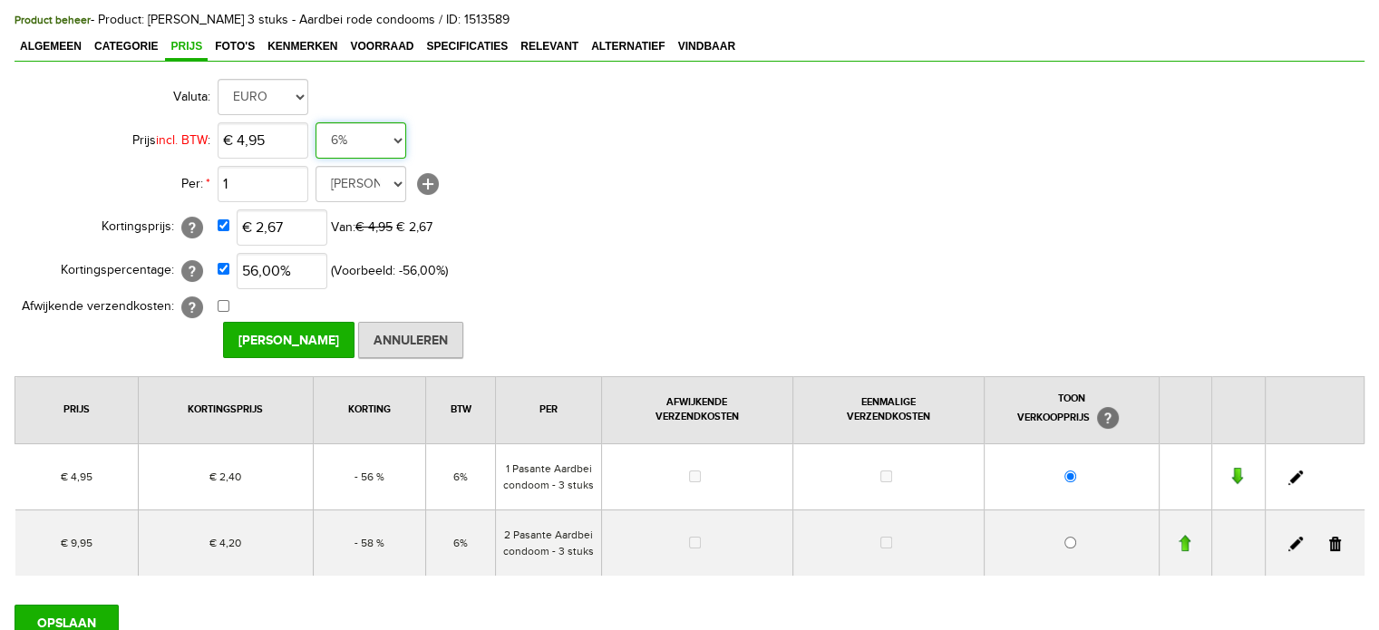
select select "0,09"
click at [316, 122] on select "21% 19% 18% 9% 6% 0%" at bounding box center [361, 140] width 91 height 36
click at [307, 343] on input "[PERSON_NAME]" at bounding box center [288, 340] width 131 height 36
click at [1302, 543] on link at bounding box center [1295, 544] width 15 height 15
drag, startPoint x: 333, startPoint y: 129, endPoint x: 345, endPoint y: 147, distance: 21.6
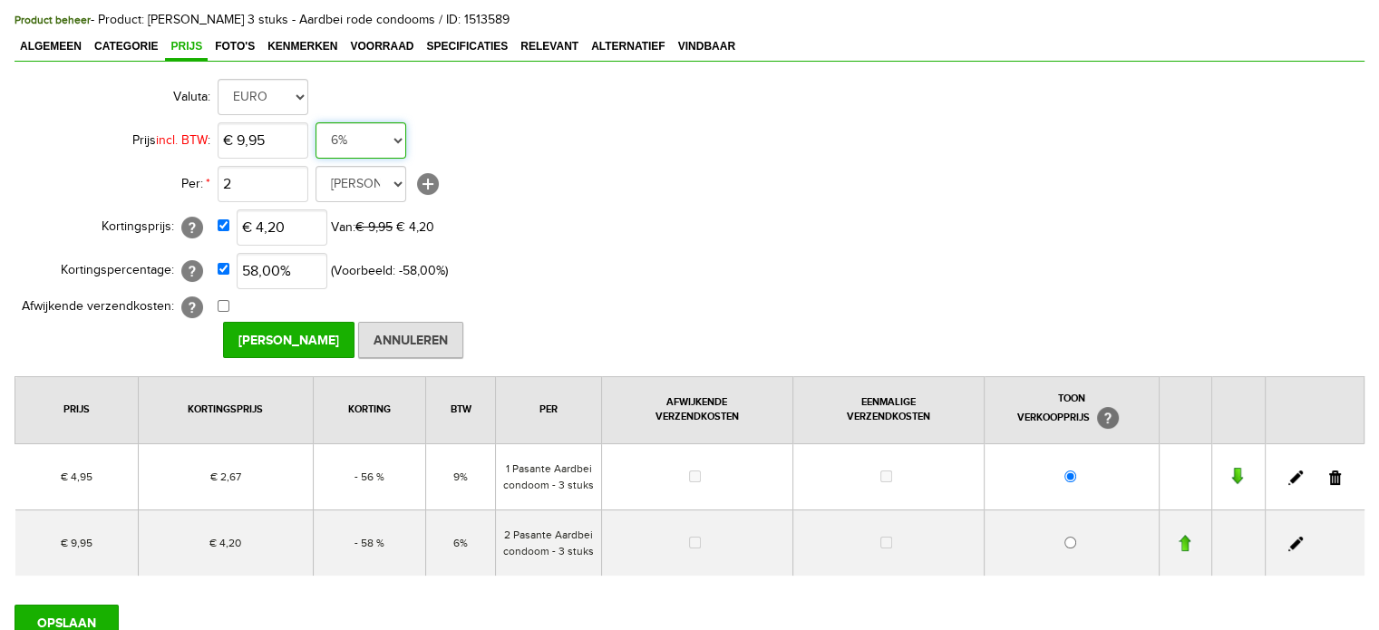
click at [333, 129] on select "21% 19% 18% 9% 6% 0%" at bounding box center [361, 140] width 91 height 36
select select "0,09"
click at [316, 122] on select "21% 19% 18% 9% 6% 0%" at bounding box center [361, 140] width 91 height 36
click at [296, 226] on input "4,2" at bounding box center [282, 227] width 91 height 36
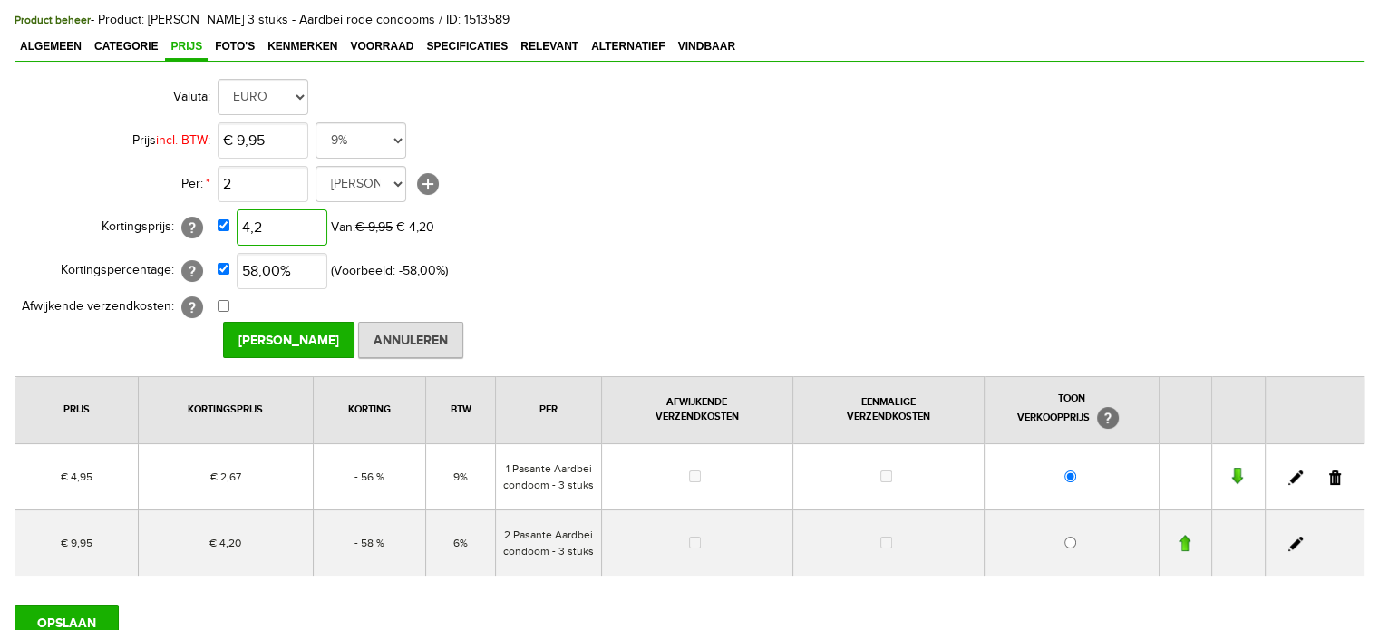
click at [296, 226] on input "4,2" at bounding box center [282, 227] width 91 height 36
click at [293, 227] on input "4,2" at bounding box center [282, 227] width 91 height 36
click at [270, 227] on input "4,2" at bounding box center [282, 227] width 91 height 36
type input "€ 4,97"
click at [313, 337] on input "[PERSON_NAME]" at bounding box center [288, 340] width 131 height 36
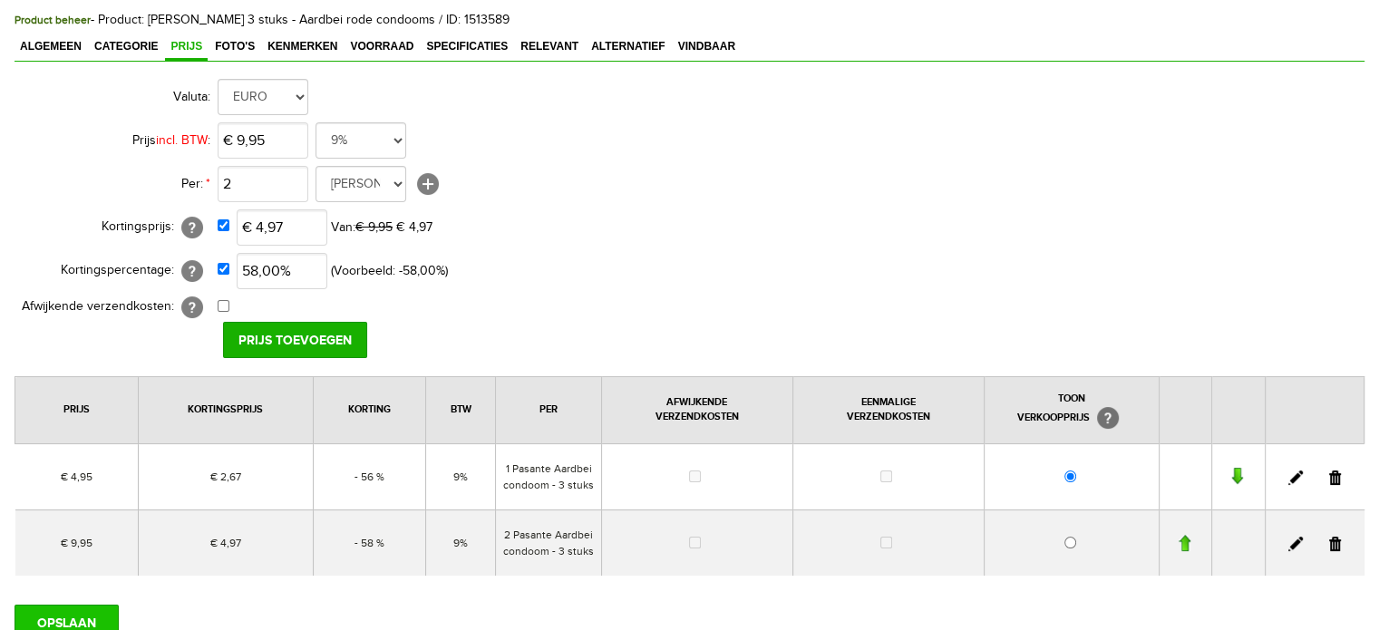
click at [98, 619] on input "OPSLAAN" at bounding box center [67, 623] width 104 height 36
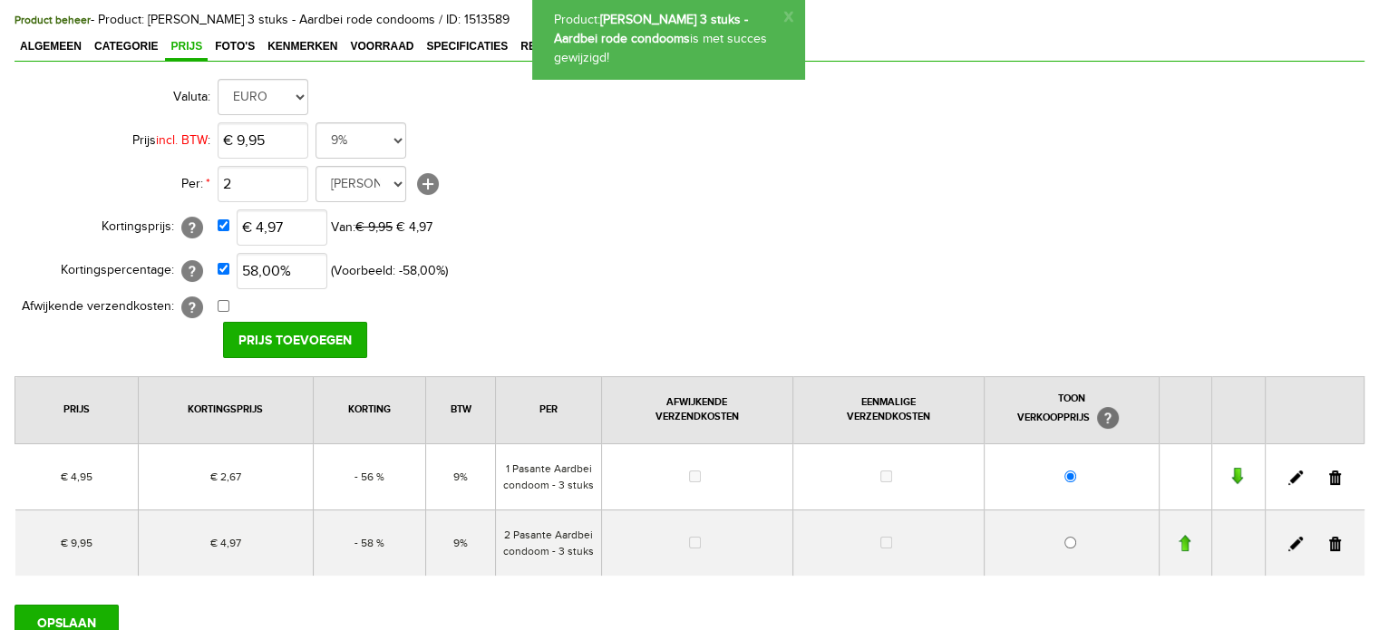
scroll to position [0, 0]
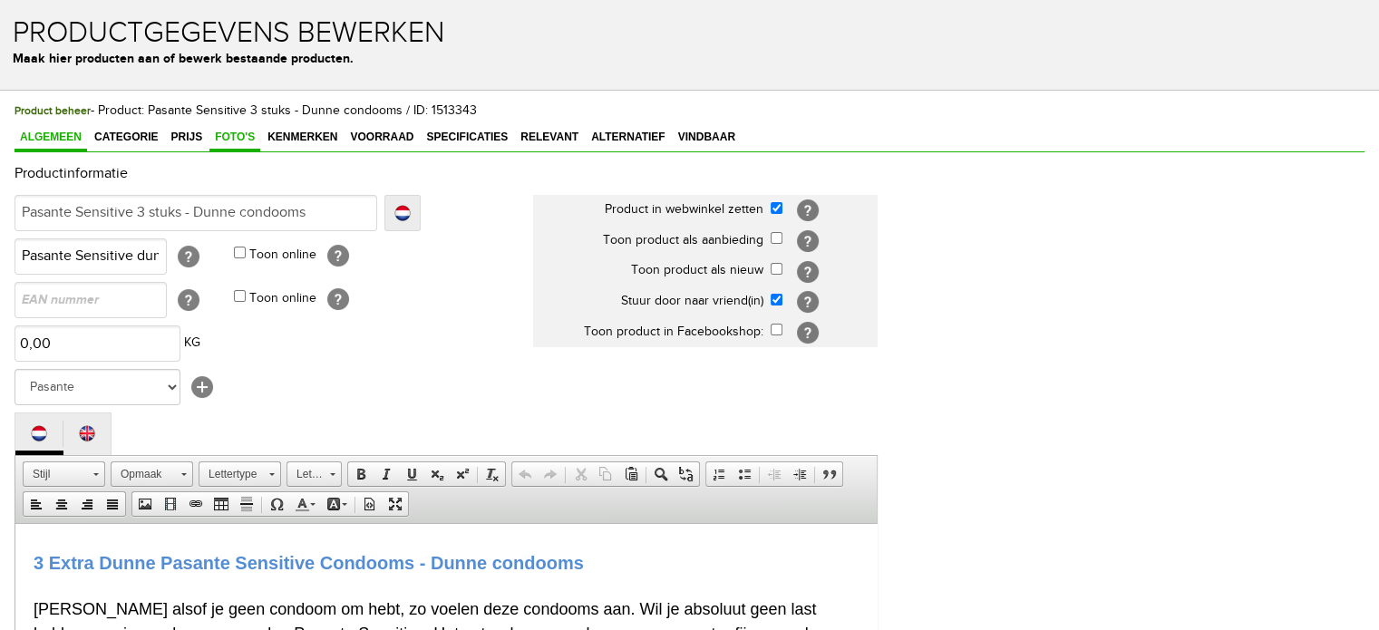
click at [248, 128] on link "Foto's" at bounding box center [234, 138] width 51 height 26
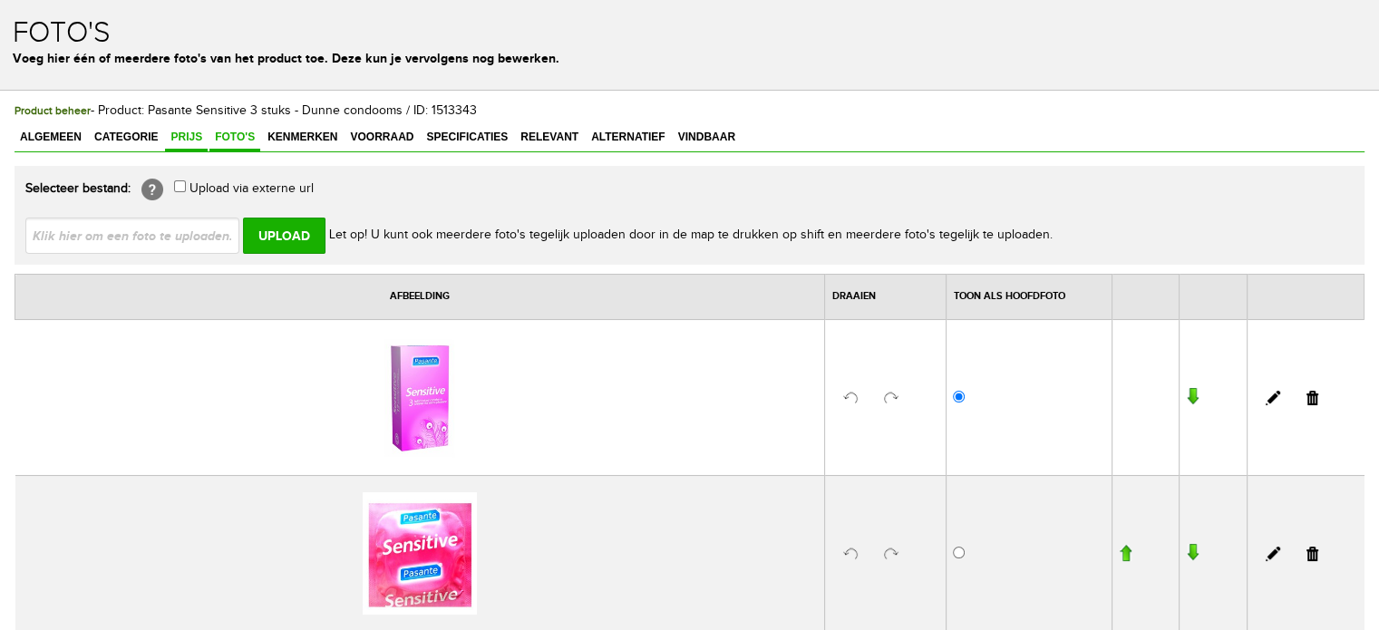
click at [169, 129] on link "Prijs" at bounding box center [186, 138] width 43 height 26
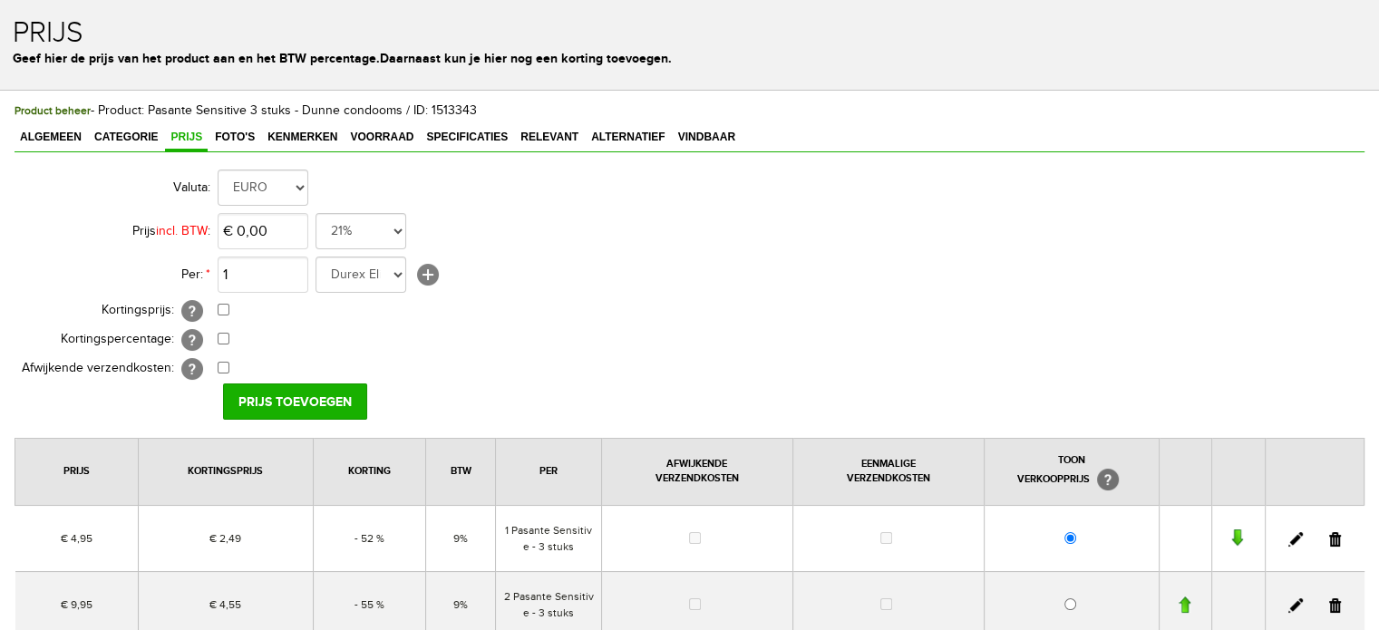
scroll to position [91, 0]
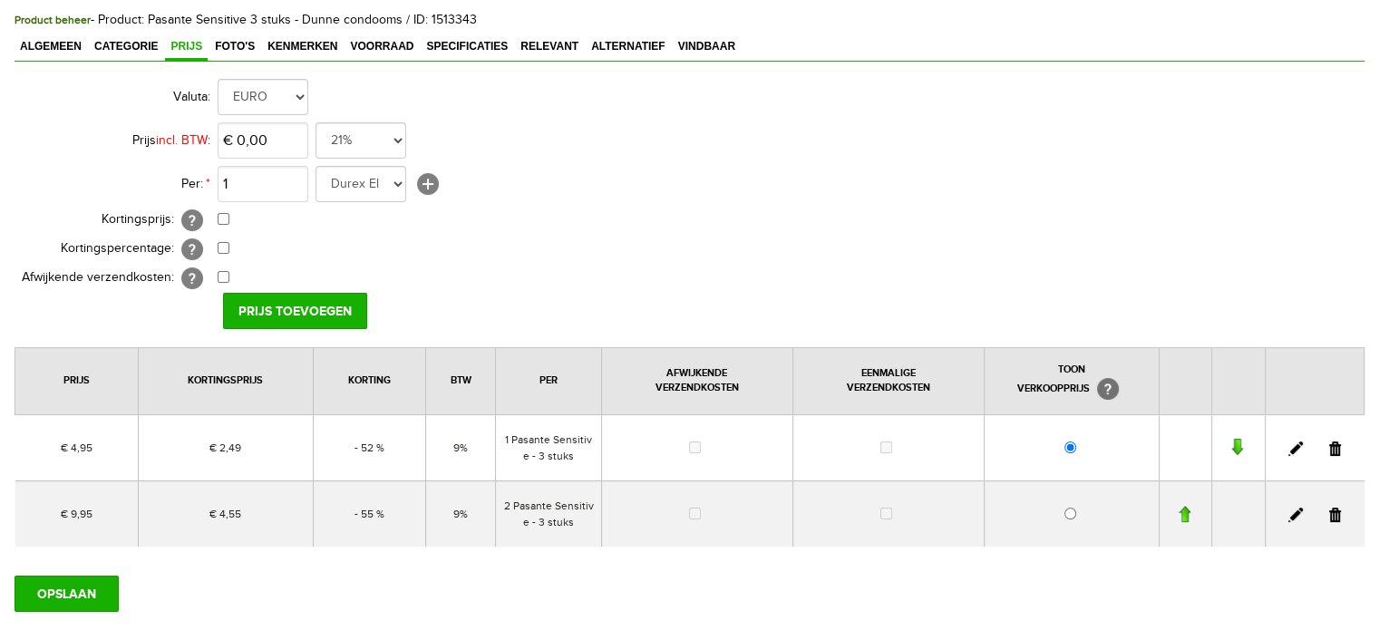
click at [1291, 442] on link at bounding box center [1295, 449] width 15 height 15
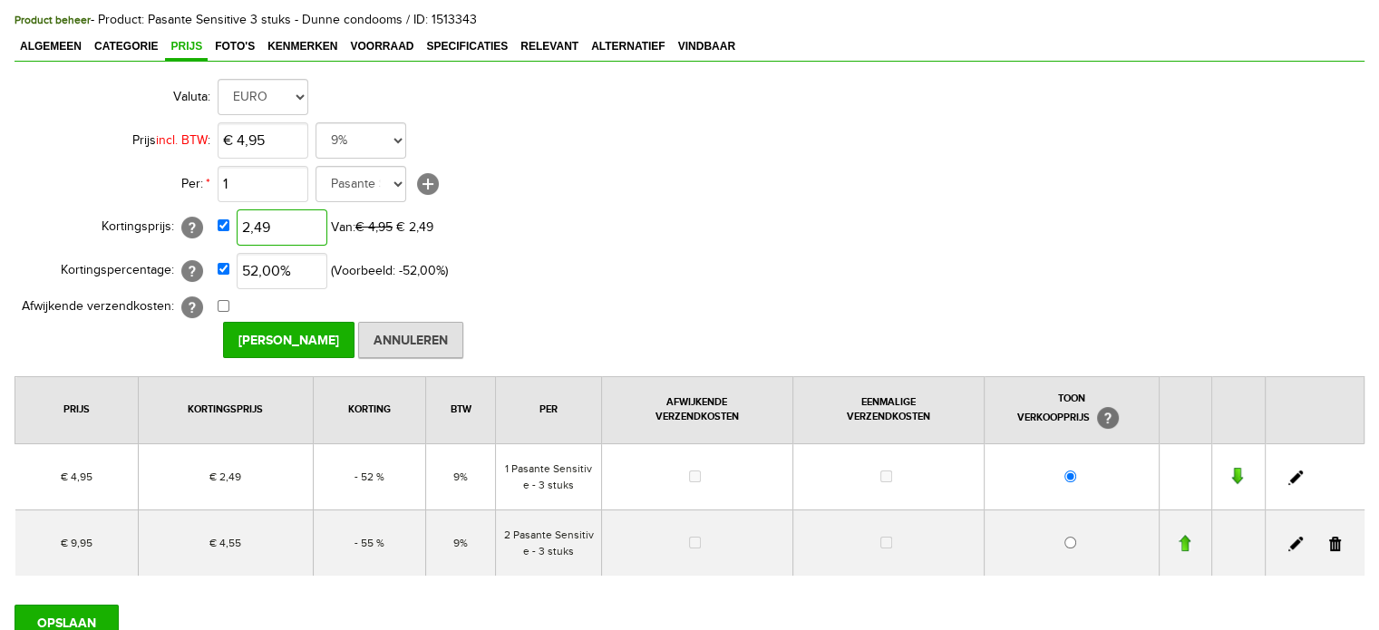
click at [296, 222] on input "2,49" at bounding box center [282, 227] width 91 height 36
click at [267, 228] on input "2,49" at bounding box center [282, 227] width 91 height 36
type input "€ 2,67"
click at [308, 335] on input "[PERSON_NAME]" at bounding box center [288, 340] width 131 height 36
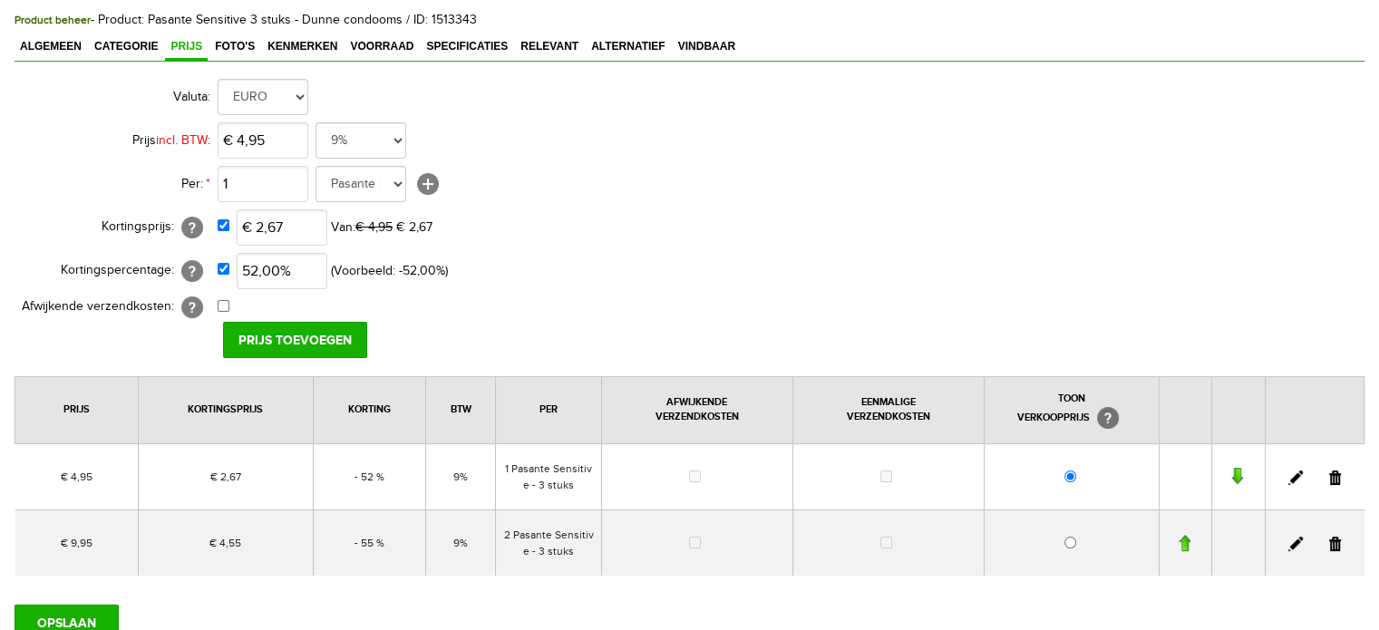
click at [1293, 540] on link at bounding box center [1295, 544] width 15 height 15
click at [306, 228] on input "4,55" at bounding box center [282, 227] width 91 height 36
click at [287, 233] on input "4,55" at bounding box center [282, 227] width 91 height 36
click at [286, 222] on input "4,55" at bounding box center [282, 227] width 91 height 36
type input "€ 4,97"
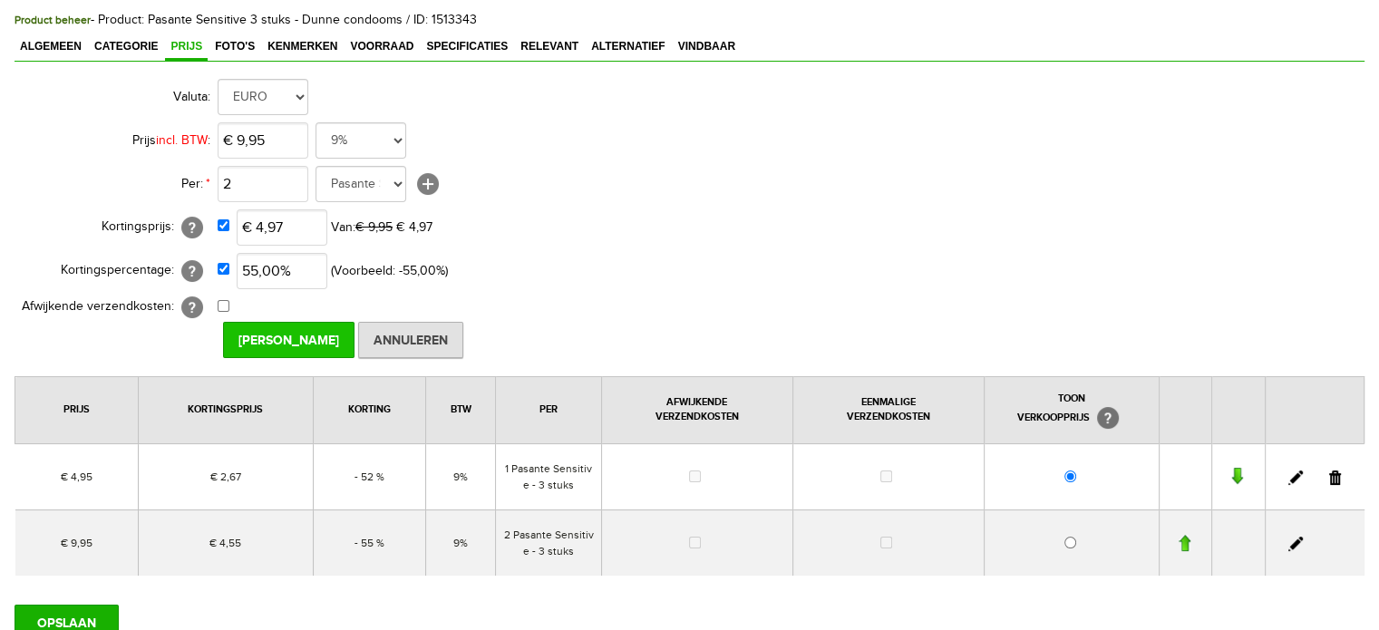
click at [296, 336] on input "[PERSON_NAME]" at bounding box center [288, 340] width 131 height 36
click at [87, 605] on input "OPSLAAN" at bounding box center [67, 623] width 104 height 36
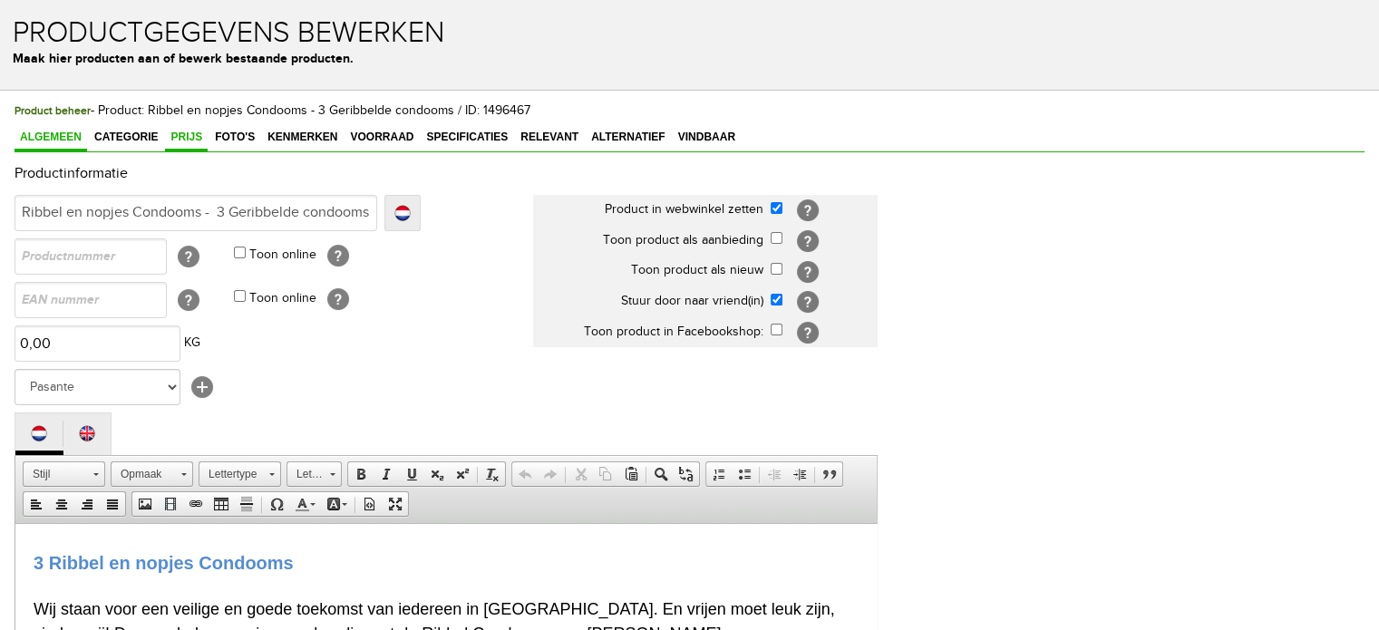
click at [180, 135] on span "Prijs" at bounding box center [186, 137] width 43 height 13
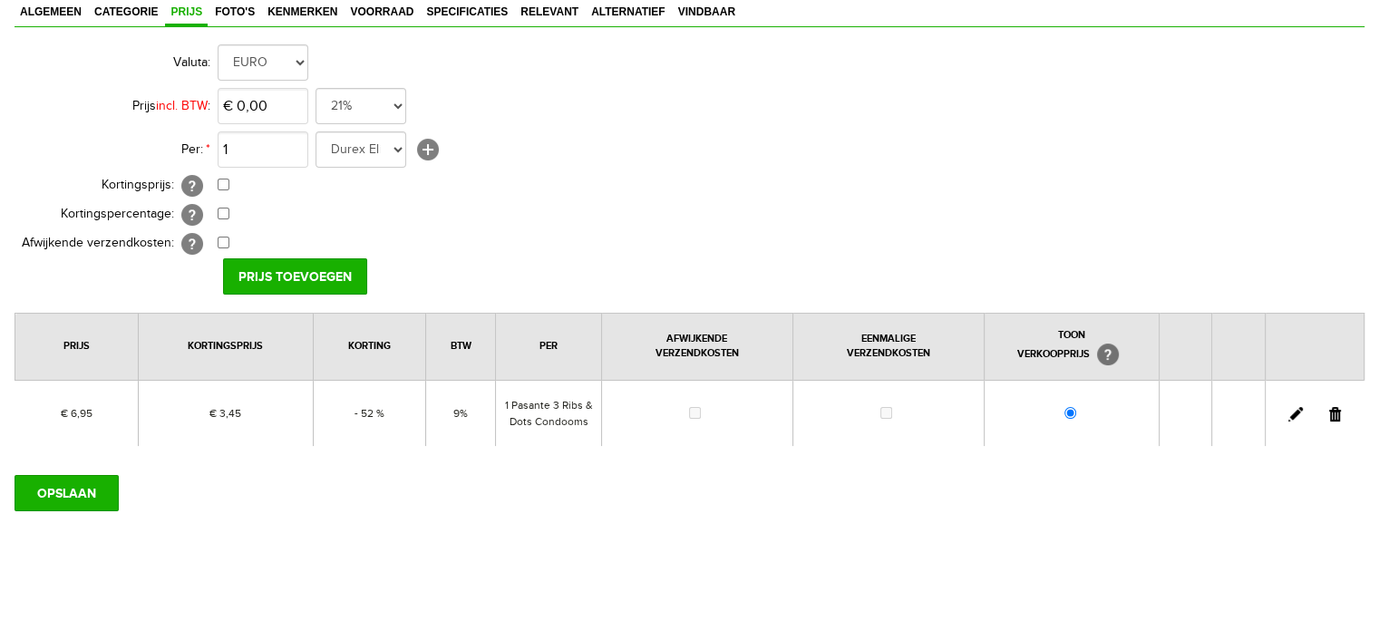
scroll to position [138, 0]
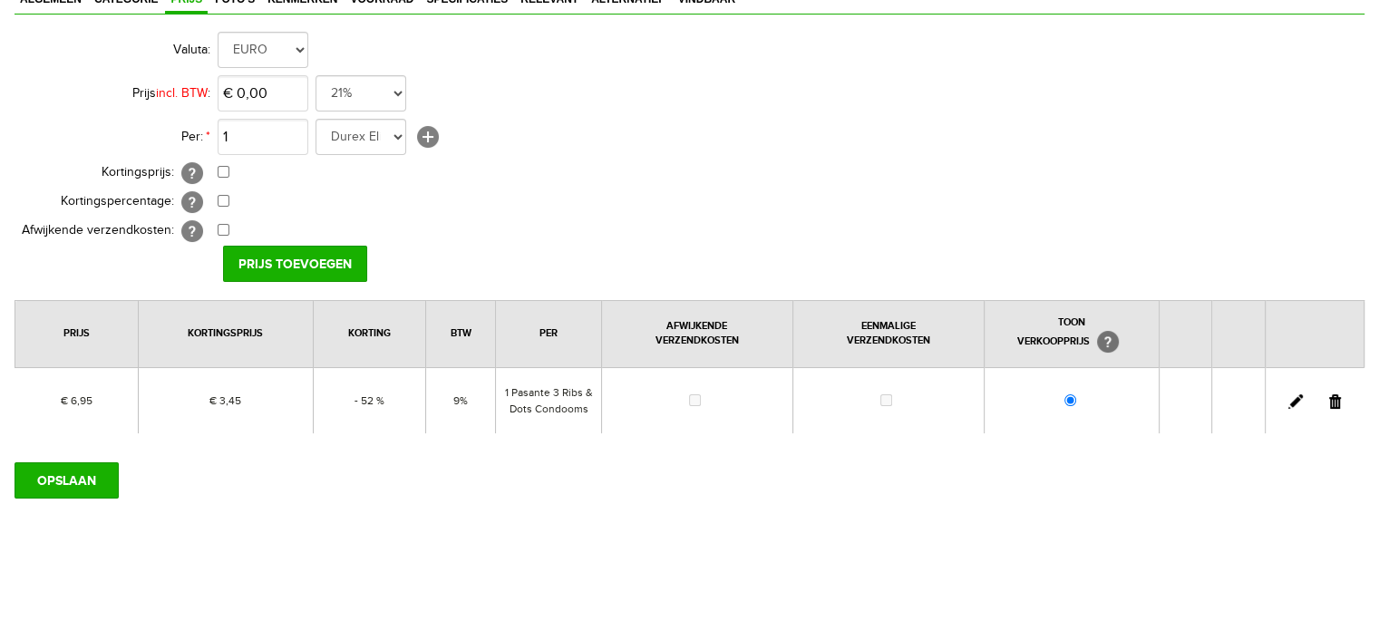
click at [1292, 399] on link at bounding box center [1295, 401] width 15 height 15
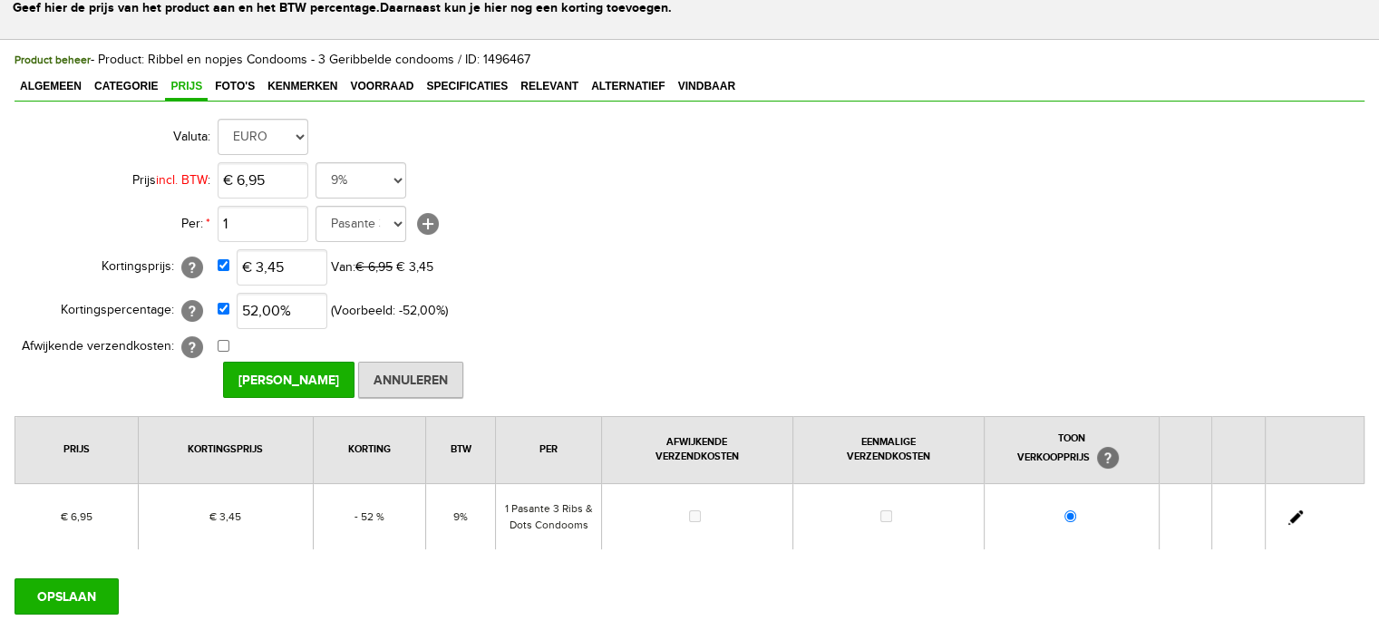
scroll to position [91, 0]
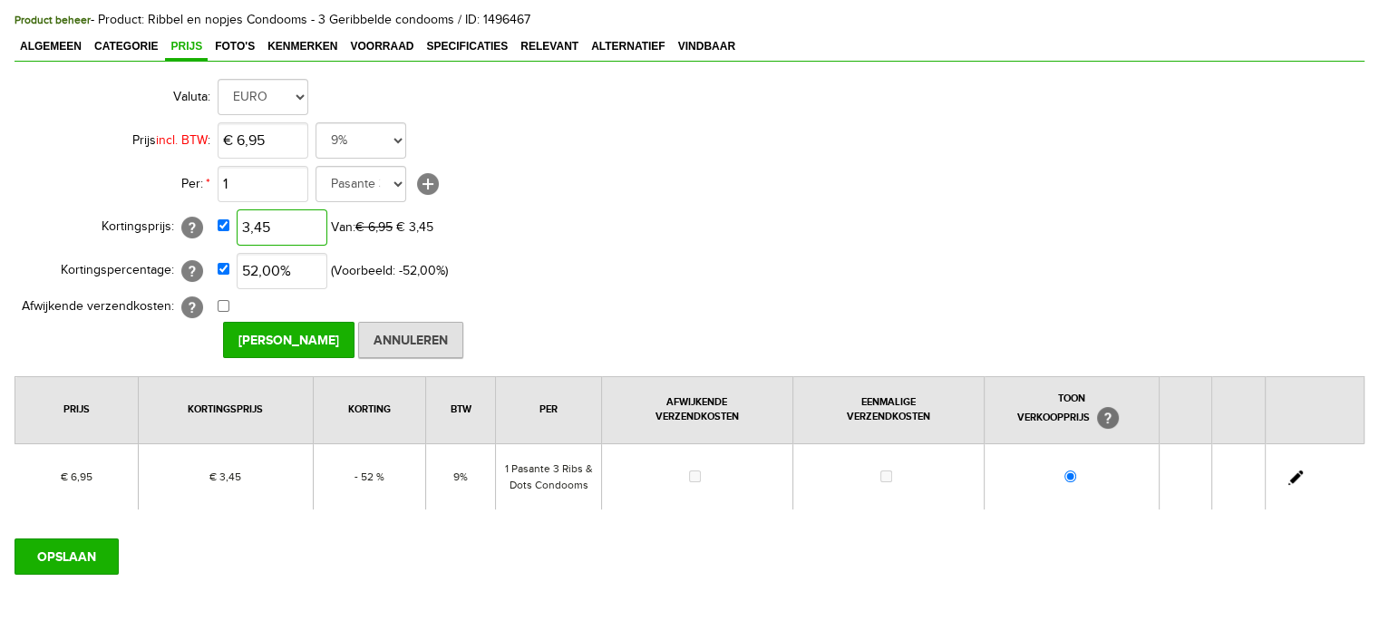
click at [288, 220] on input "3,45" at bounding box center [282, 227] width 91 height 36
click at [288, 221] on input "3,45" at bounding box center [282, 227] width 91 height 36
click at [280, 235] on input "3,45" at bounding box center [282, 227] width 91 height 36
type input "€ 3,29"
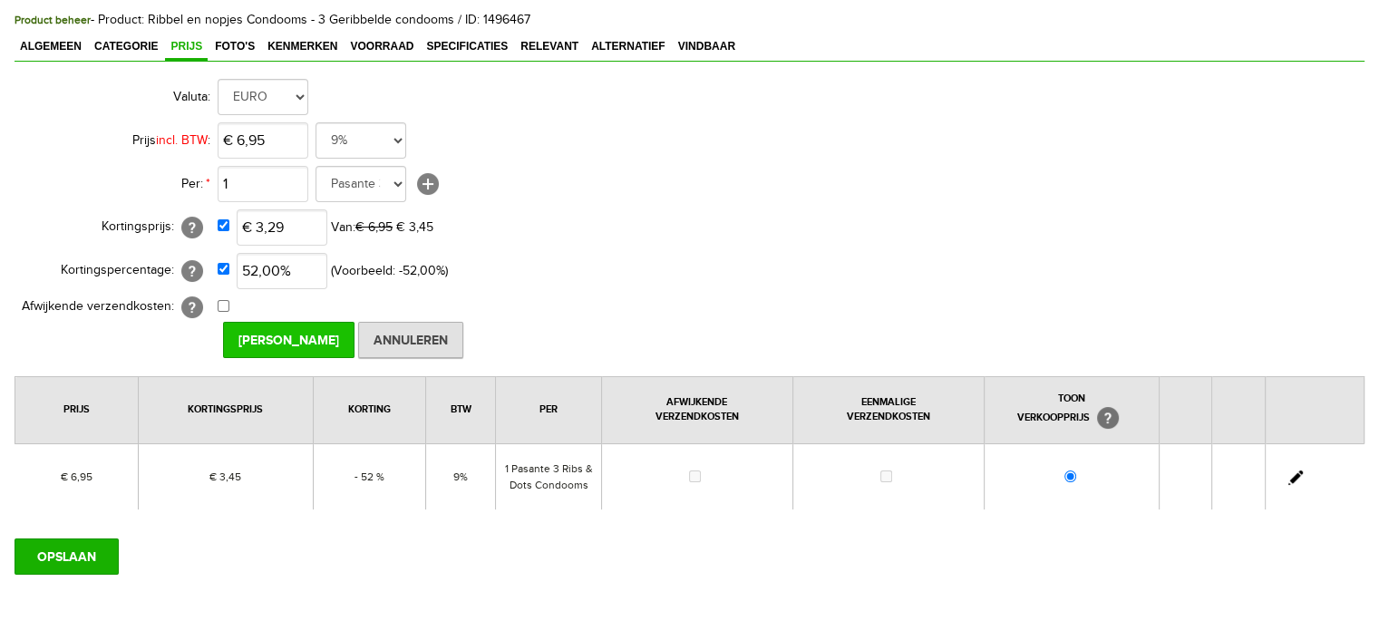
click at [283, 341] on input "[PERSON_NAME]" at bounding box center [288, 340] width 131 height 36
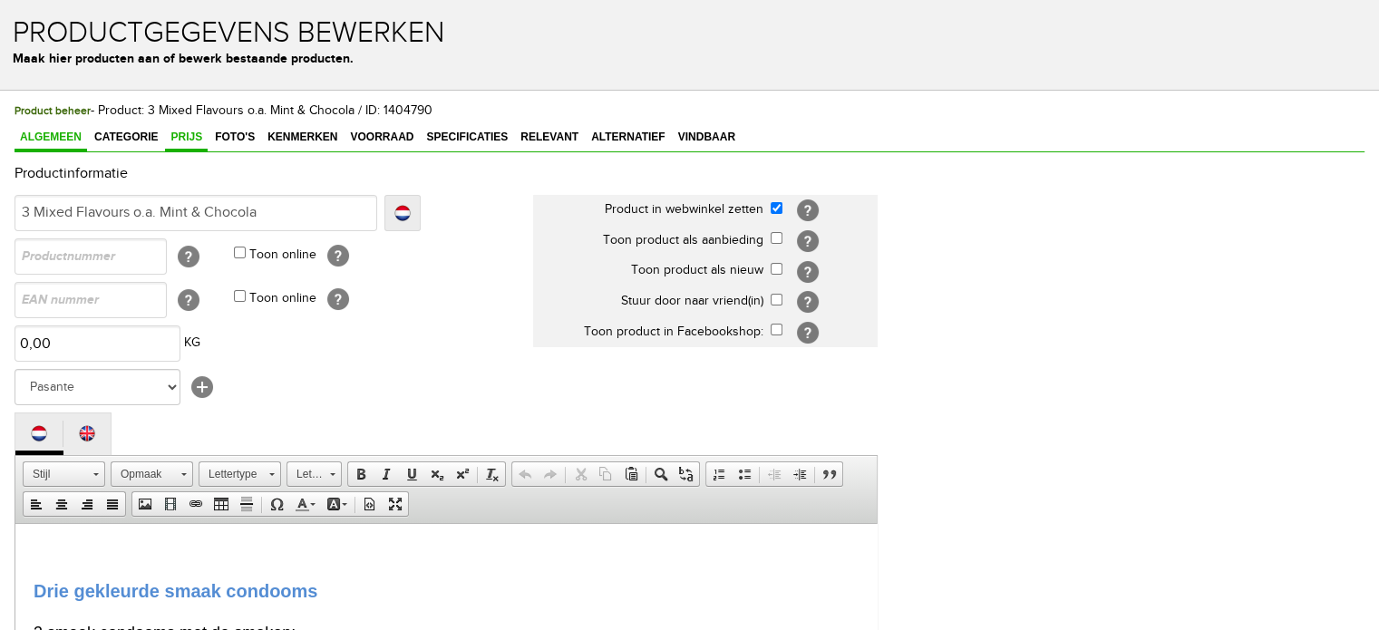
click at [185, 136] on span "Prijs" at bounding box center [186, 137] width 43 height 13
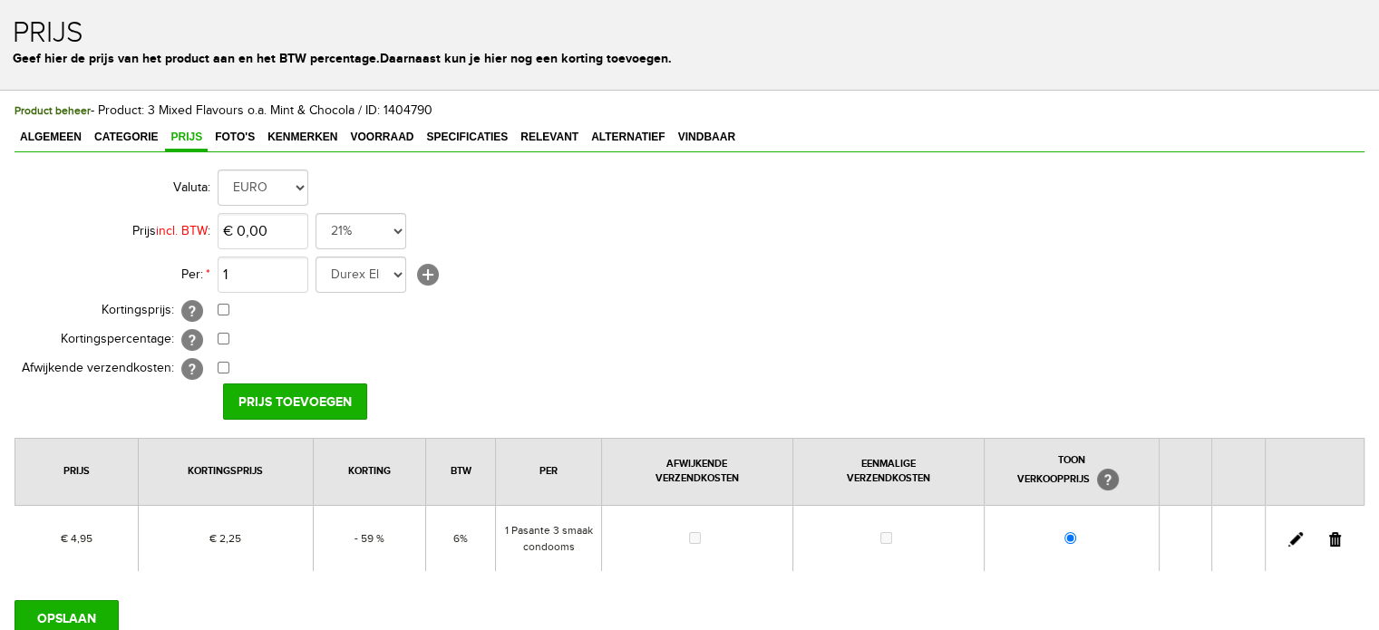
click at [1297, 536] on link at bounding box center [1295, 539] width 15 height 15
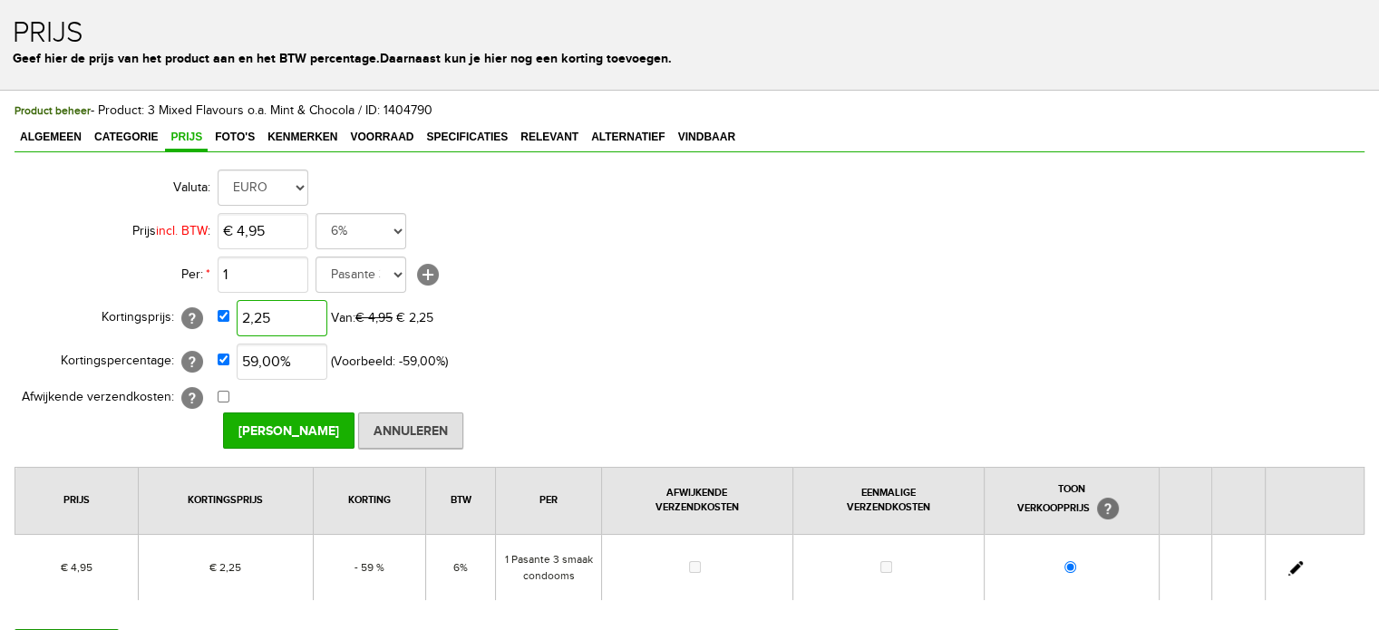
click at [294, 315] on input "2,25" at bounding box center [282, 318] width 91 height 36
click at [297, 315] on input "2,25" at bounding box center [282, 318] width 91 height 36
click at [305, 316] on input "2,25" at bounding box center [282, 318] width 91 height 36
type input "€ 2,67"
drag, startPoint x: 327, startPoint y: 228, endPoint x: 338, endPoint y: 244, distance: 18.9
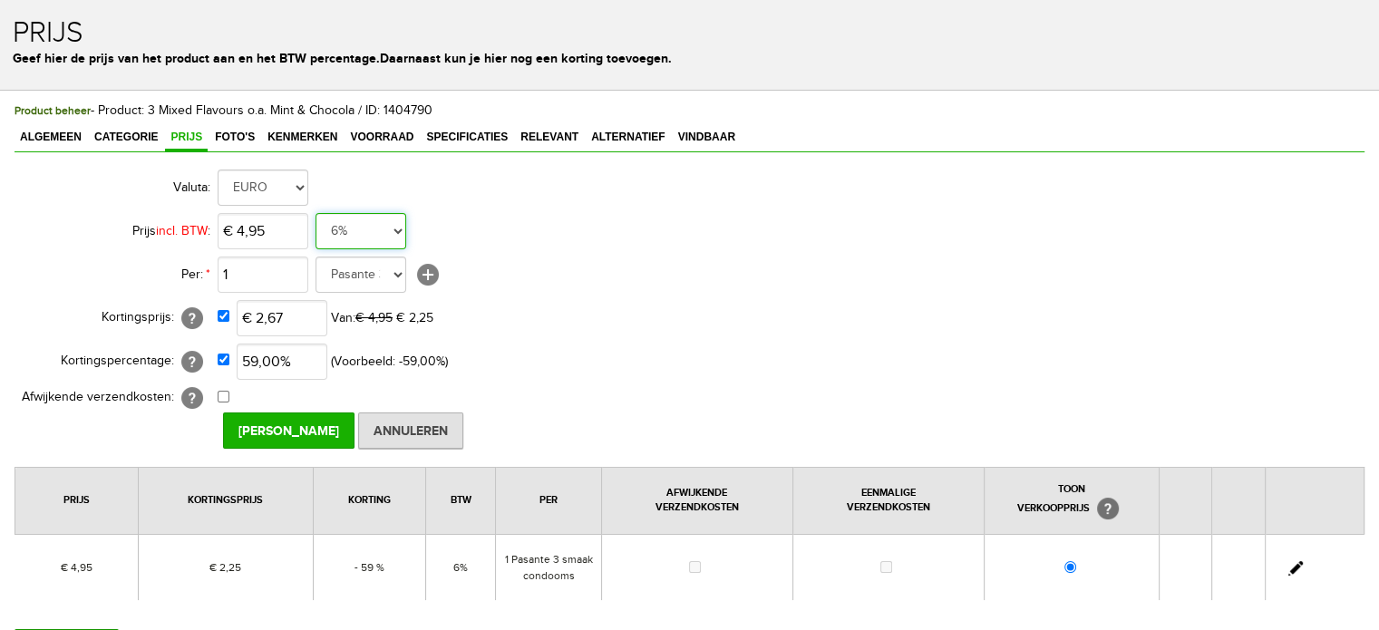
click at [327, 228] on select "21% 19% 18% 9% 6% 0%" at bounding box center [361, 231] width 91 height 36
select select "0,09"
click at [316, 213] on select "21% 19% 18% 9% 6% 0%" at bounding box center [361, 231] width 91 height 36
click at [286, 434] on input "[PERSON_NAME]" at bounding box center [288, 431] width 131 height 36
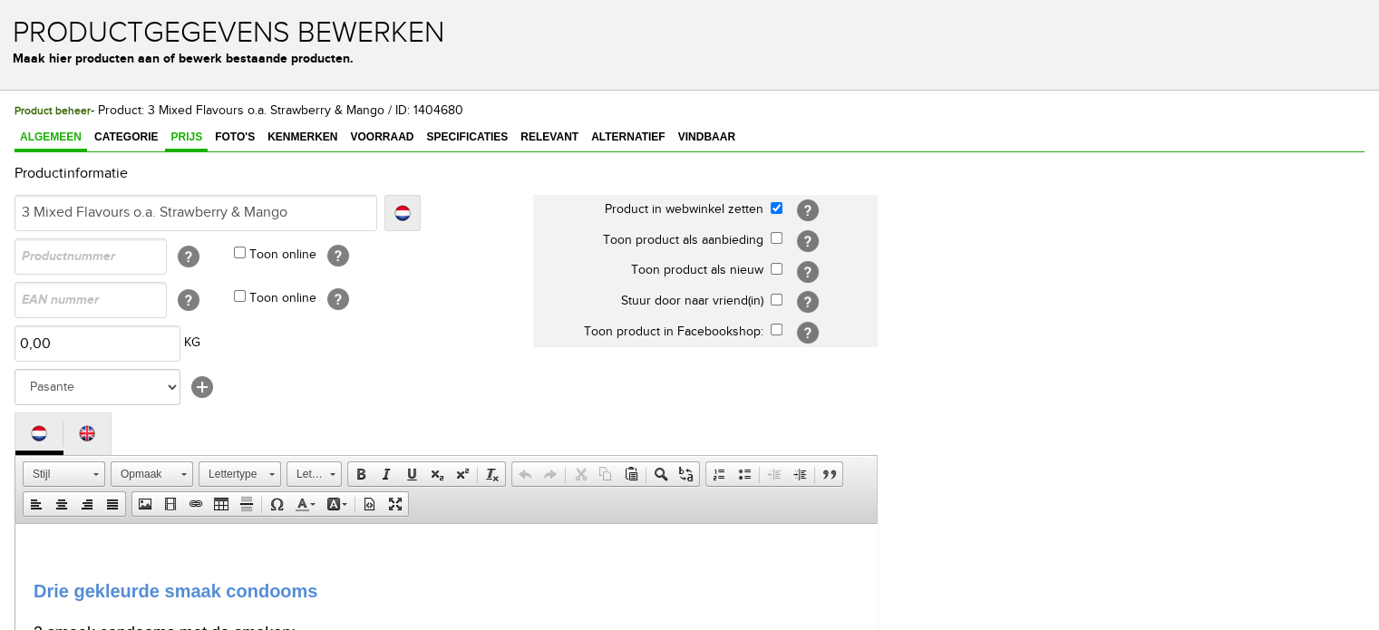
click at [190, 128] on link "Prijs" at bounding box center [186, 138] width 43 height 26
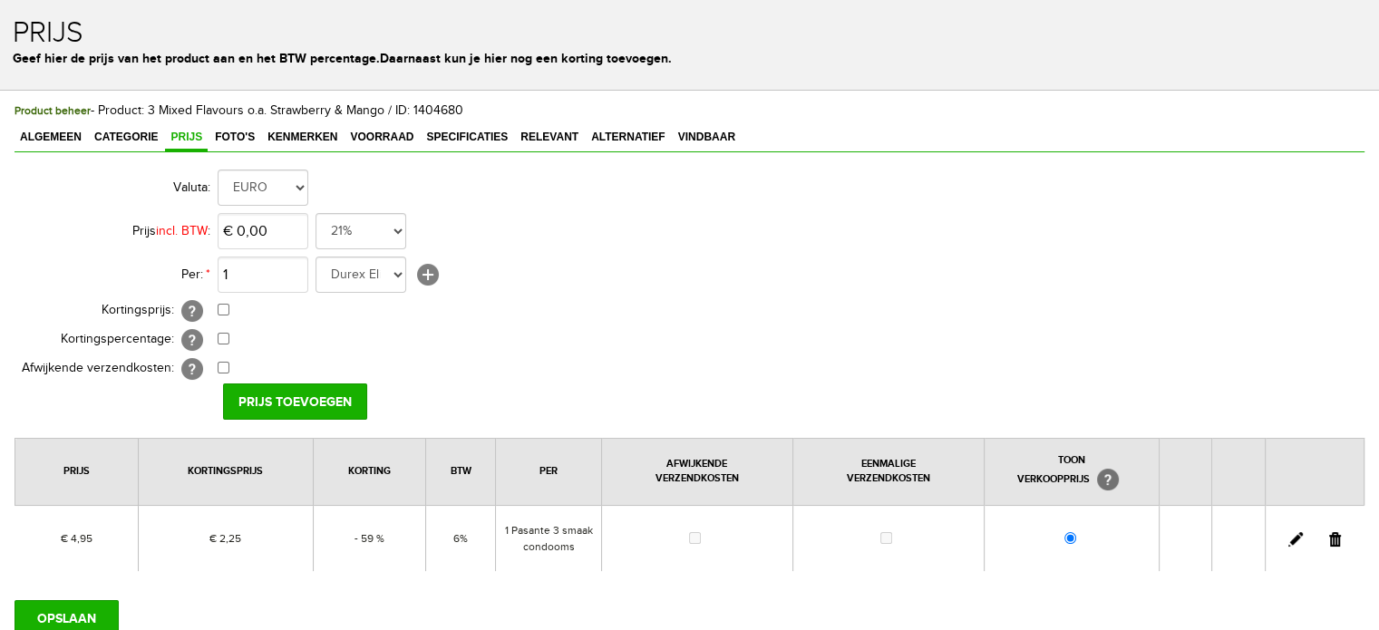
click at [1300, 539] on link at bounding box center [1295, 539] width 15 height 15
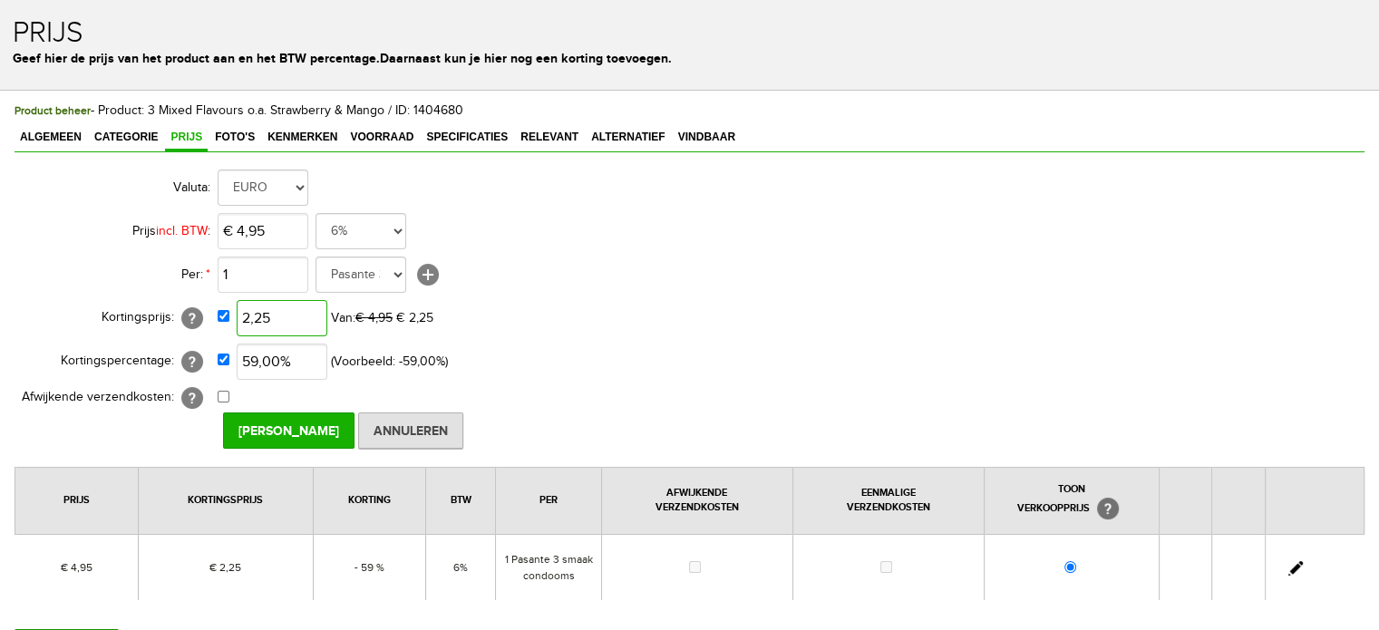
click at [291, 315] on input "2,25" at bounding box center [282, 318] width 91 height 36
click at [299, 314] on input "2,25" at bounding box center [282, 318] width 91 height 36
type input "€ 2,67"
click at [361, 215] on select "21% 19% 18% 9% 6% 0%" at bounding box center [361, 231] width 91 height 36
select select "0,09"
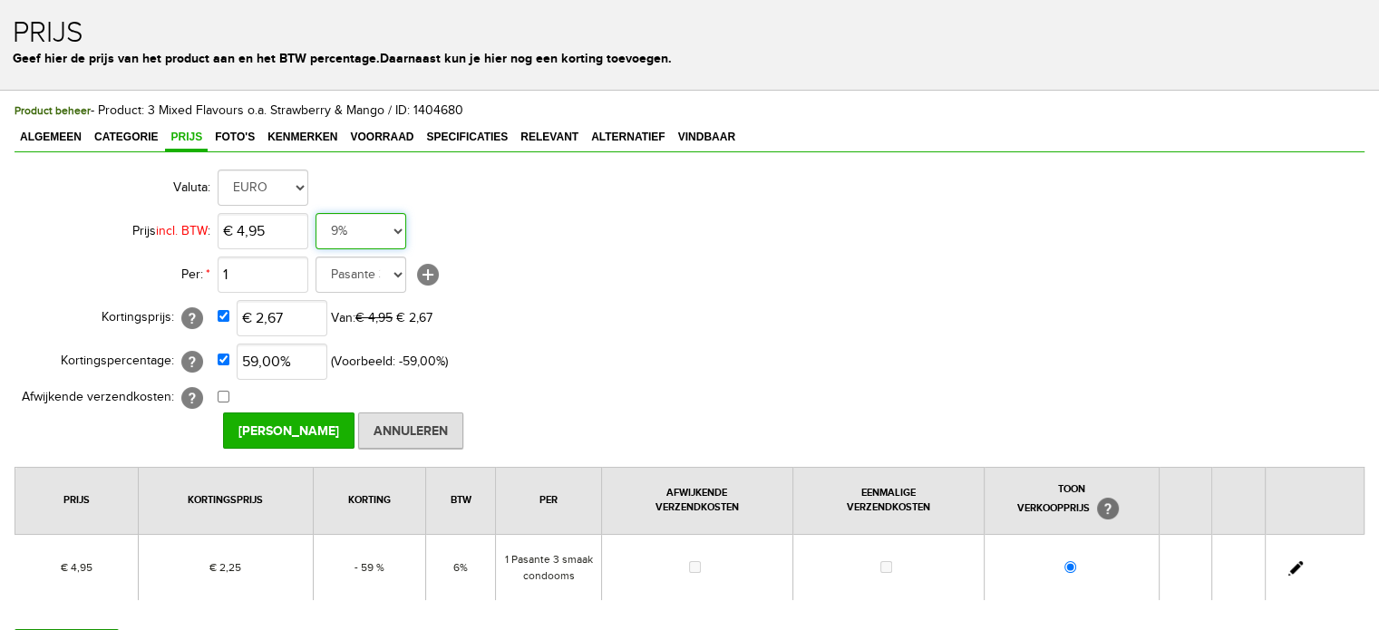
click at [316, 213] on select "21% 19% 18% 9% 6% 0%" at bounding box center [361, 231] width 91 height 36
click at [287, 434] on input "[PERSON_NAME]" at bounding box center [288, 431] width 131 height 36
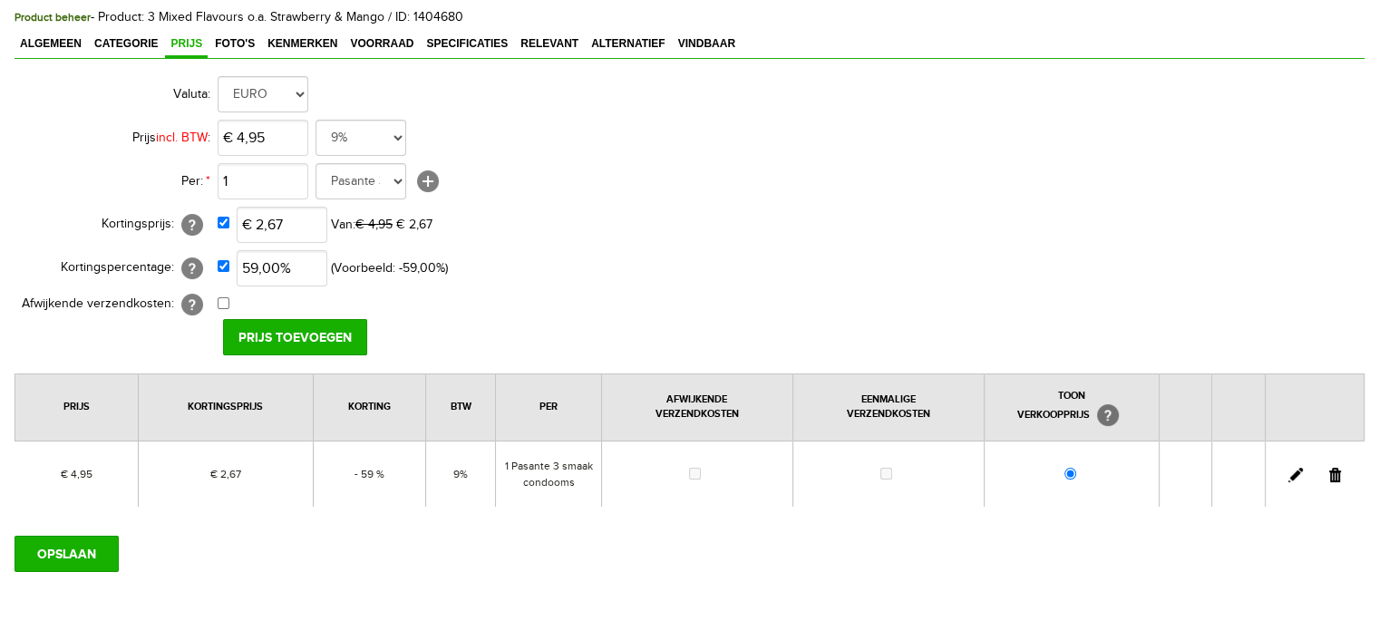
scroll to position [167, 0]
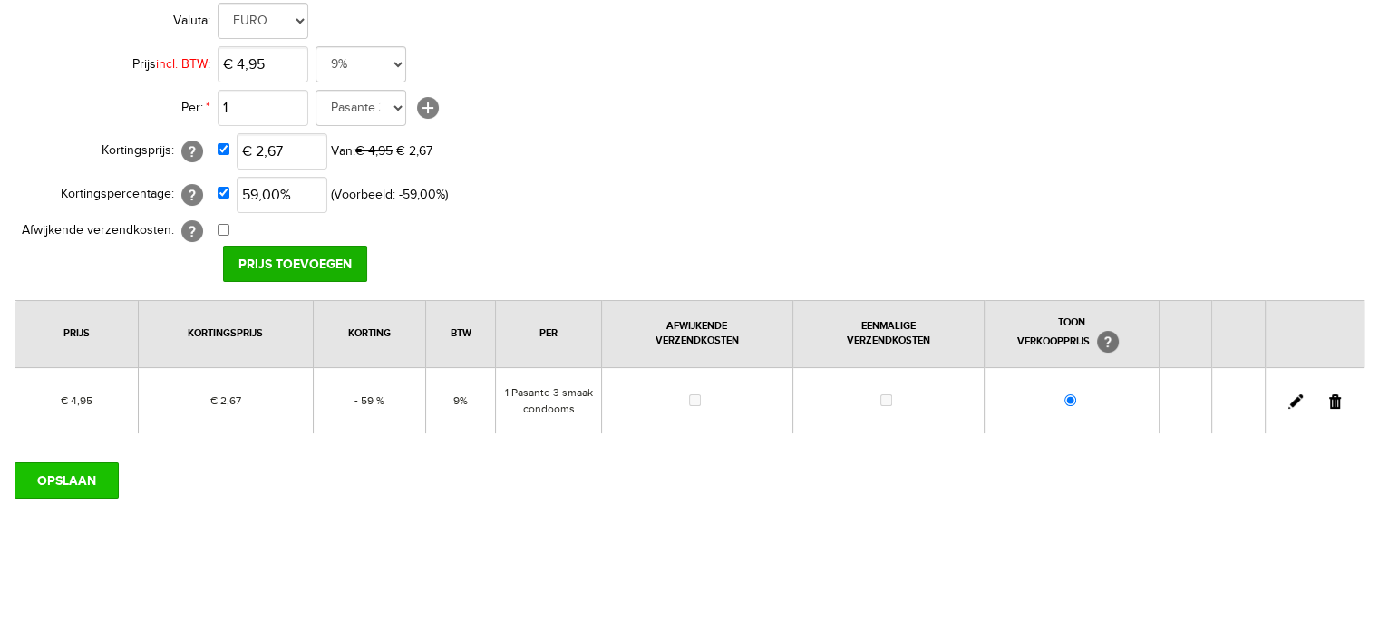
click at [89, 492] on input "OPSLAAN" at bounding box center [67, 480] width 104 height 36
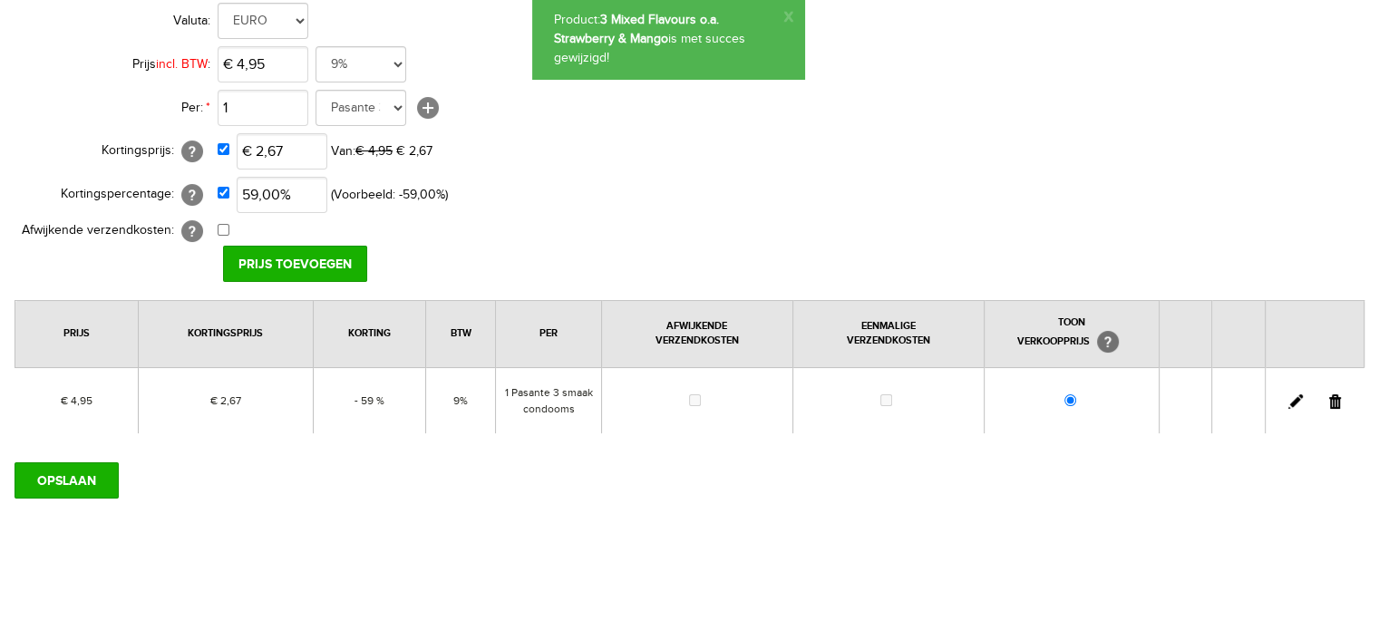
scroll to position [0, 0]
